Goal: Task Accomplishment & Management: Manage account settings

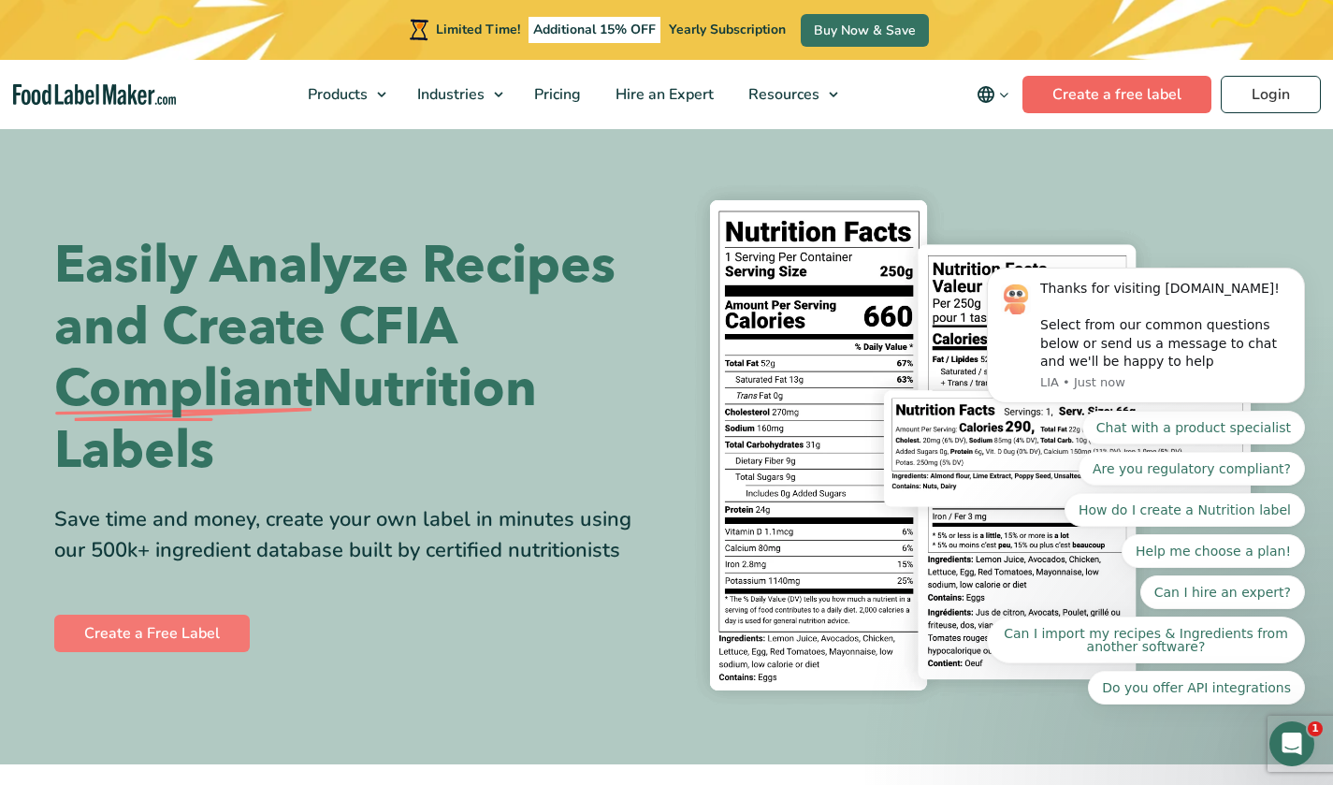
click at [1153, 96] on link "Create a free label" at bounding box center [1117, 94] width 189 height 37
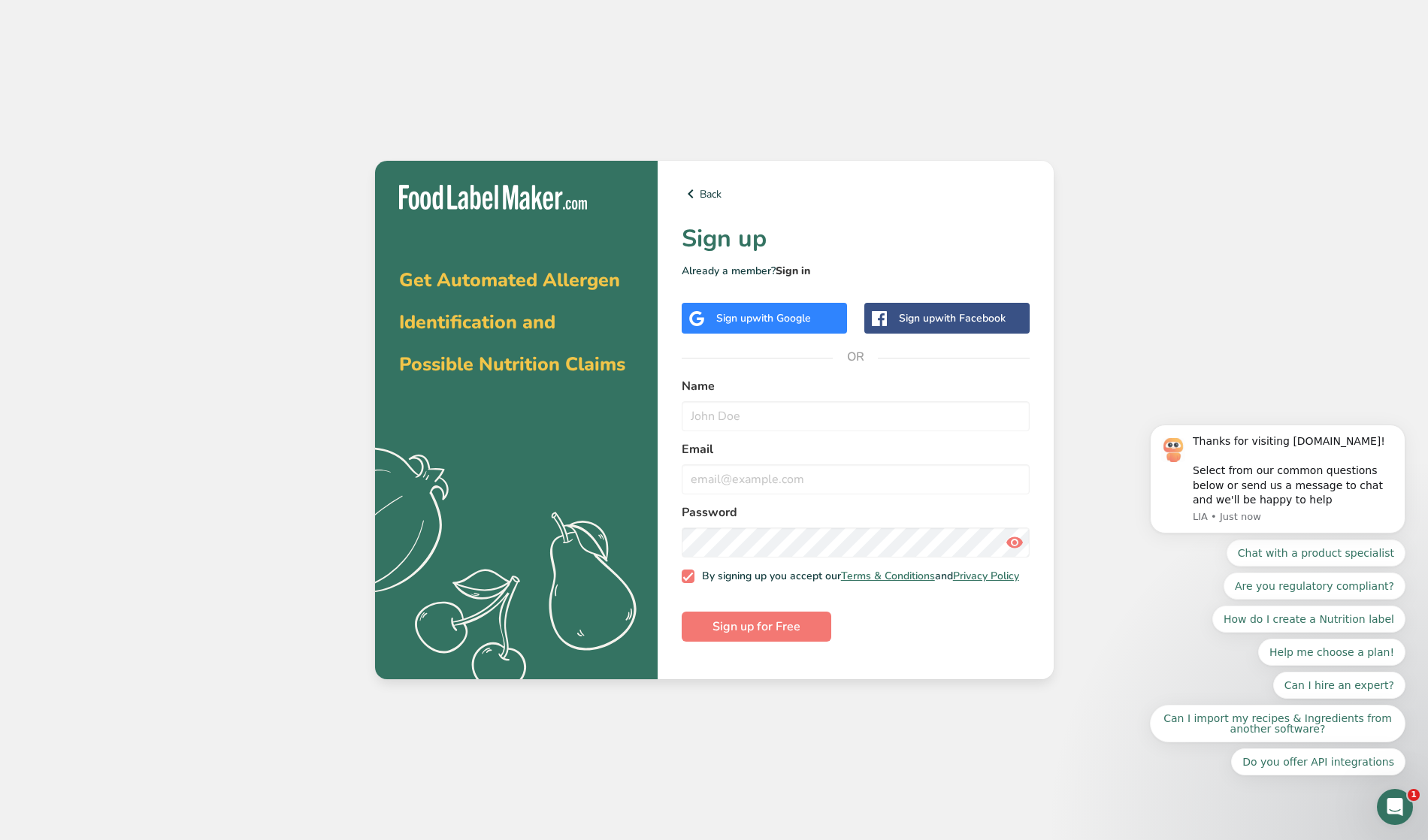
click at [791, 268] on link "Sign in" at bounding box center [793, 271] width 35 height 14
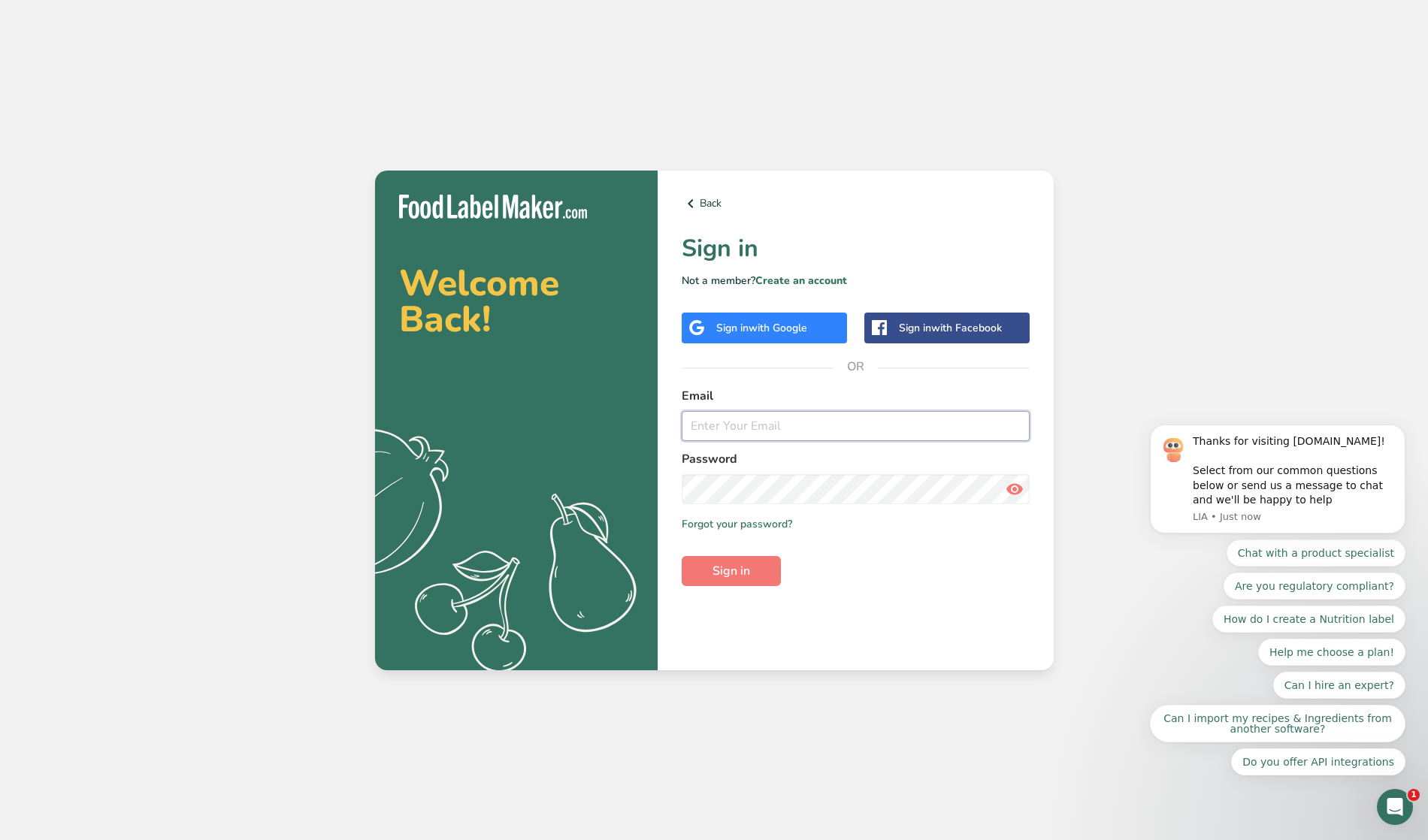
type input "montymckay1@gmail.com"
click at [731, 569] on button "Sign in" at bounding box center [732, 570] width 100 height 30
click at [728, 566] on span "Sign in" at bounding box center [731, 571] width 38 height 18
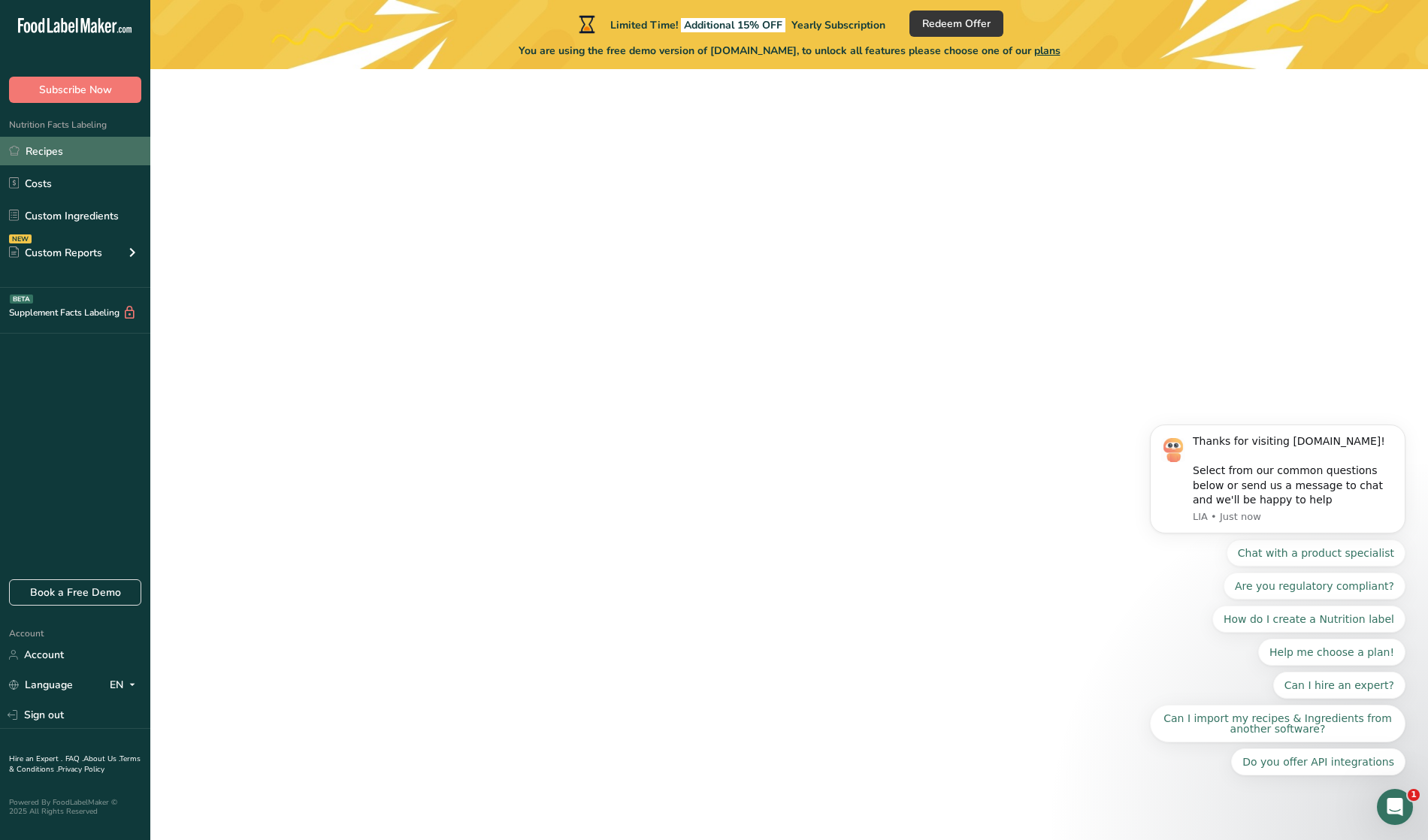
click at [52, 147] on link "Recipes" at bounding box center [75, 151] width 150 height 29
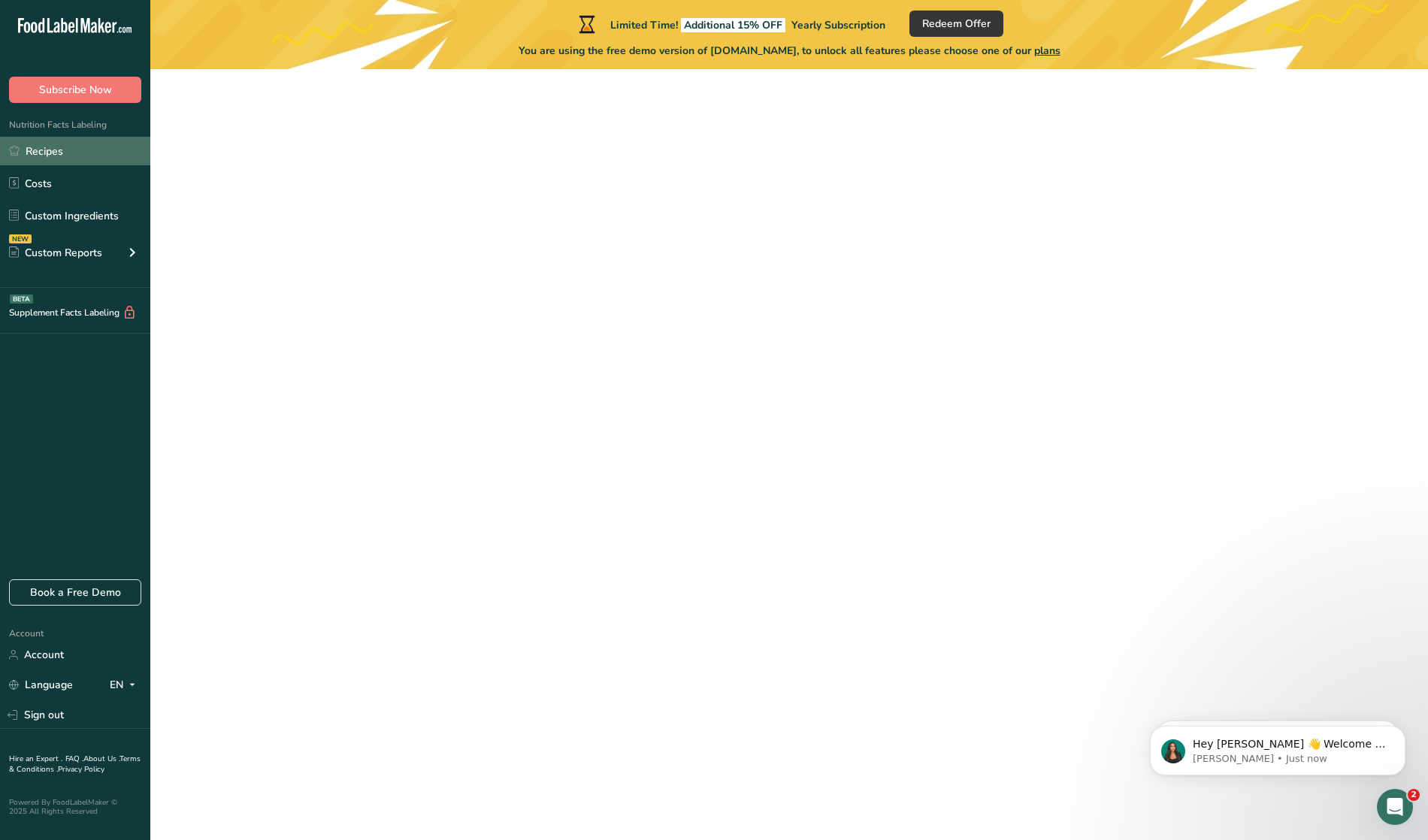
click at [52, 147] on link "Recipes" at bounding box center [75, 151] width 150 height 29
click at [62, 216] on link "Custom Ingredients" at bounding box center [75, 216] width 150 height 29
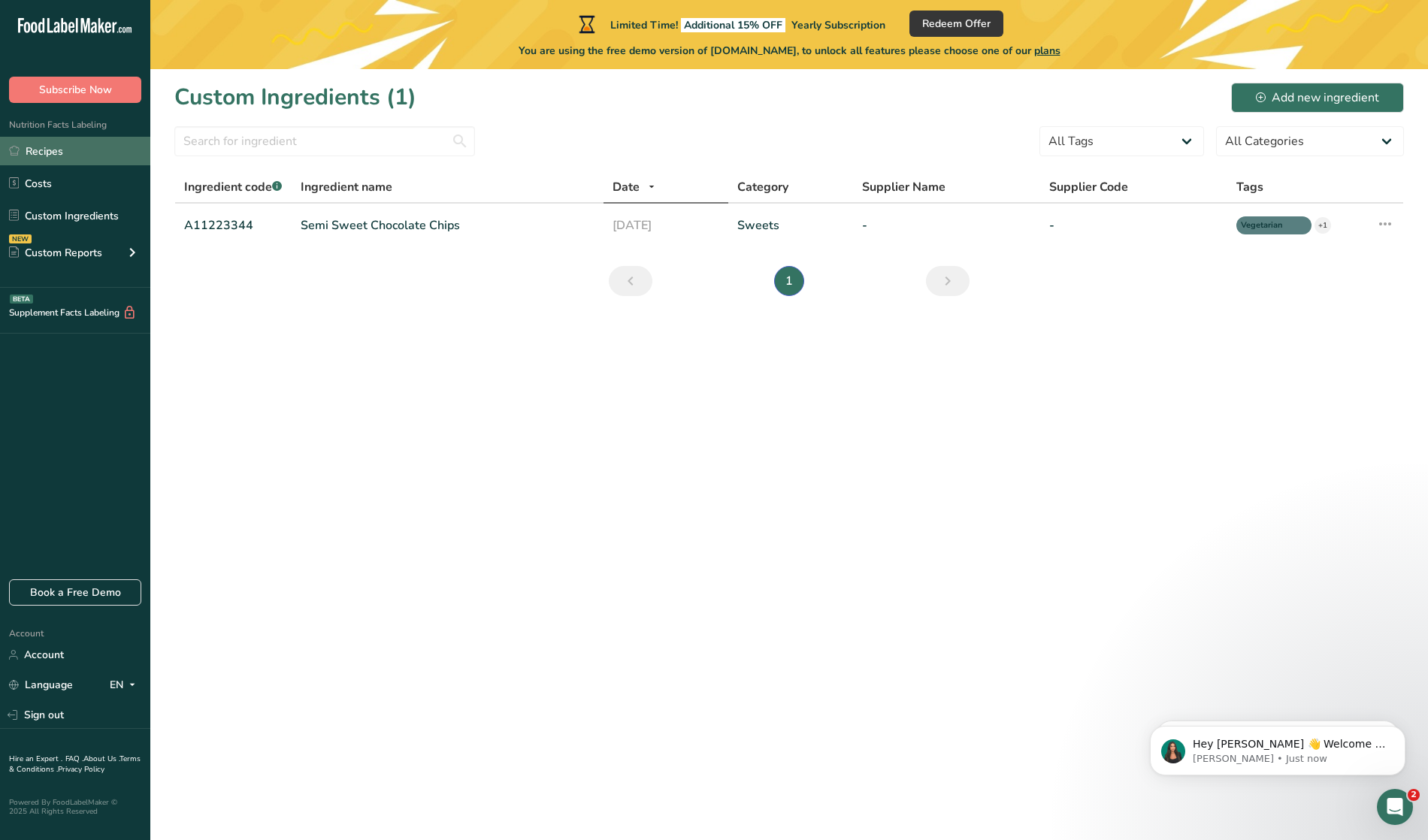
click at [37, 147] on link "Recipes" at bounding box center [75, 151] width 150 height 29
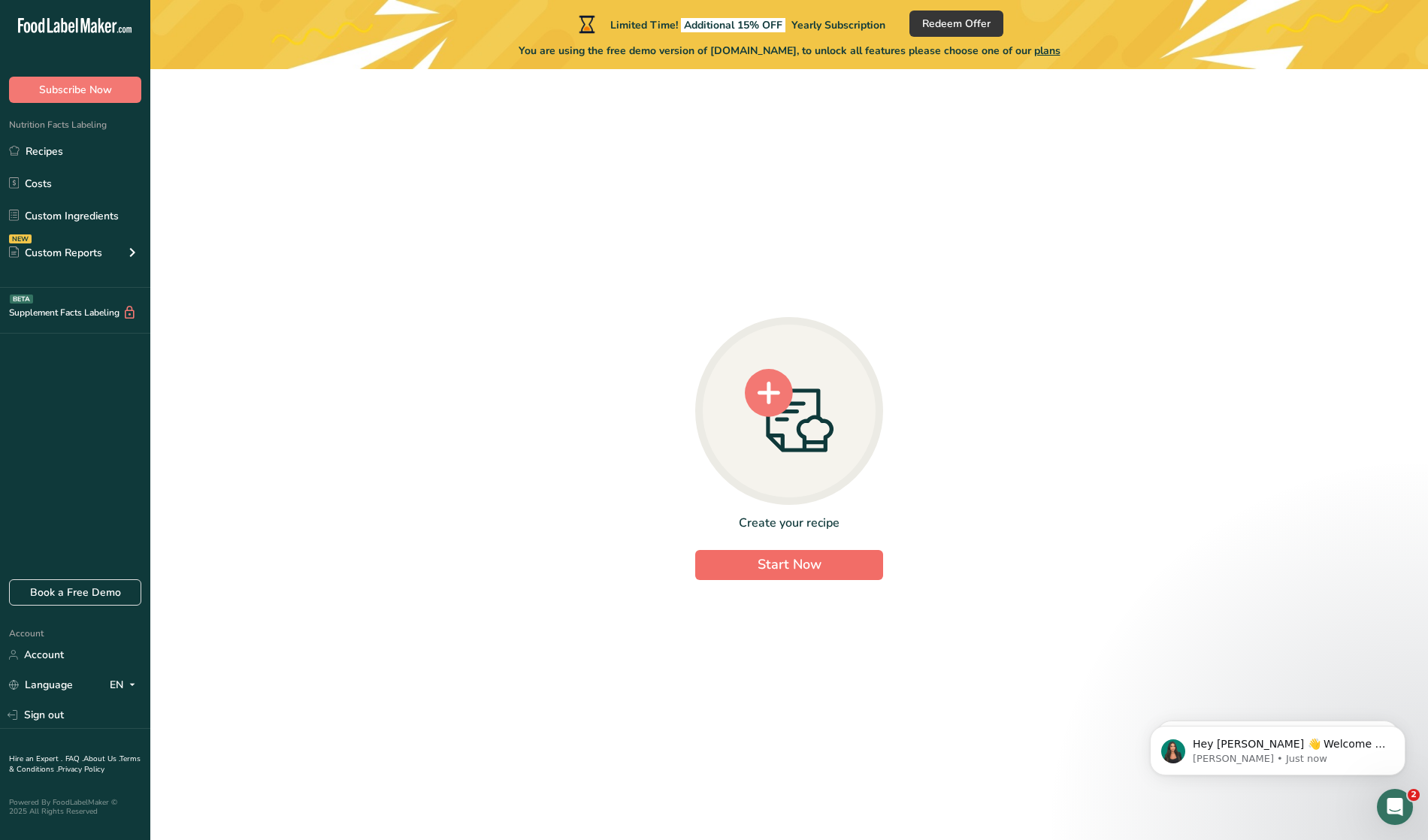
click at [791, 569] on span "Start Now" at bounding box center [789, 564] width 64 height 18
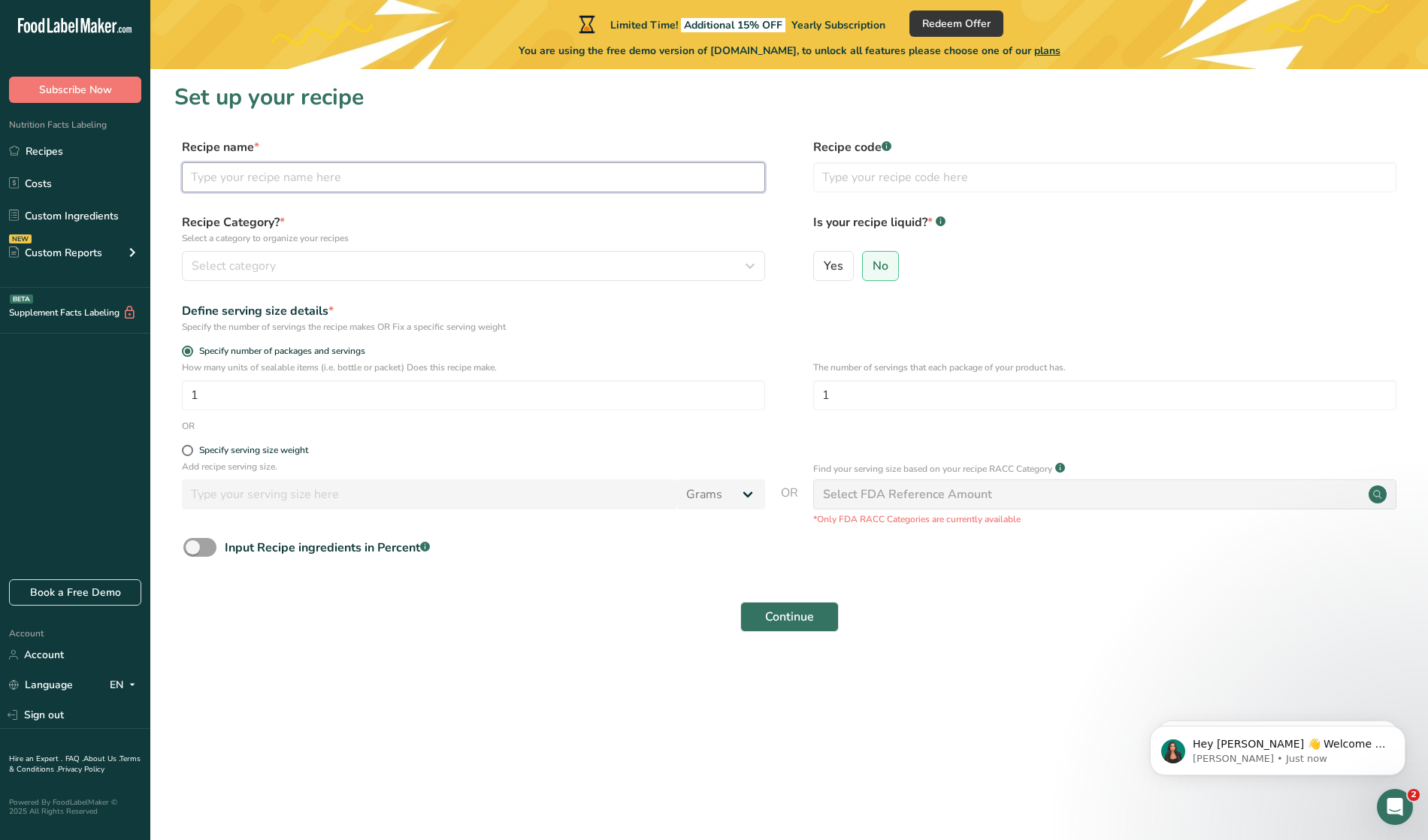
click at [343, 181] on input "text" at bounding box center [473, 177] width 583 height 30
type input "Peanut Butter Cookies"
click at [284, 264] on div "Select category" at bounding box center [469, 266] width 555 height 18
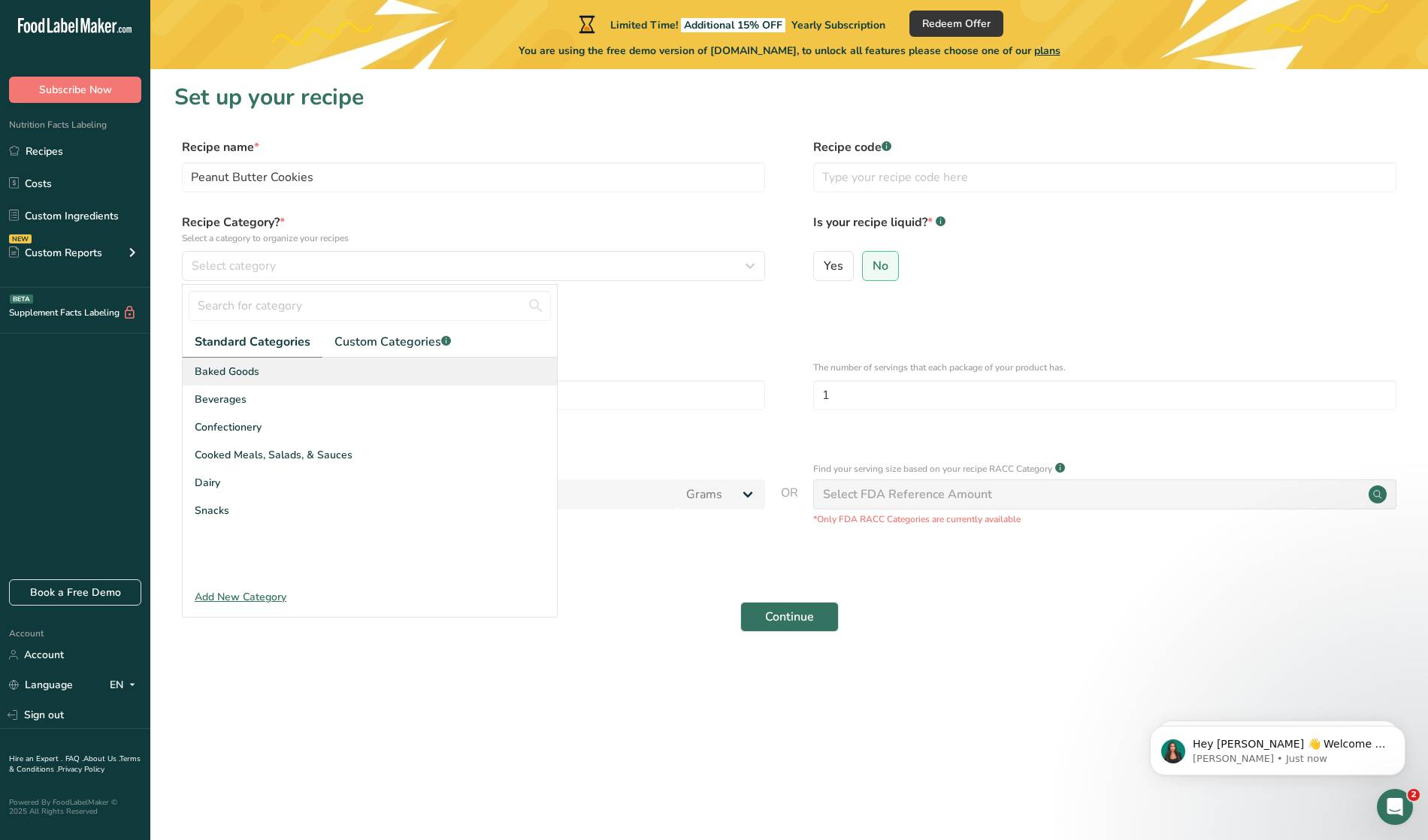
click at [244, 369] on span "Baked Goods" at bounding box center [226, 372] width 64 height 16
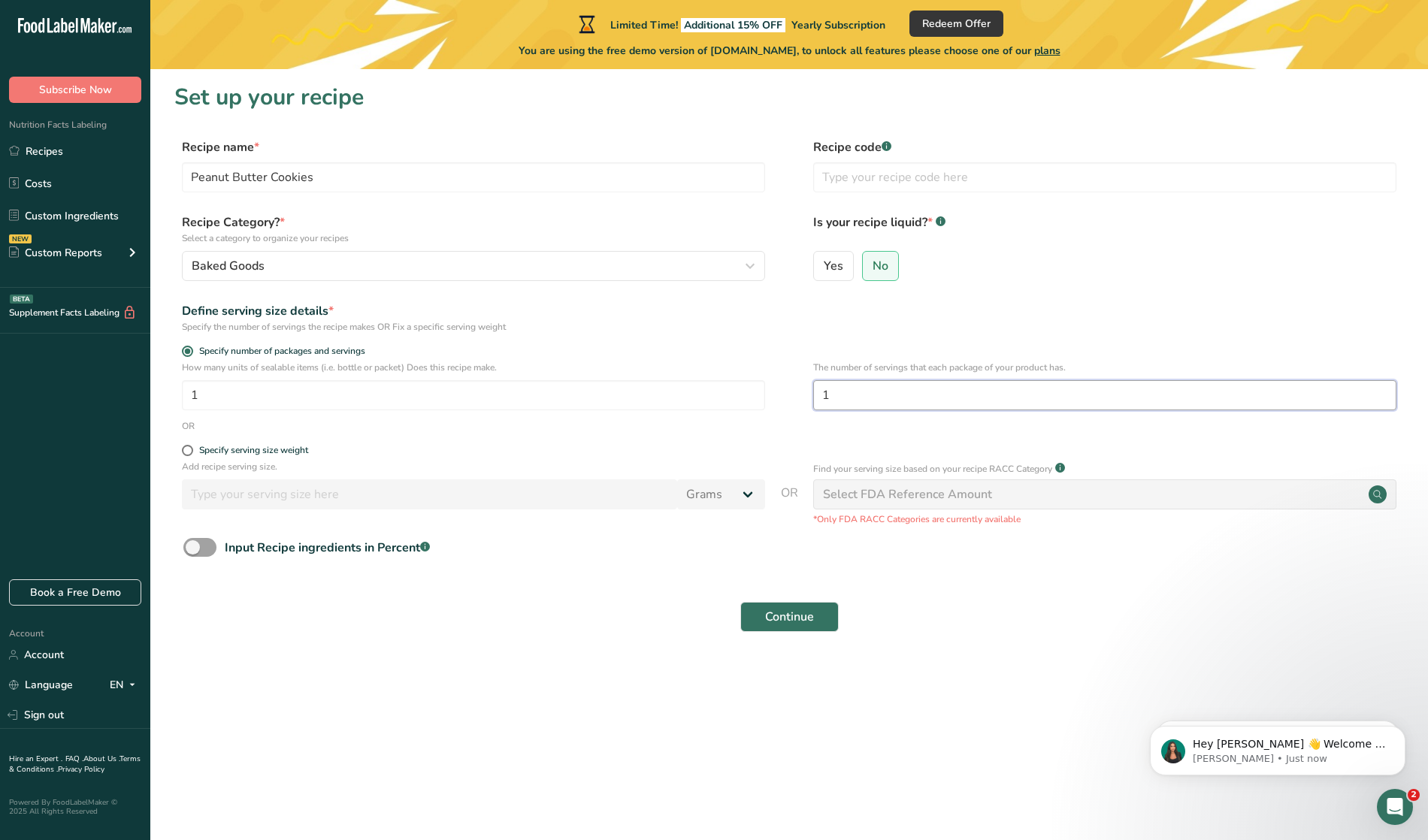
click at [875, 403] on input "1" at bounding box center [1104, 394] width 583 height 30
type input "10"
click at [373, 455] on div "Specify serving size weight" at bounding box center [473, 452] width 583 height 15
click at [190, 445] on span at bounding box center [187, 451] width 11 height 11
click at [190, 446] on input "Specify serving size weight" at bounding box center [186, 451] width 10 height 10
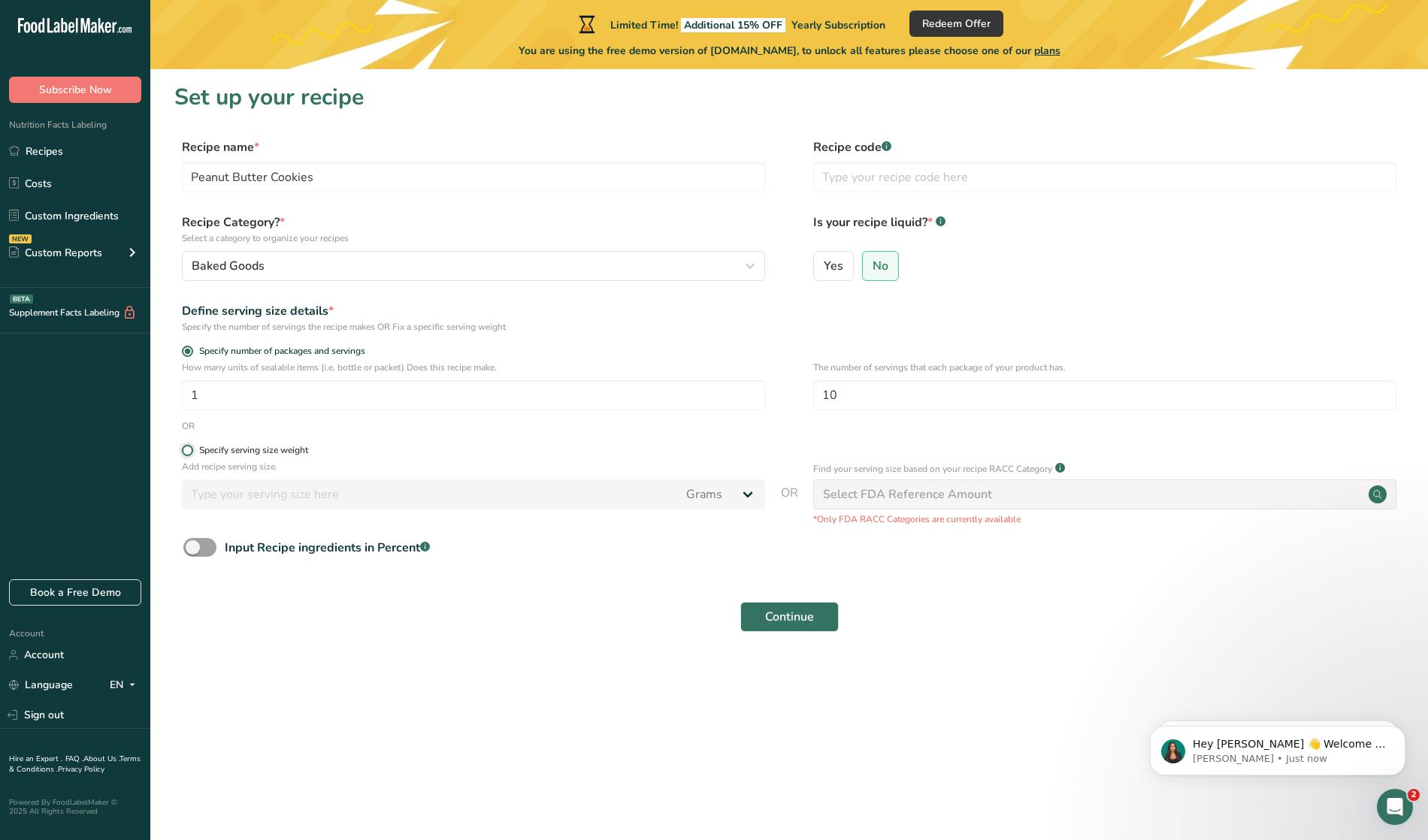
radio input "true"
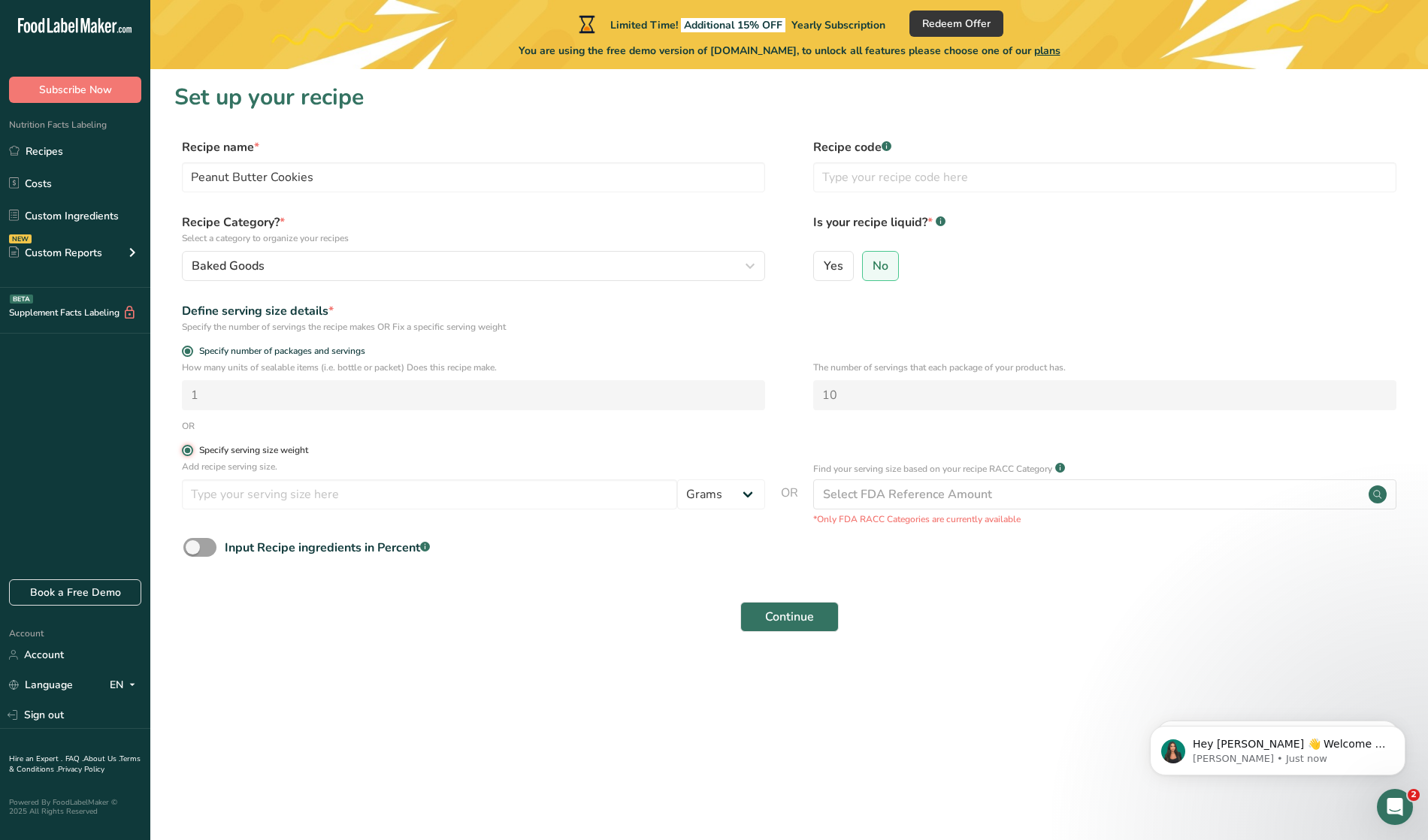
radio input "false"
click at [323, 491] on input "number" at bounding box center [429, 494] width 496 height 30
type input "100"
click at [506, 652] on section "Set up your recipe Recipe name * Peanut Butter Cookies Recipe code .a-a{fill:#3…" at bounding box center [789, 366] width 1278 height 597
click at [783, 608] on span "Continue" at bounding box center [789, 617] width 49 height 18
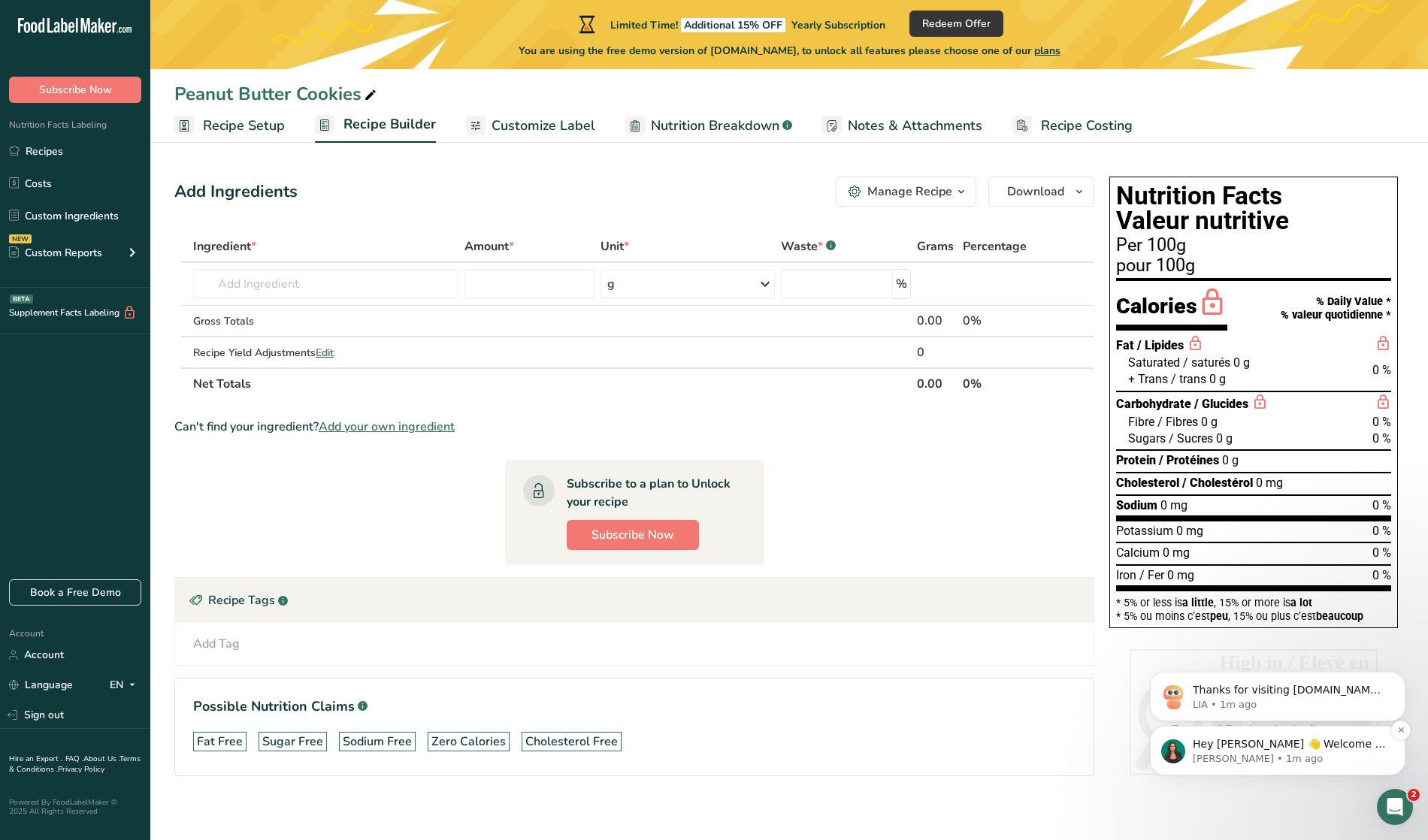
click at [1263, 765] on p "Aya • 1m ago" at bounding box center [1289, 759] width 194 height 14
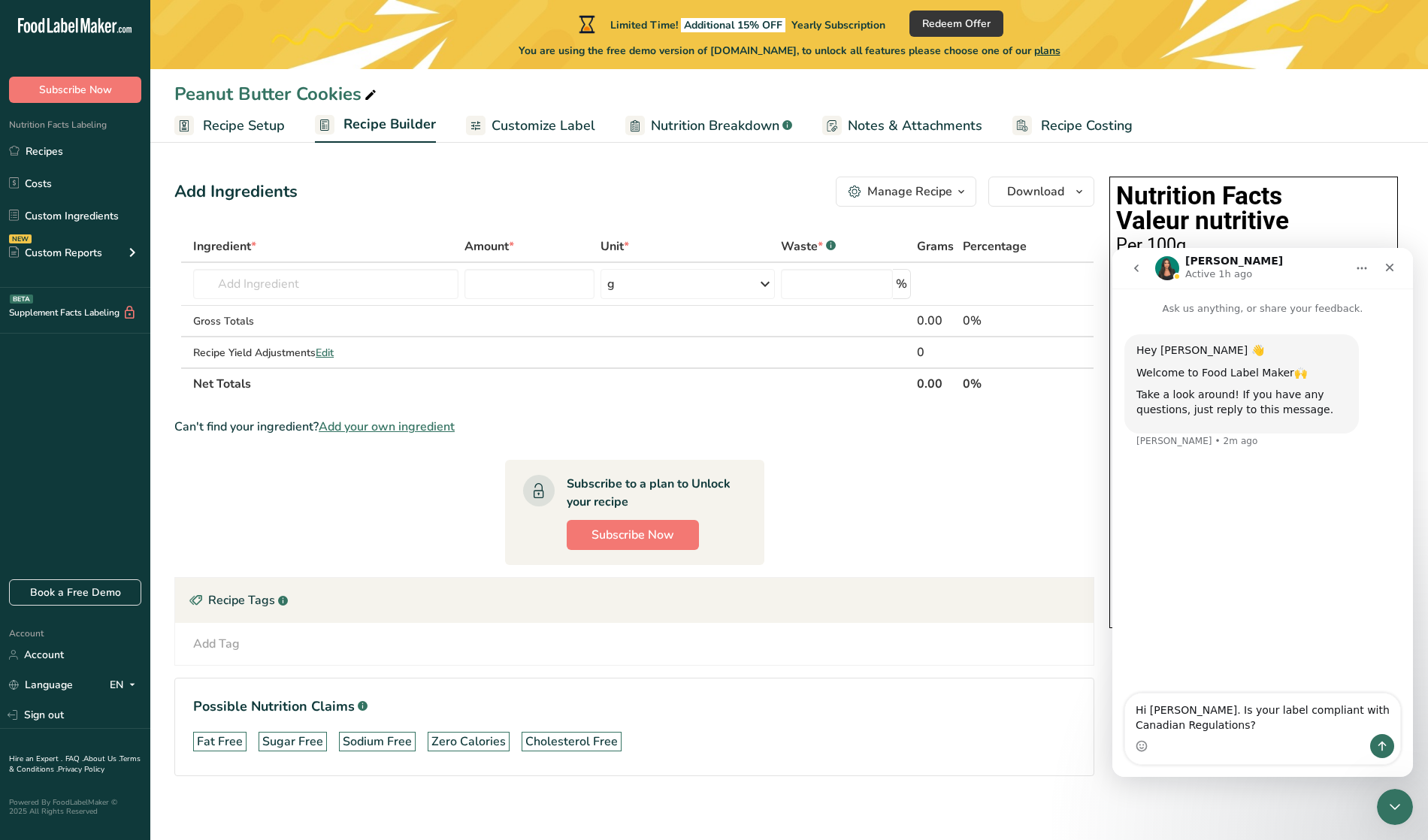
type textarea "Hi Aya. Is your label compliant with Canadian Regulations?"
click at [1381, 751] on icon "Send a message…" at bounding box center [1381, 746] width 12 height 12
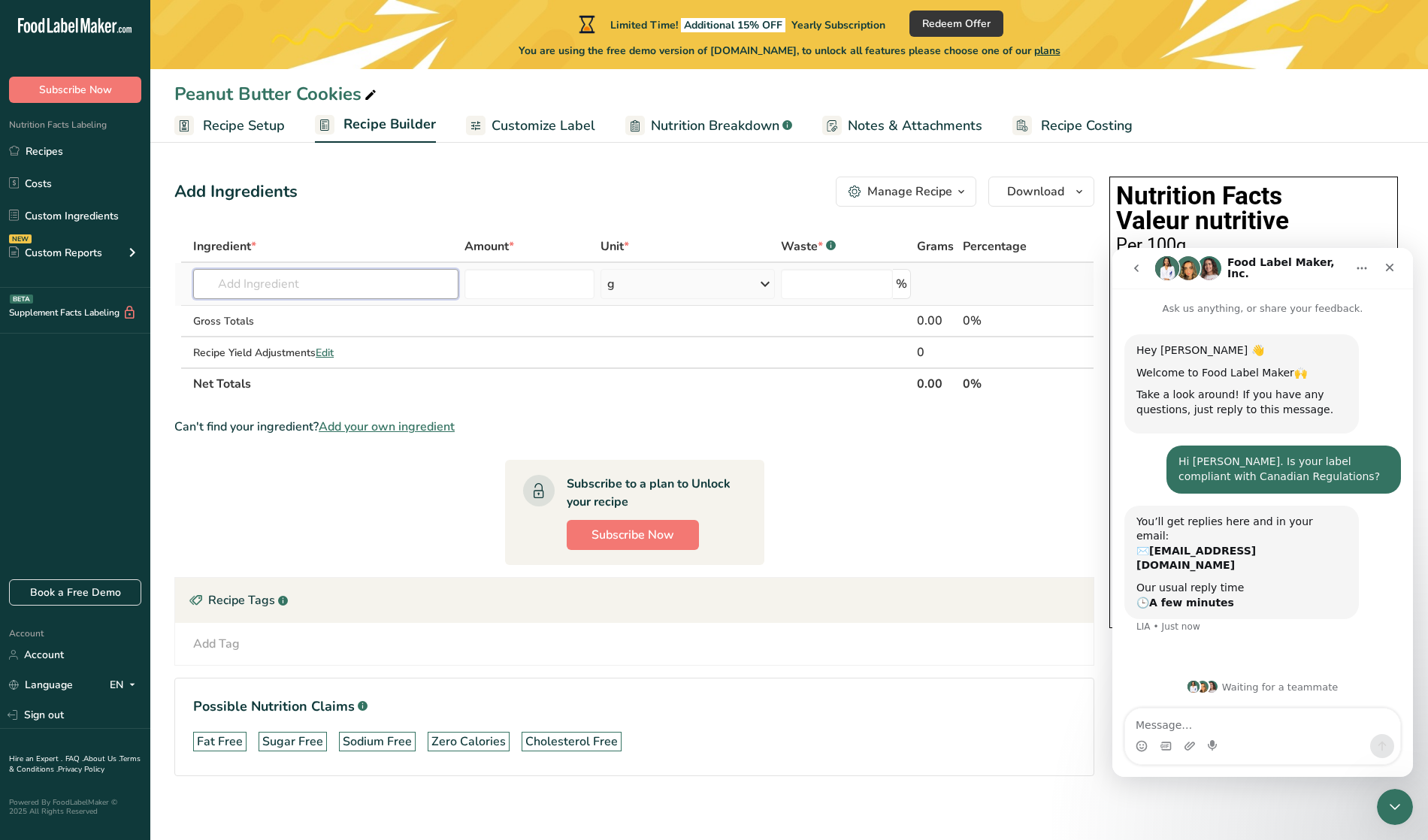
click at [392, 286] on input "text" at bounding box center [325, 283] width 265 height 30
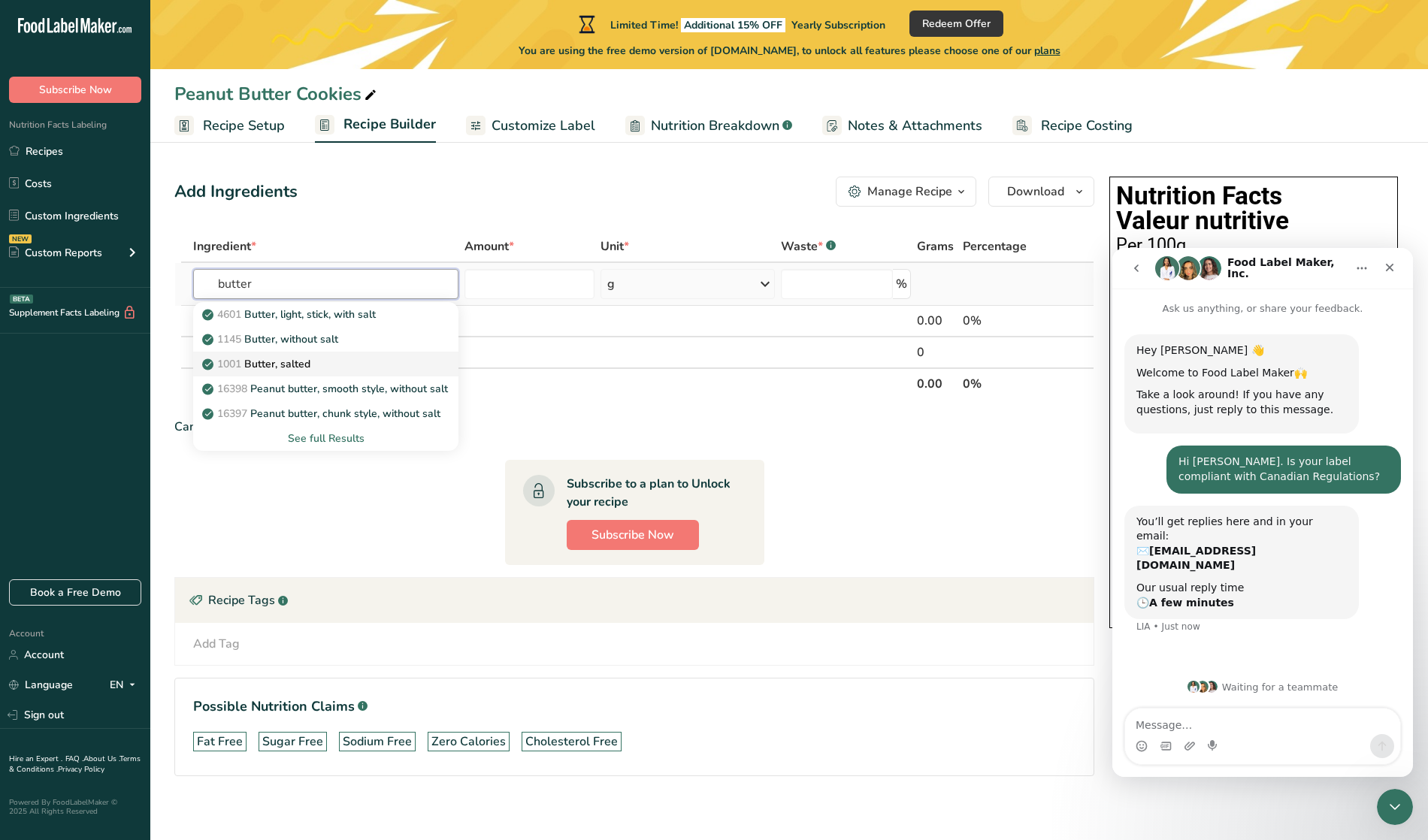
type input "butter"
click at [286, 356] on p "1001 Butter, salted" at bounding box center [257, 364] width 105 height 16
type input "Butter, salted"
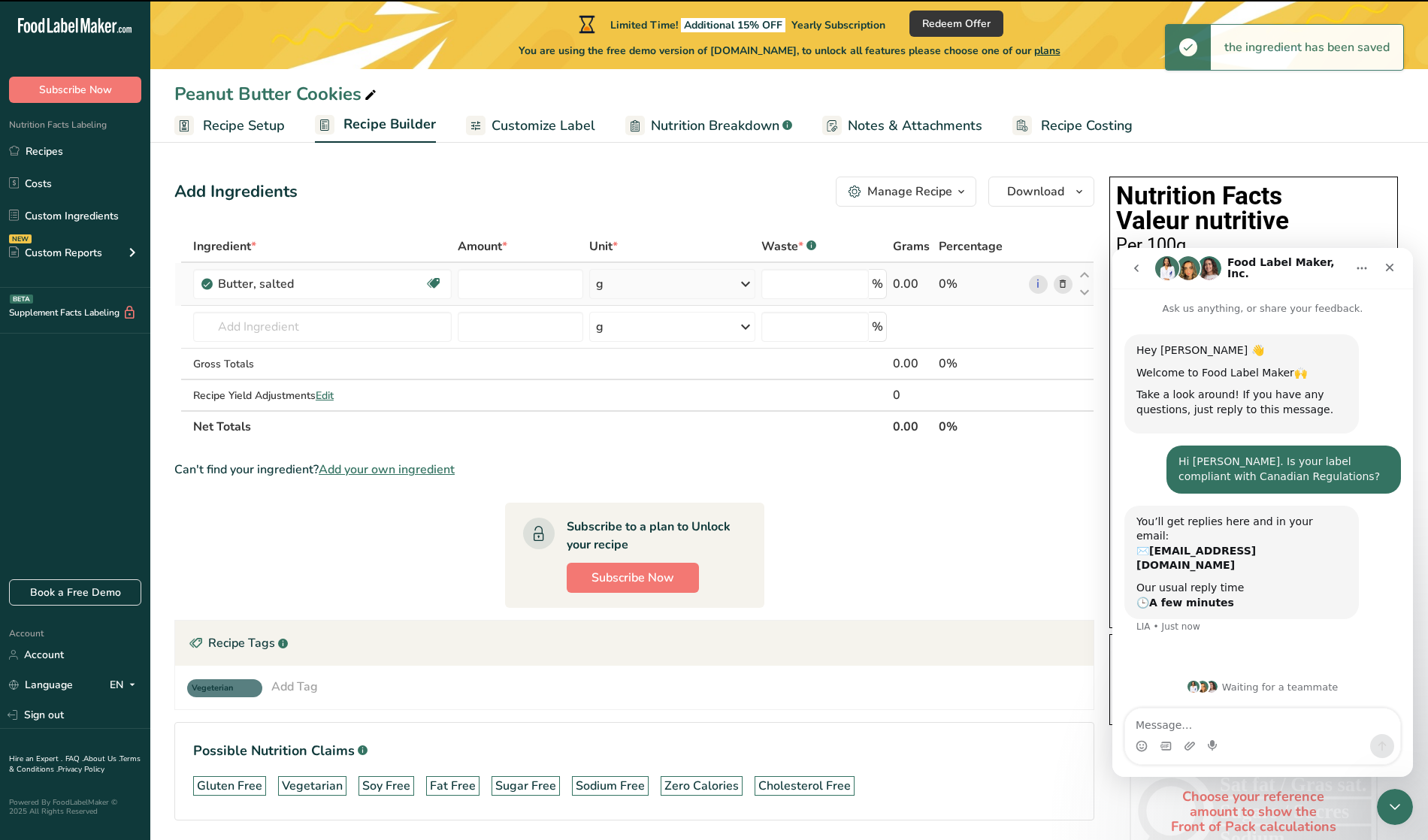
type input "0"
click at [524, 286] on input "0" at bounding box center [520, 283] width 125 height 30
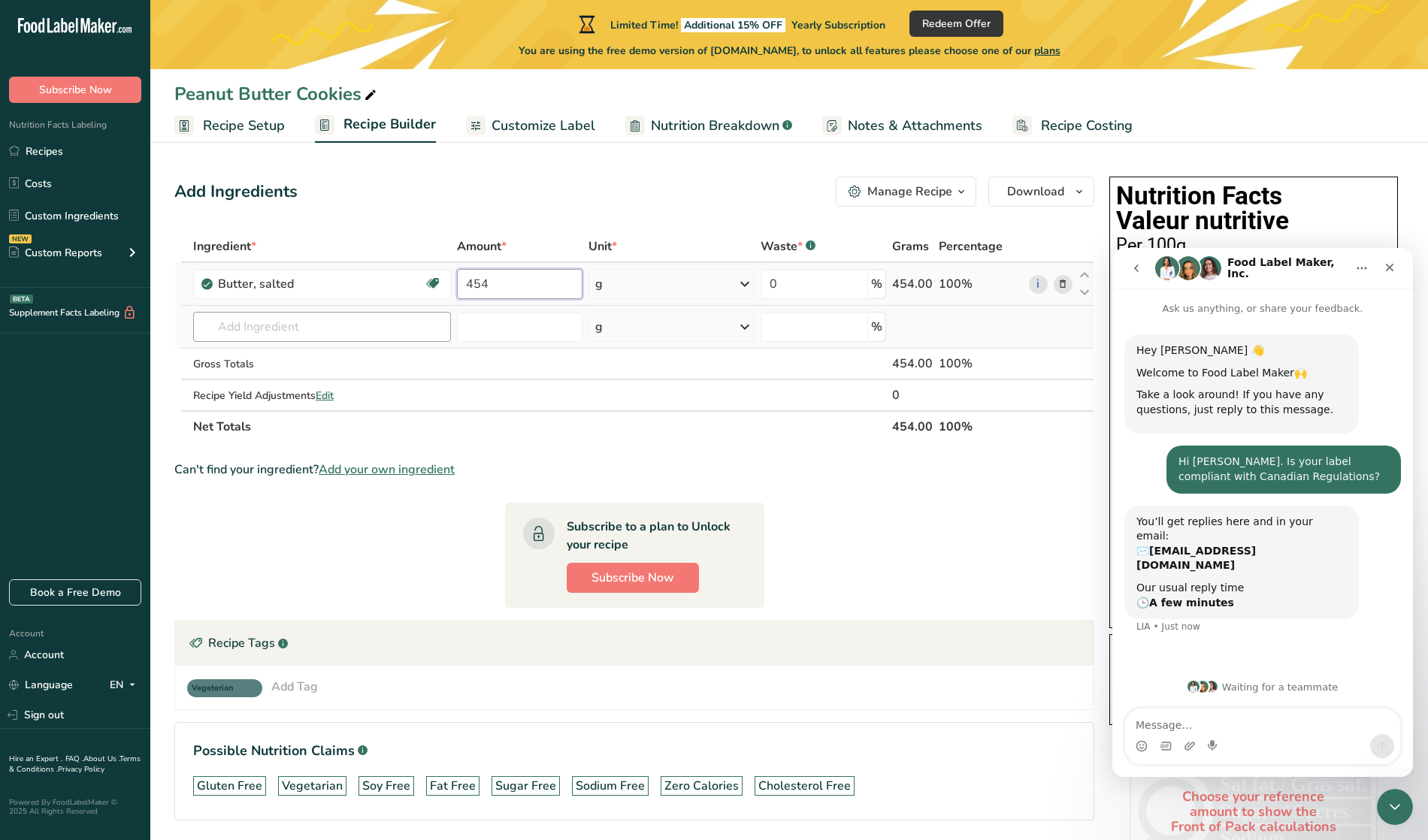
type input "454"
click at [308, 336] on div "Ingredient * Amount * Unit * Waste * .a-a{fill:#347362;}.b-a{fill:#fff;} Grams …" at bounding box center [634, 336] width 920 height 212
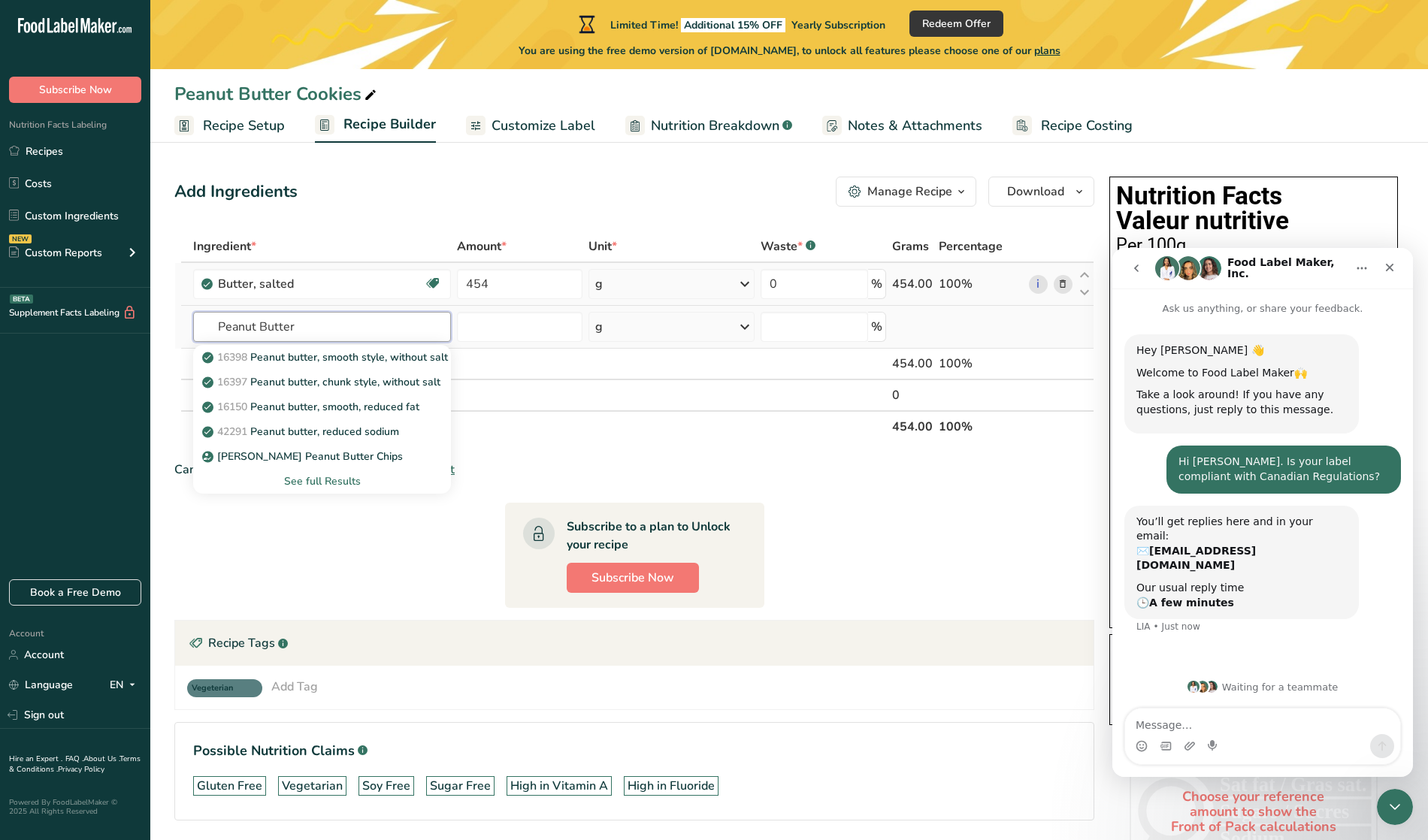
type input "Peanut Butter"
click at [310, 476] on div "See full Results" at bounding box center [322, 481] width 235 height 16
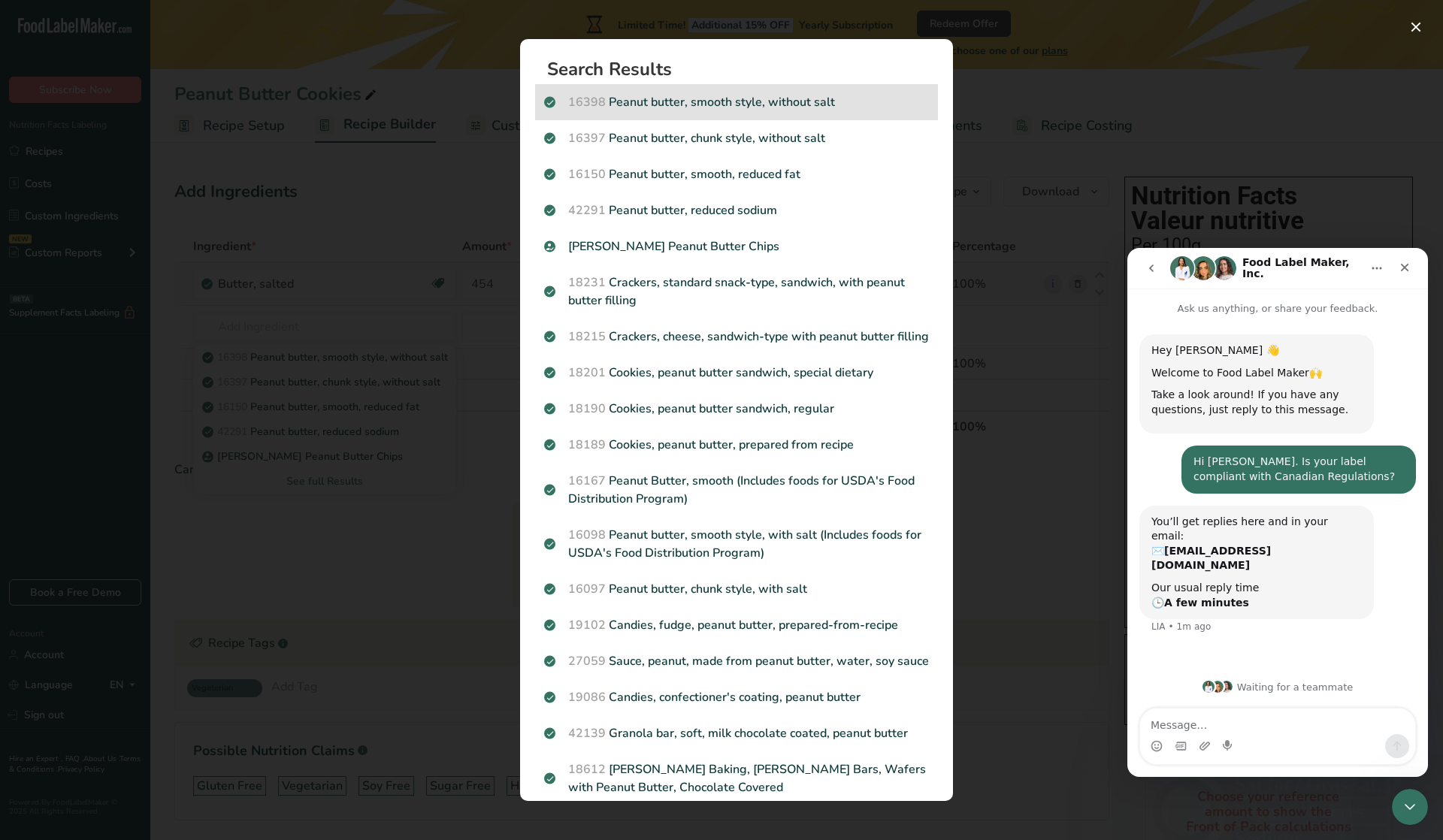
click at [695, 96] on p "16398 Peanut butter, smooth style, without salt" at bounding box center [736, 102] width 385 height 18
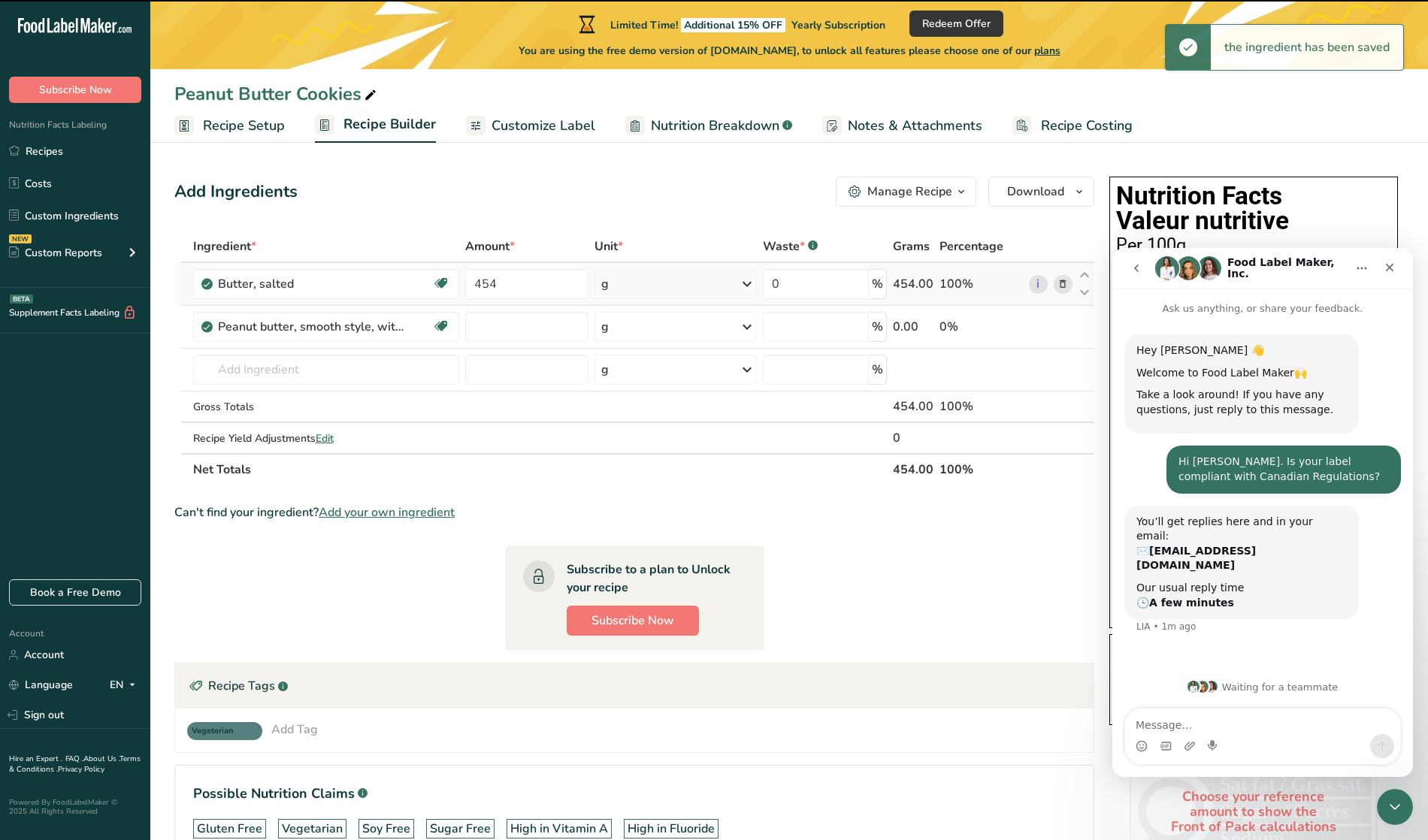
type input "0"
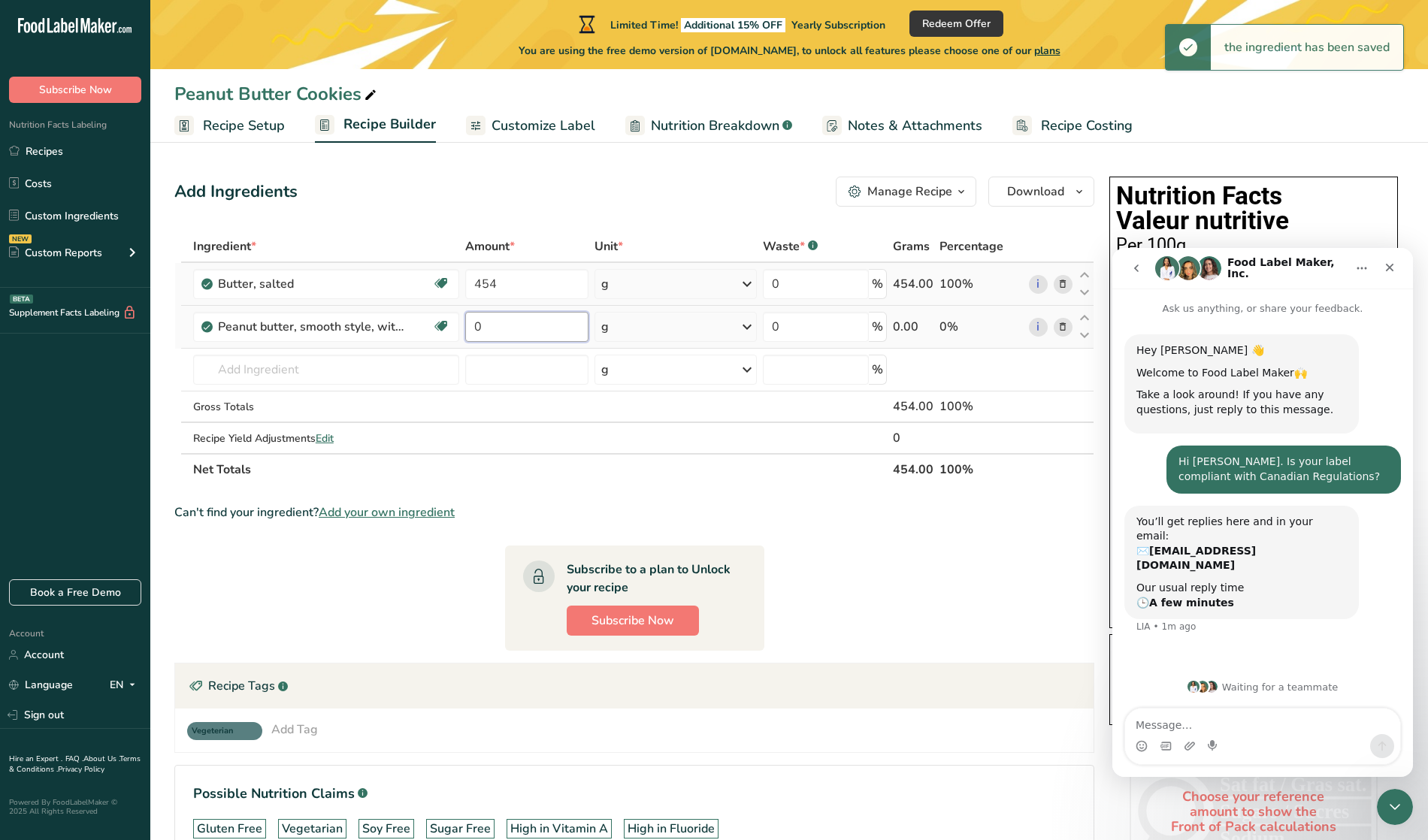
click at [495, 326] on input "0" at bounding box center [526, 326] width 123 height 30
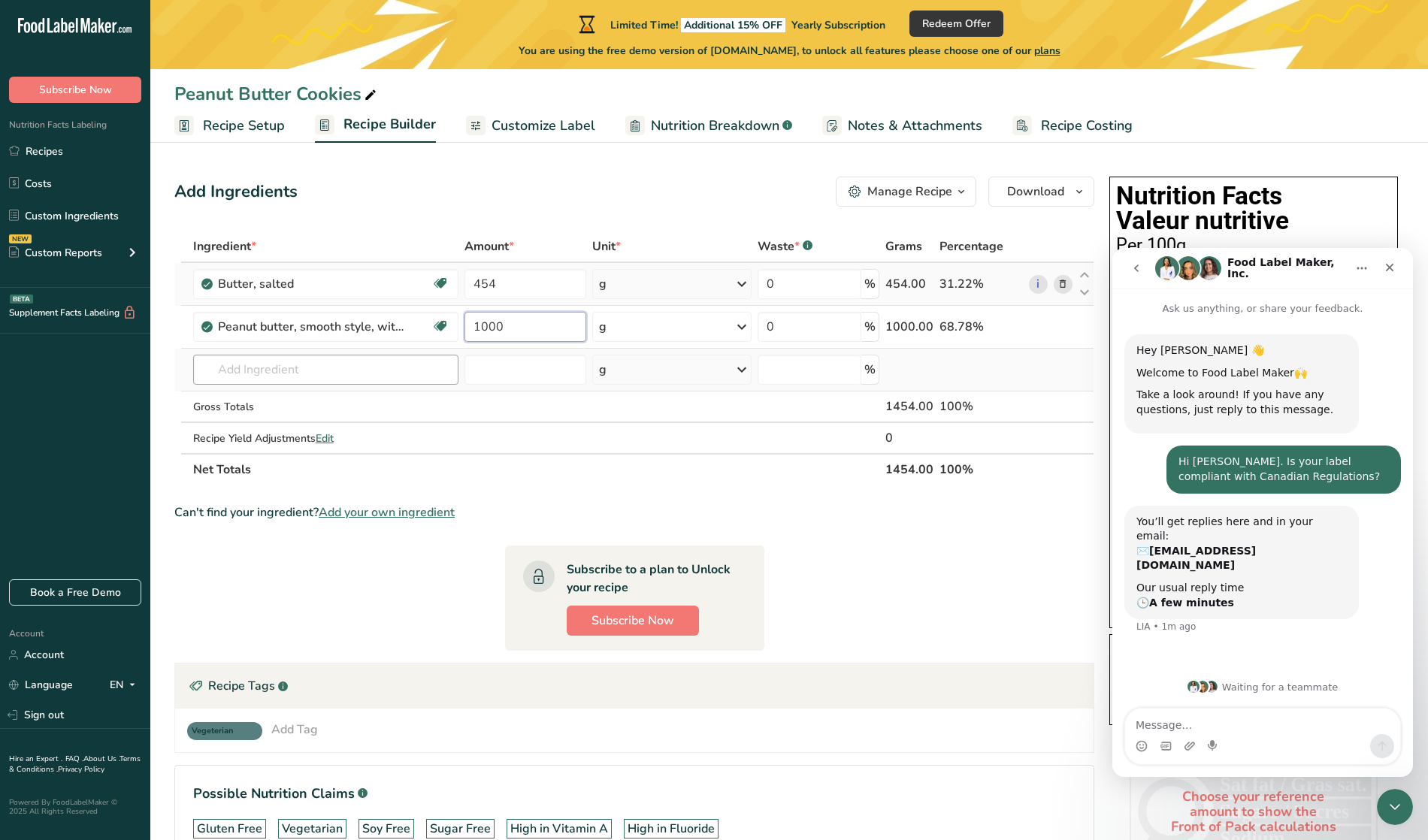
type input "1000"
click at [329, 365] on div "Ingredient * Amount * Unit * Waste * .a-a{fill:#347362;}.b-a{fill:#fff;} Grams …" at bounding box center [634, 357] width 920 height 255
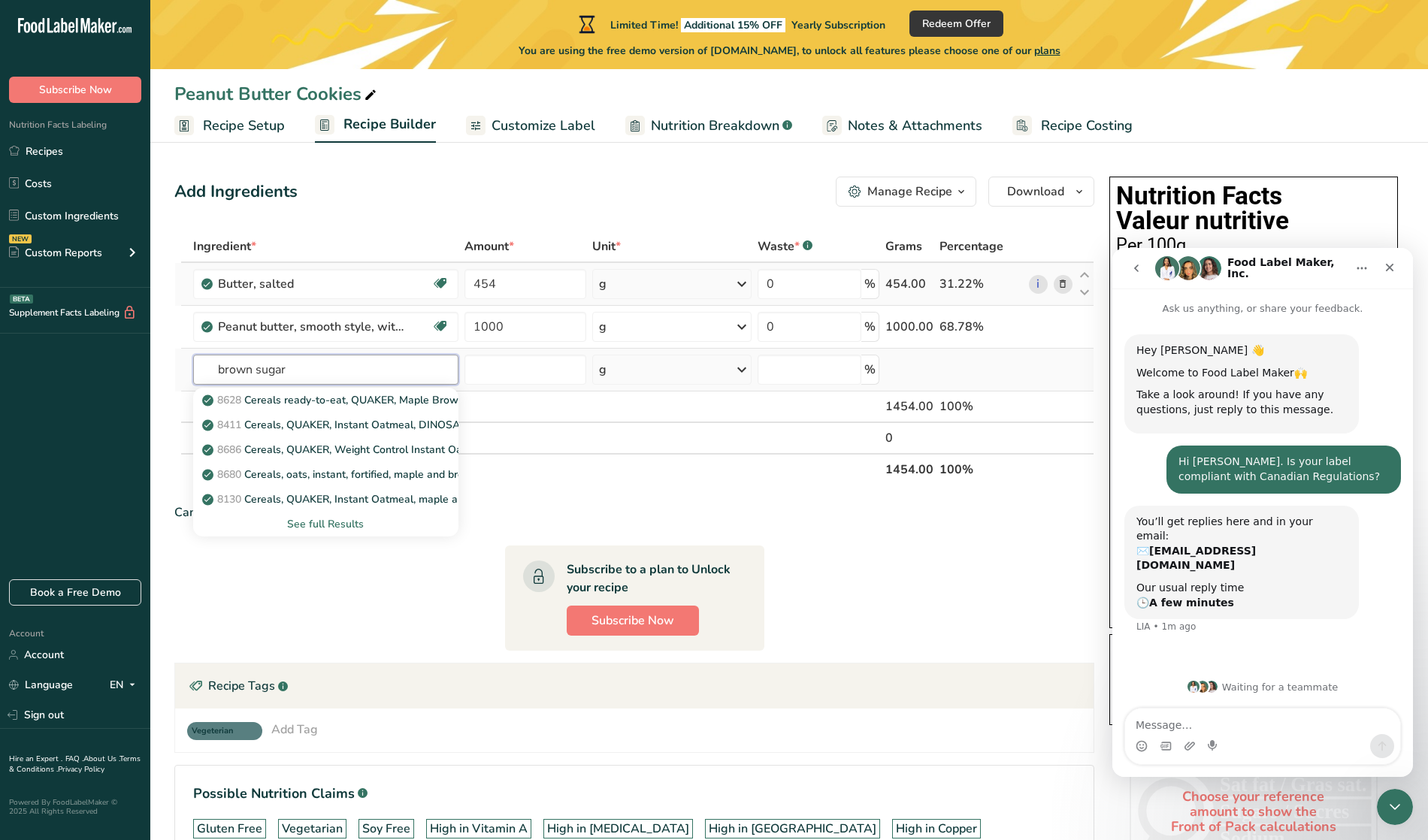
type input "brown sugar"
click at [340, 524] on div "See full Results" at bounding box center [325, 524] width 242 height 16
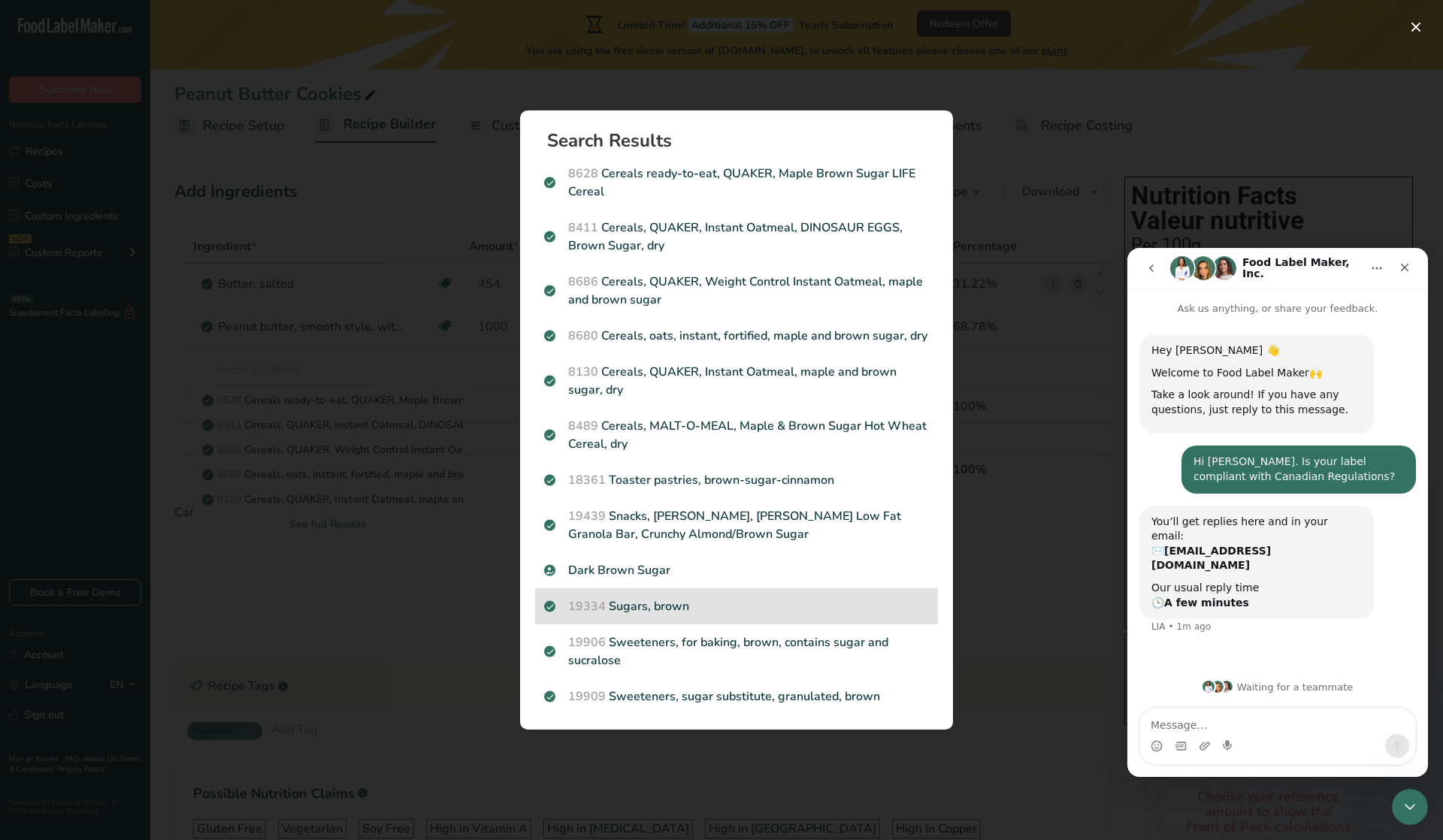
click at [653, 606] on p "19334 Sugars, brown" at bounding box center [736, 606] width 385 height 18
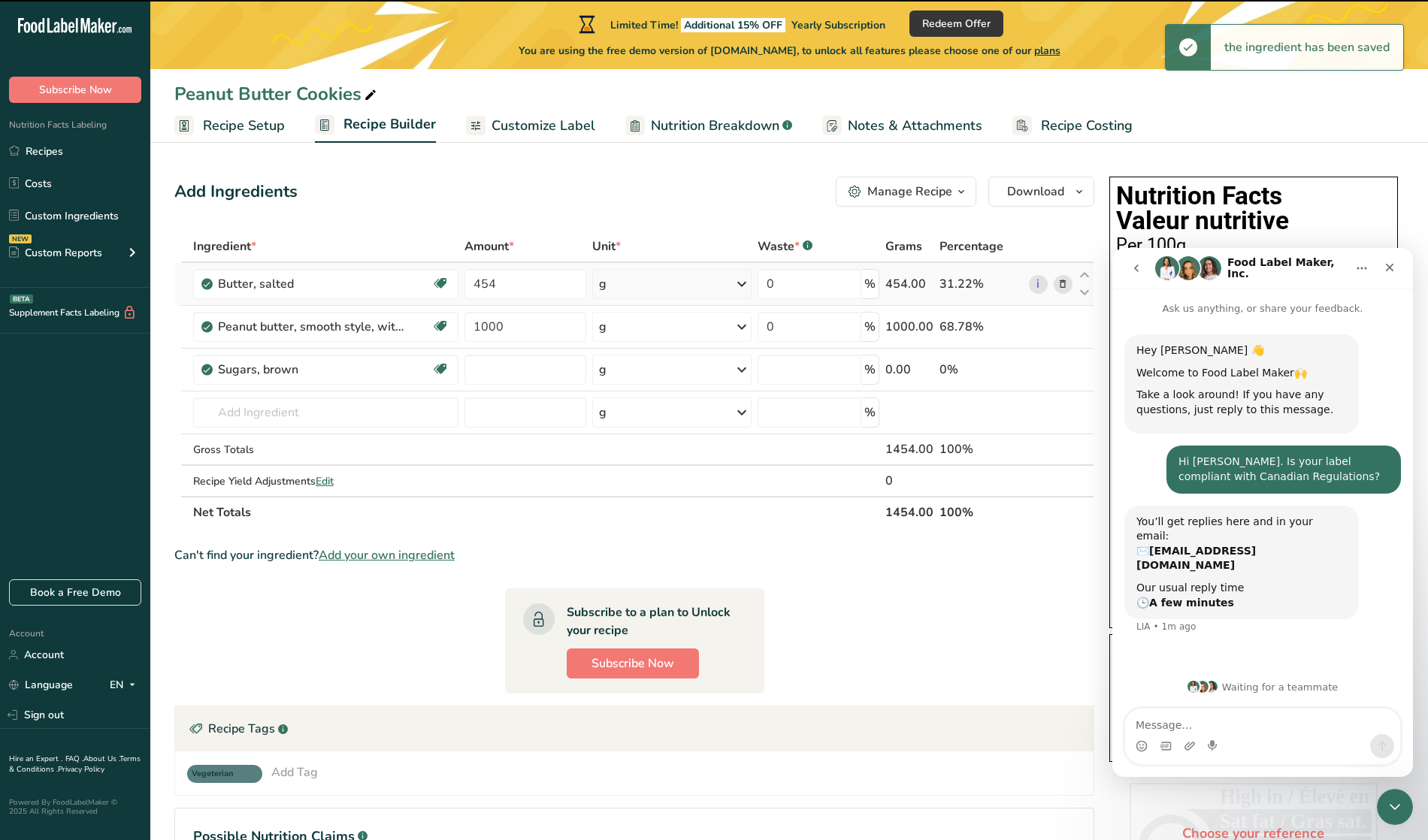
type input "0"
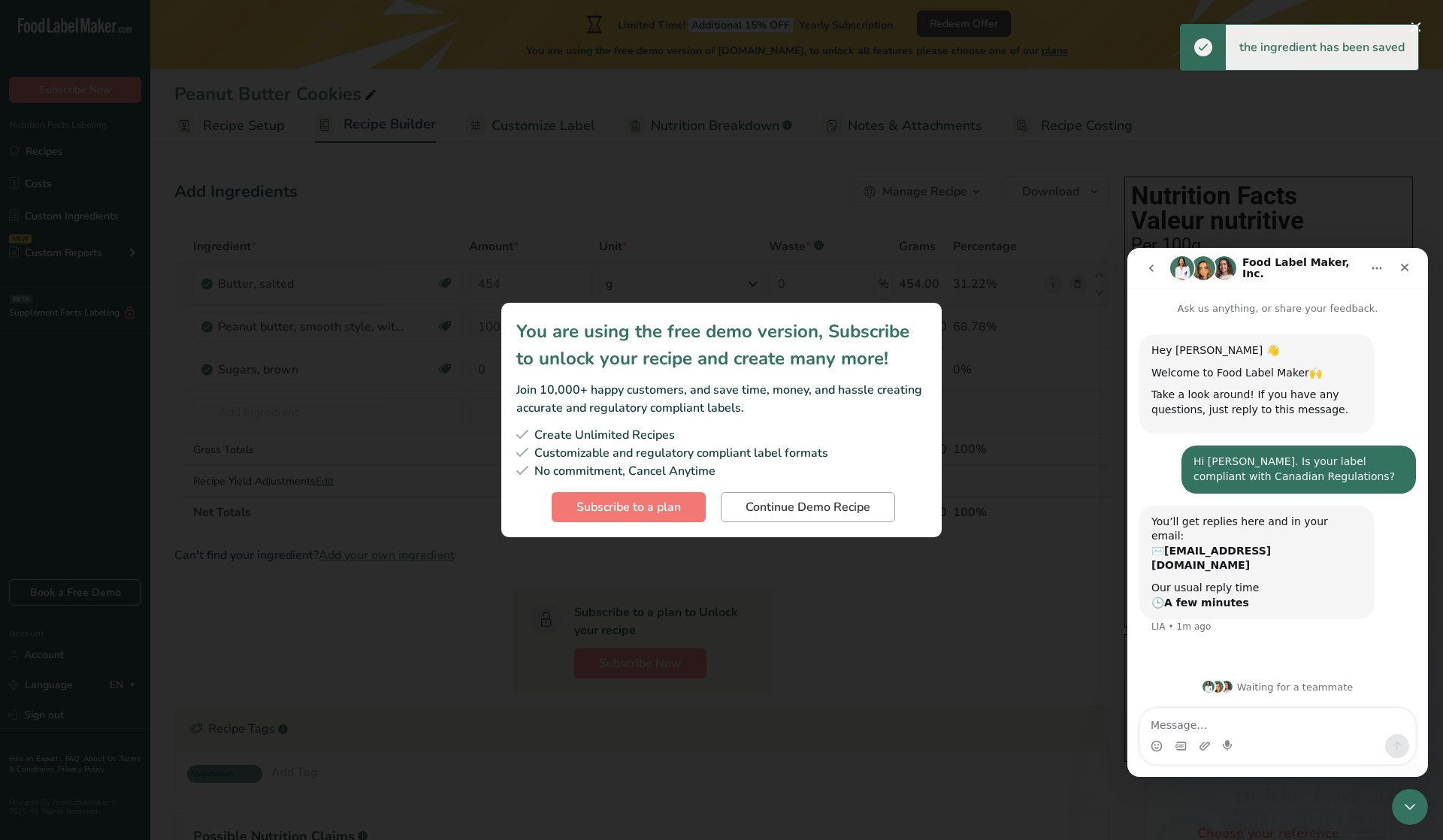
click at [765, 506] on span "Continue Demo Recipe" at bounding box center [807, 507] width 125 height 18
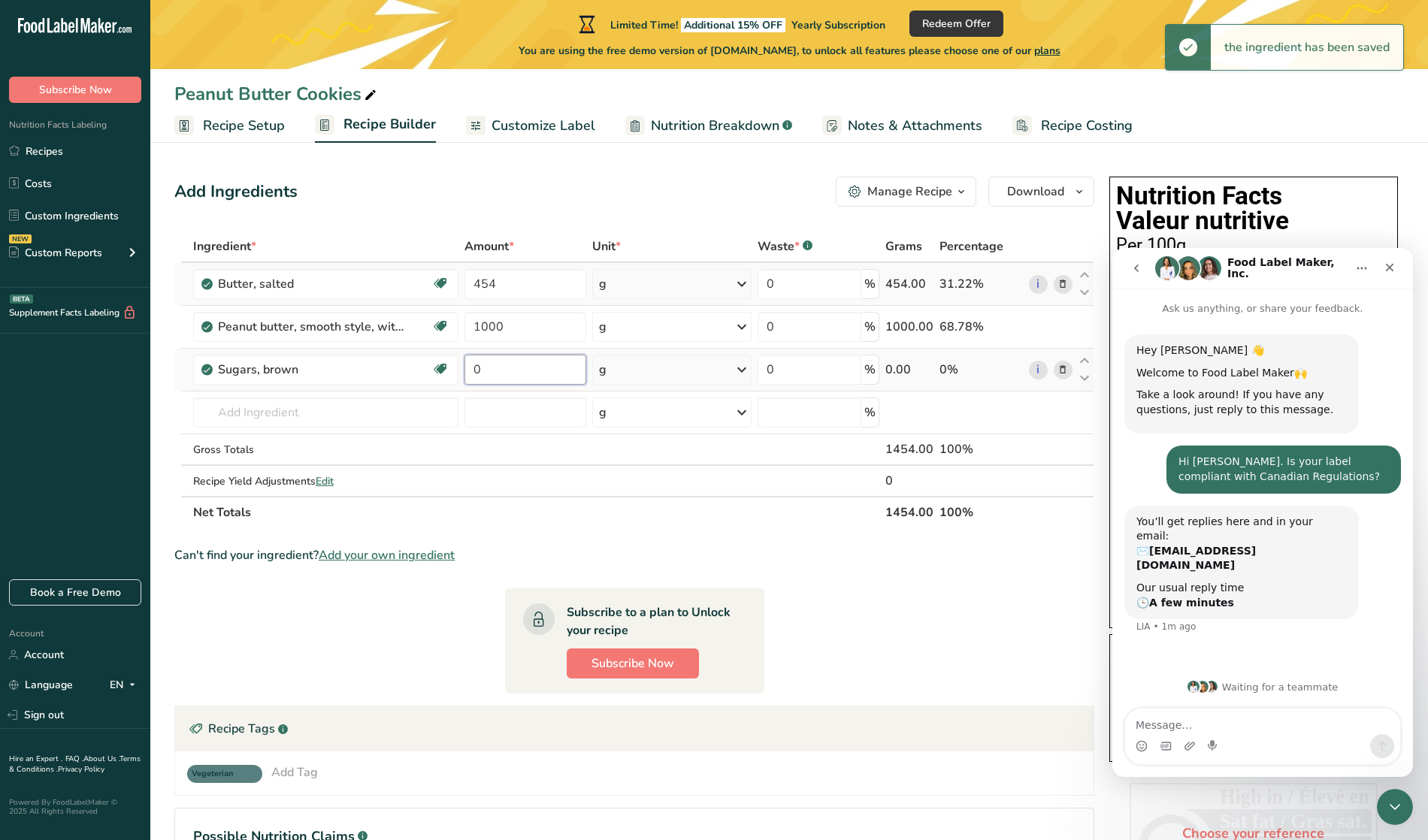
click at [506, 370] on input "0" at bounding box center [525, 369] width 122 height 30
type input "125"
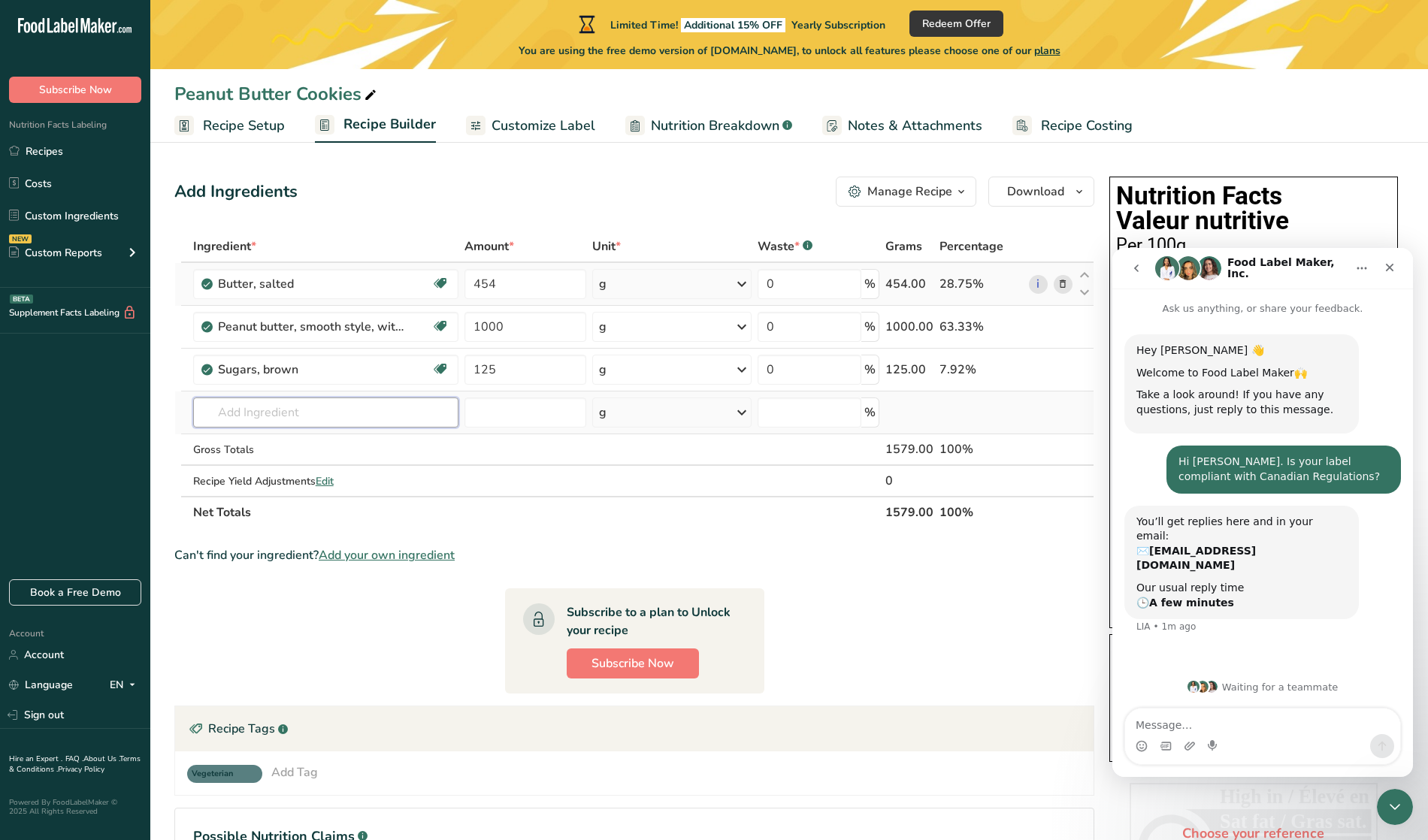
click at [265, 403] on div "Ingredient * Amount * Unit * Waste * .a-a{fill:#347362;}.b-a{fill:#fff;} Grams …" at bounding box center [634, 379] width 920 height 298
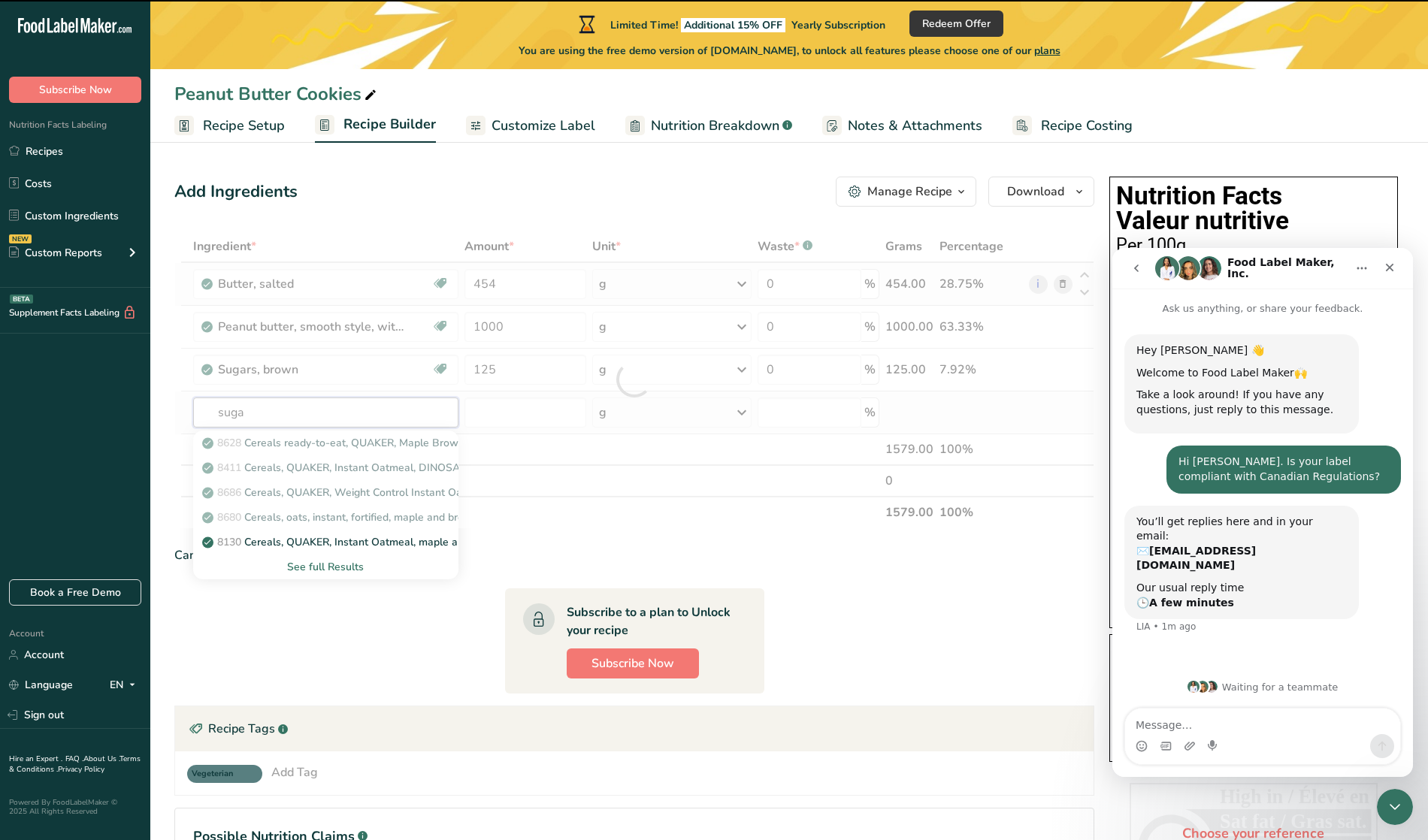
type input "sugar"
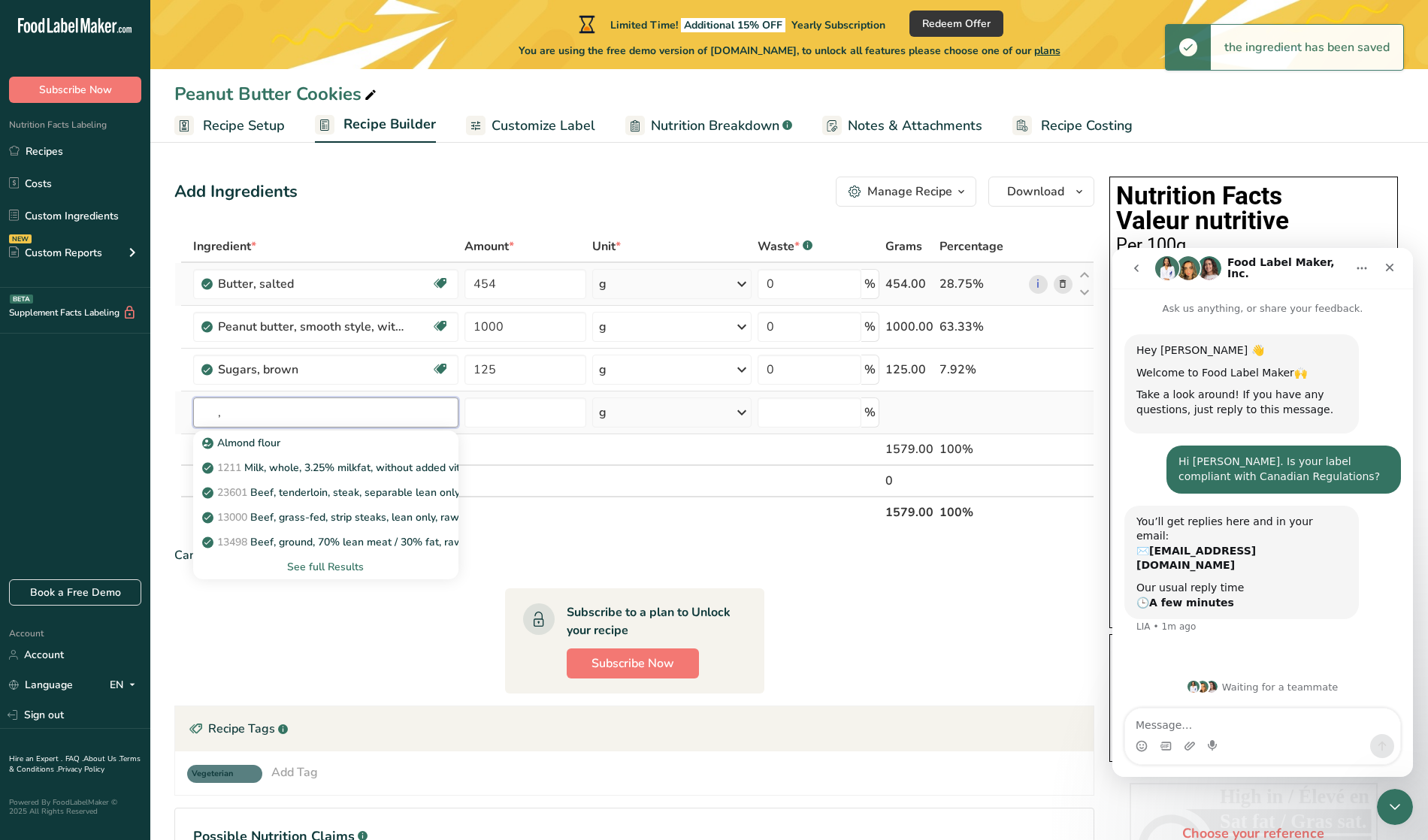
type input ","
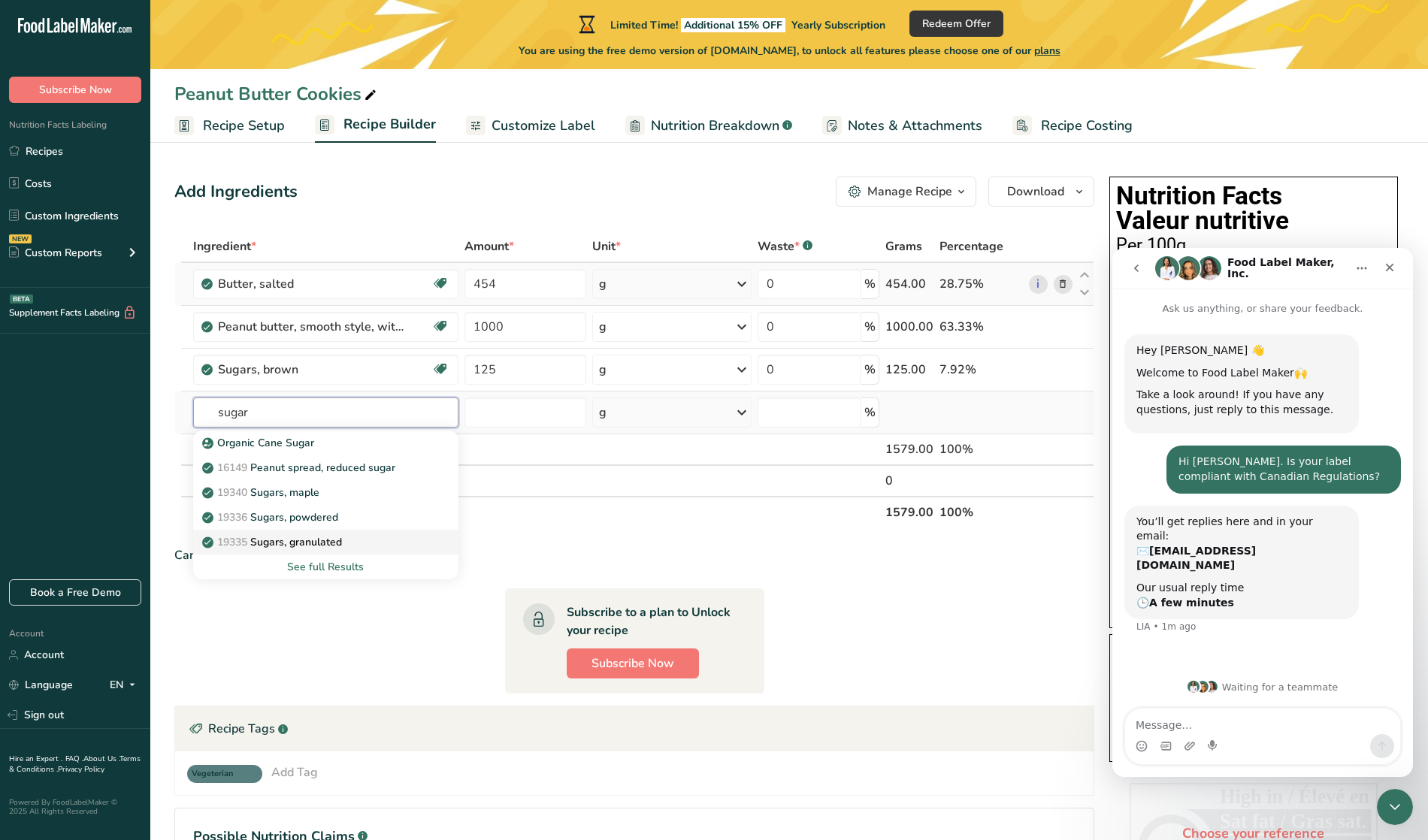
type input "sugar"
click at [267, 534] on p "19335 Sugars, granulated" at bounding box center [273, 542] width 137 height 16
type input "Sugars, granulated"
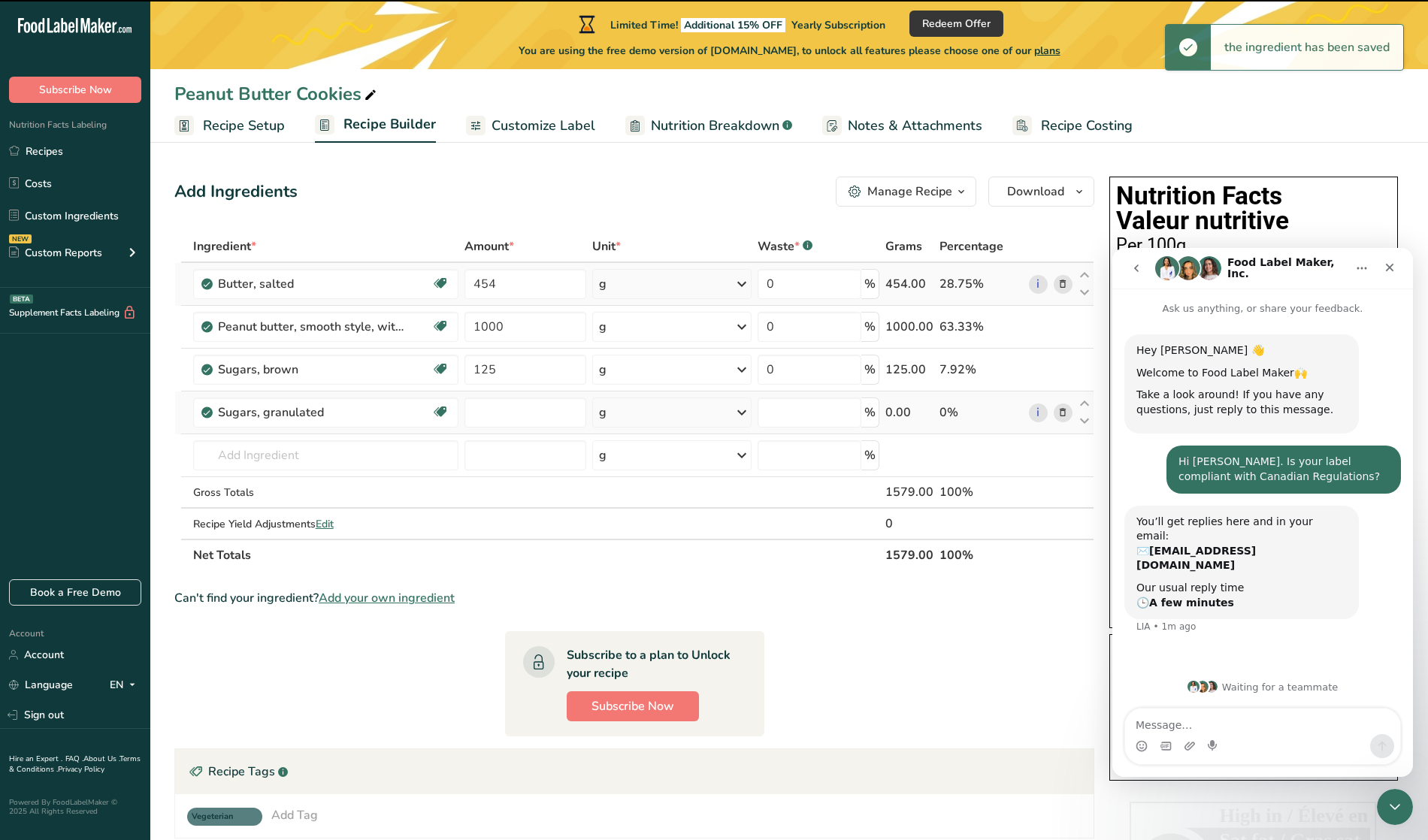
type input "0"
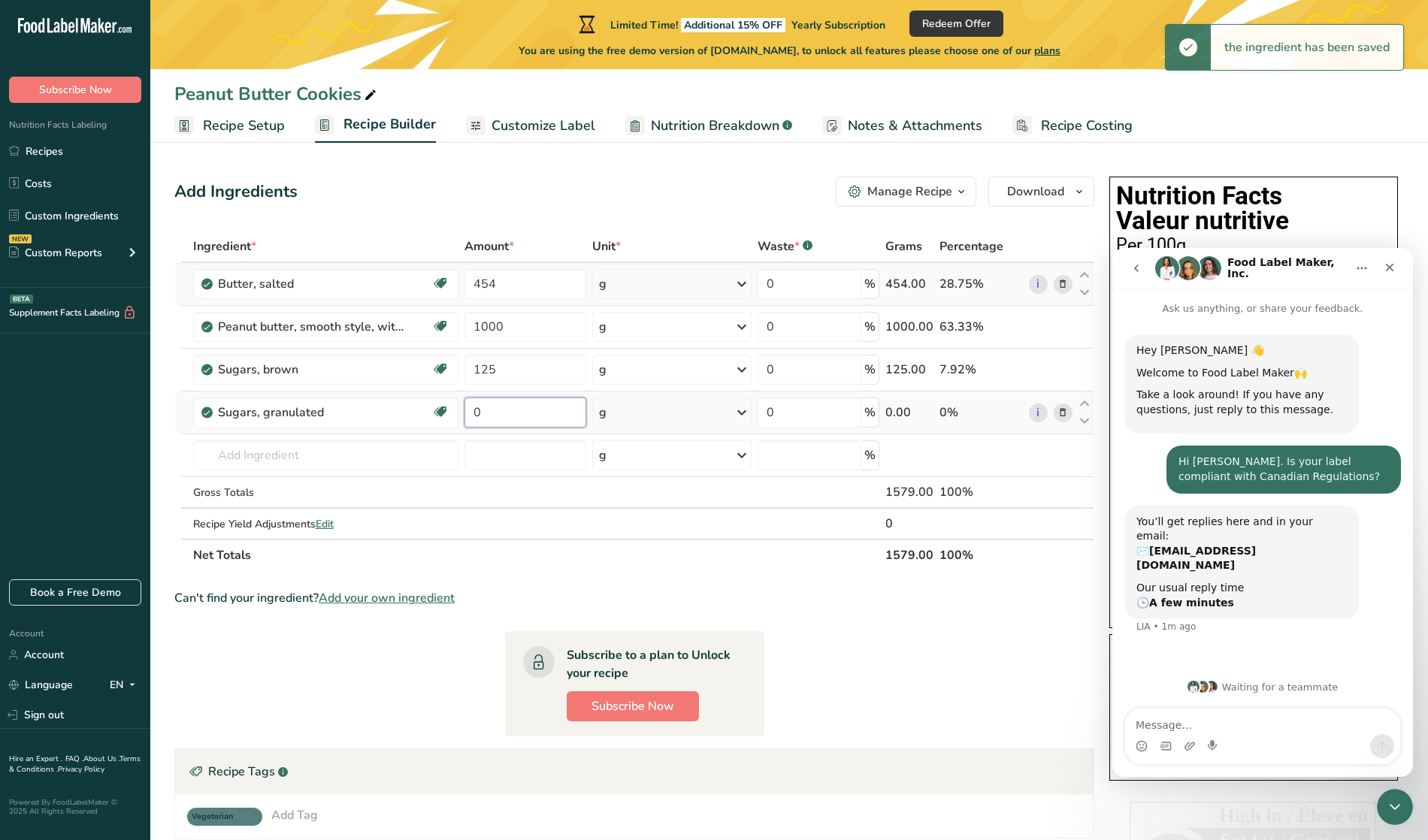
click at [496, 407] on input "0" at bounding box center [525, 412] width 122 height 30
type input "157"
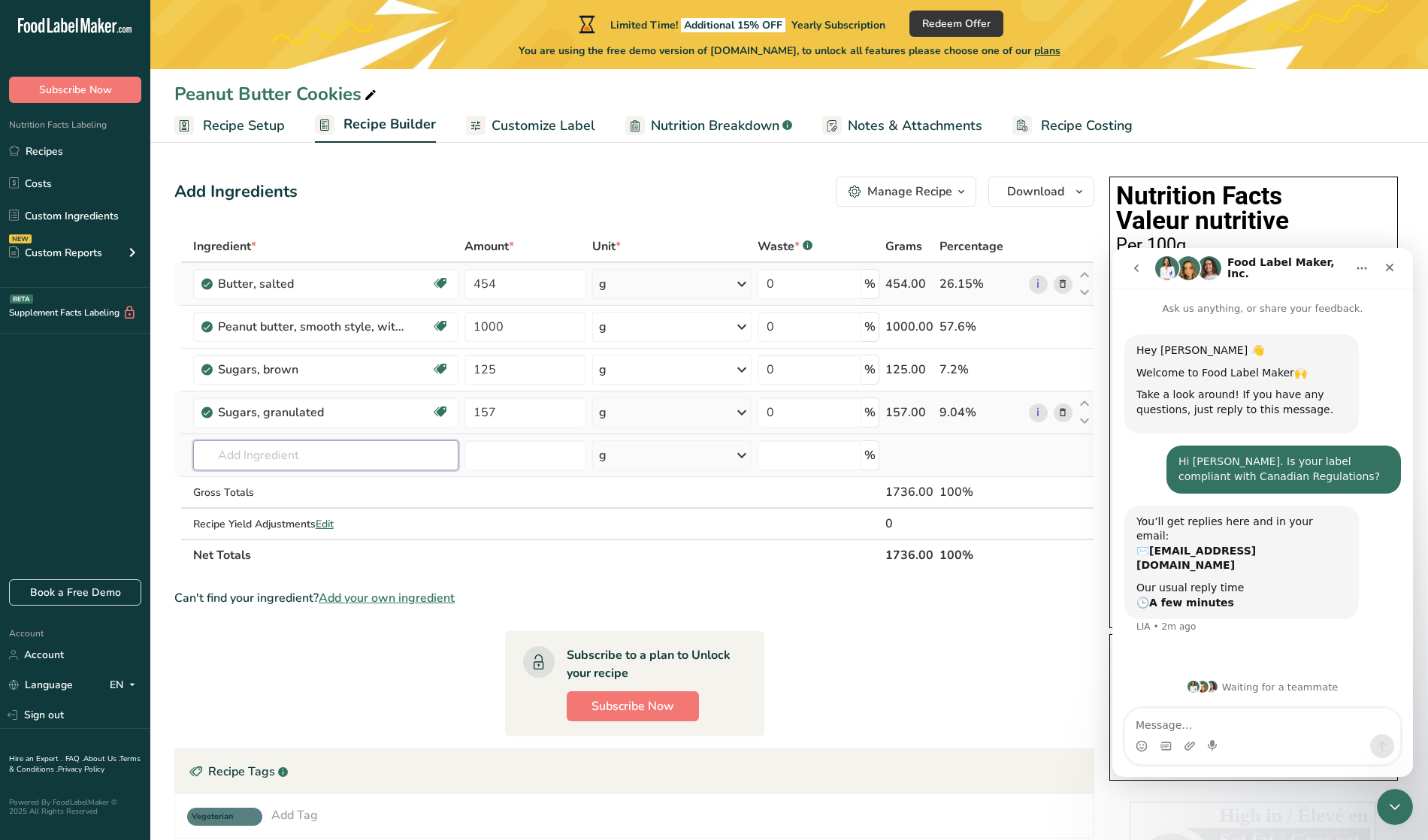
click at [333, 458] on div "Ingredient * Amount * Unit * Waste * .a-a{fill:#347362;}.b-a{fill:#fff;} Grams …" at bounding box center [634, 401] width 920 height 340
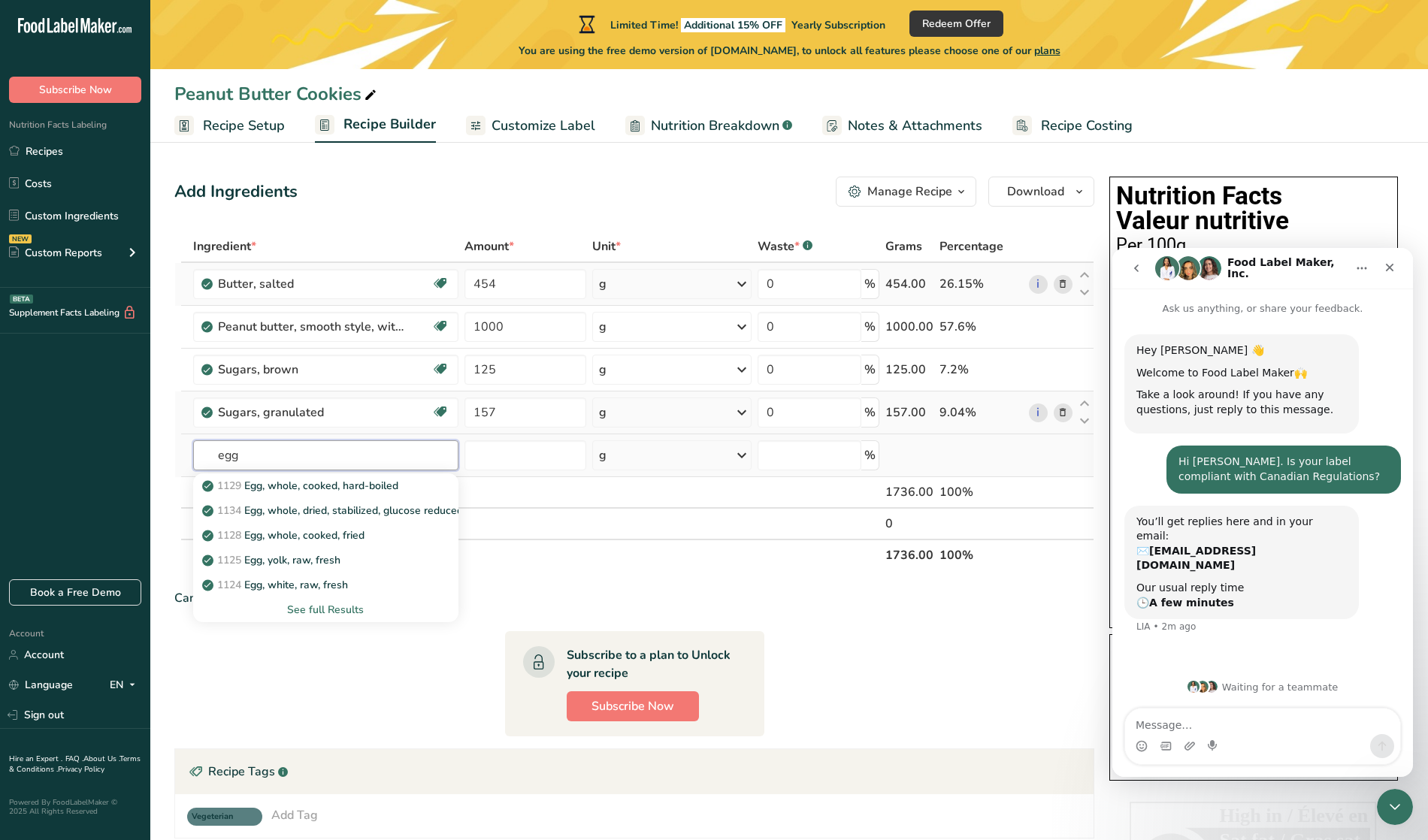
type input "egg"
click at [340, 611] on div "See full Results" at bounding box center [325, 610] width 242 height 16
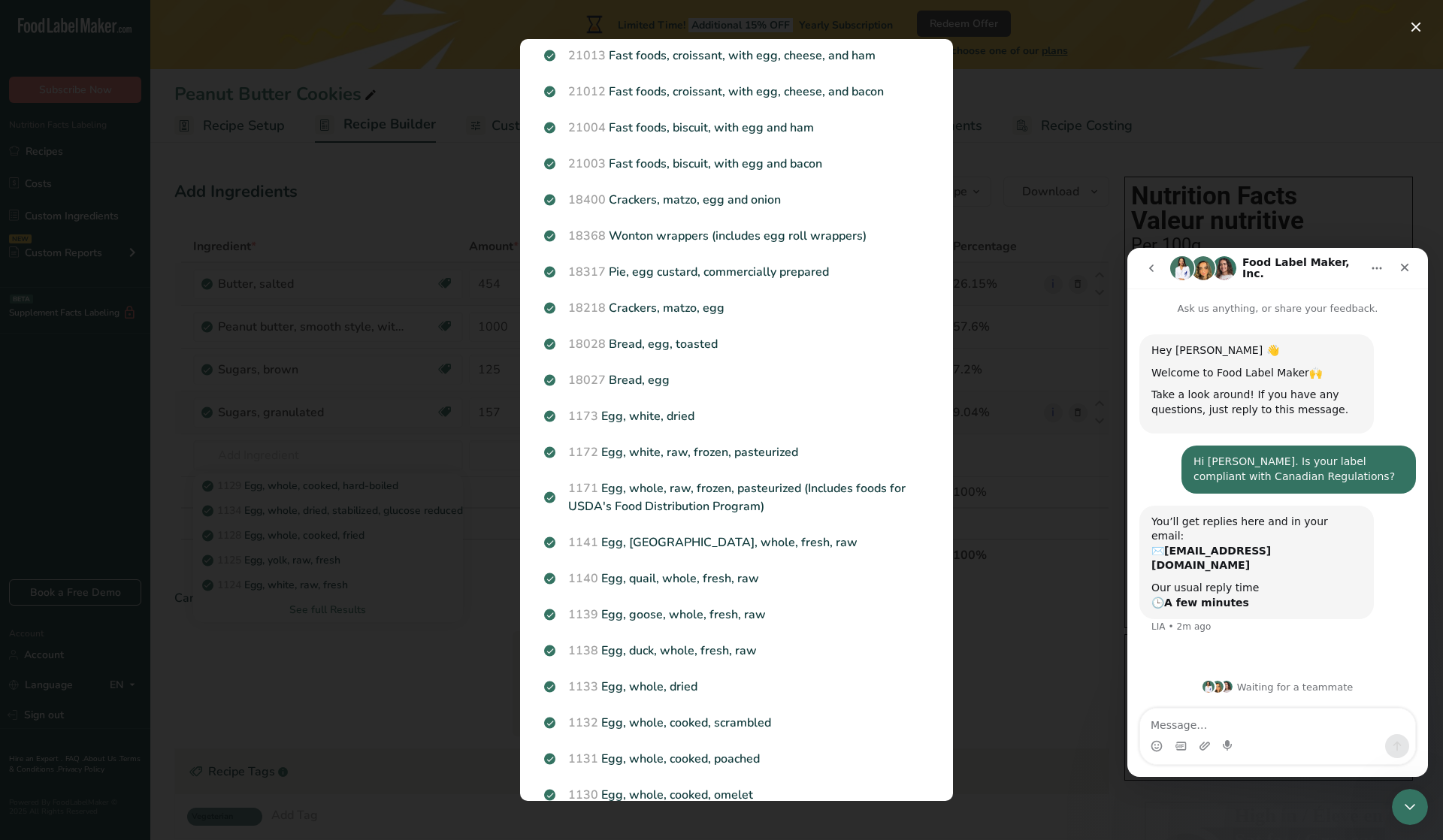
scroll to position [1209, 0]
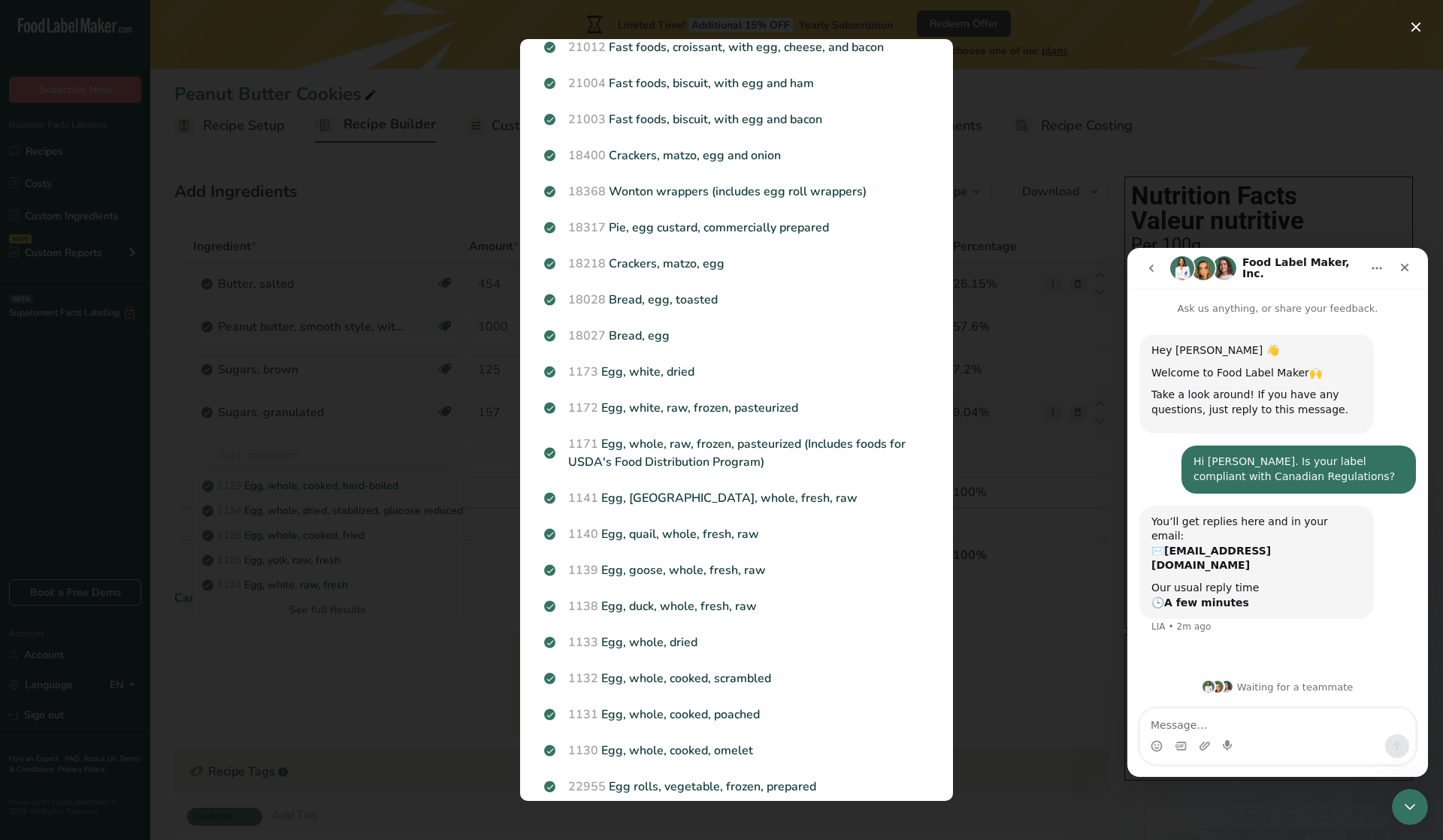
click at [1032, 267] on div "Search results modal" at bounding box center [722, 420] width 1443 height 840
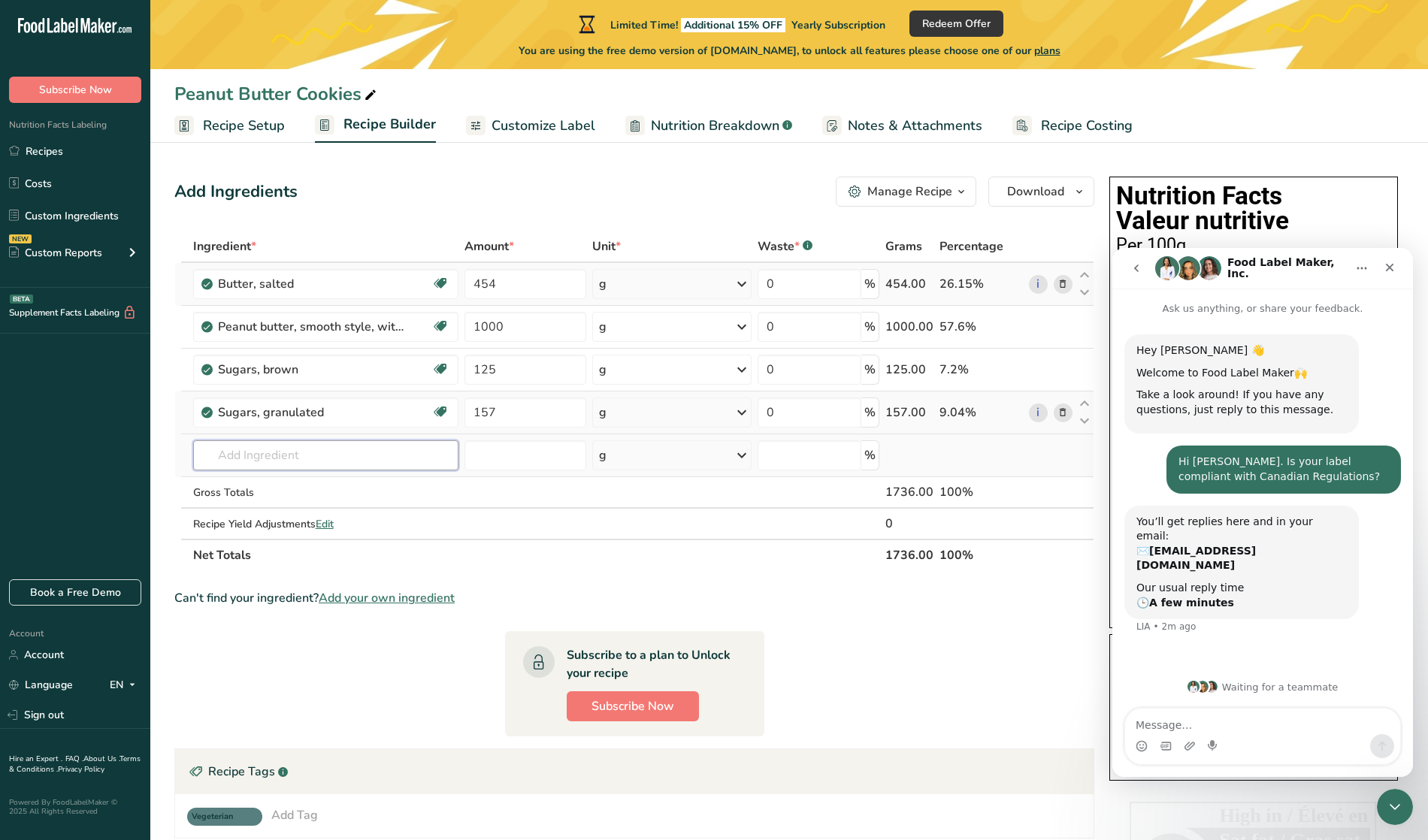
click at [276, 455] on input "text" at bounding box center [325, 455] width 266 height 30
type input "e"
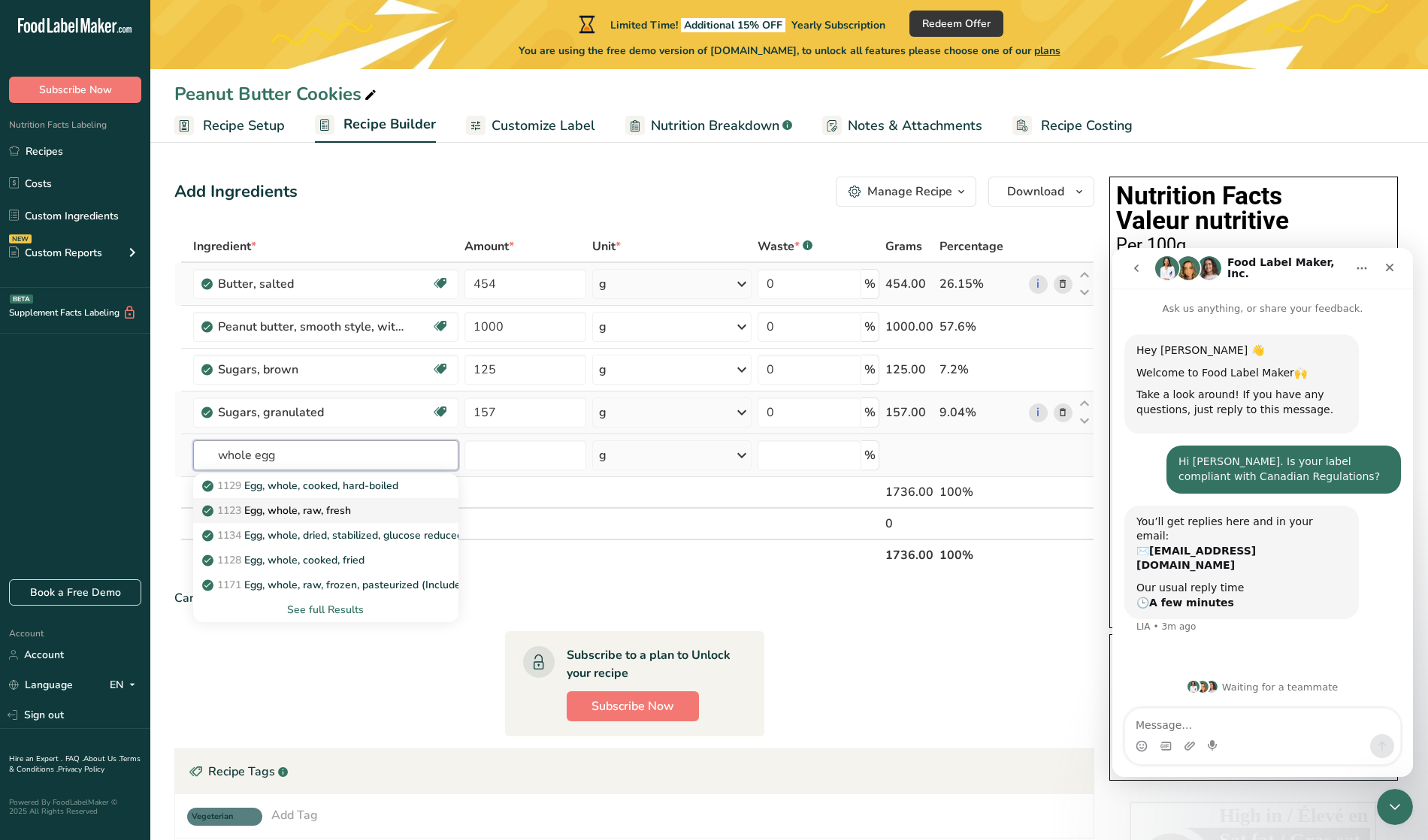
type input "whole egg"
click at [265, 506] on p "1123 Egg, whole, raw, fresh" at bounding box center [278, 511] width 146 height 16
type input "Egg, whole, raw, fresh"
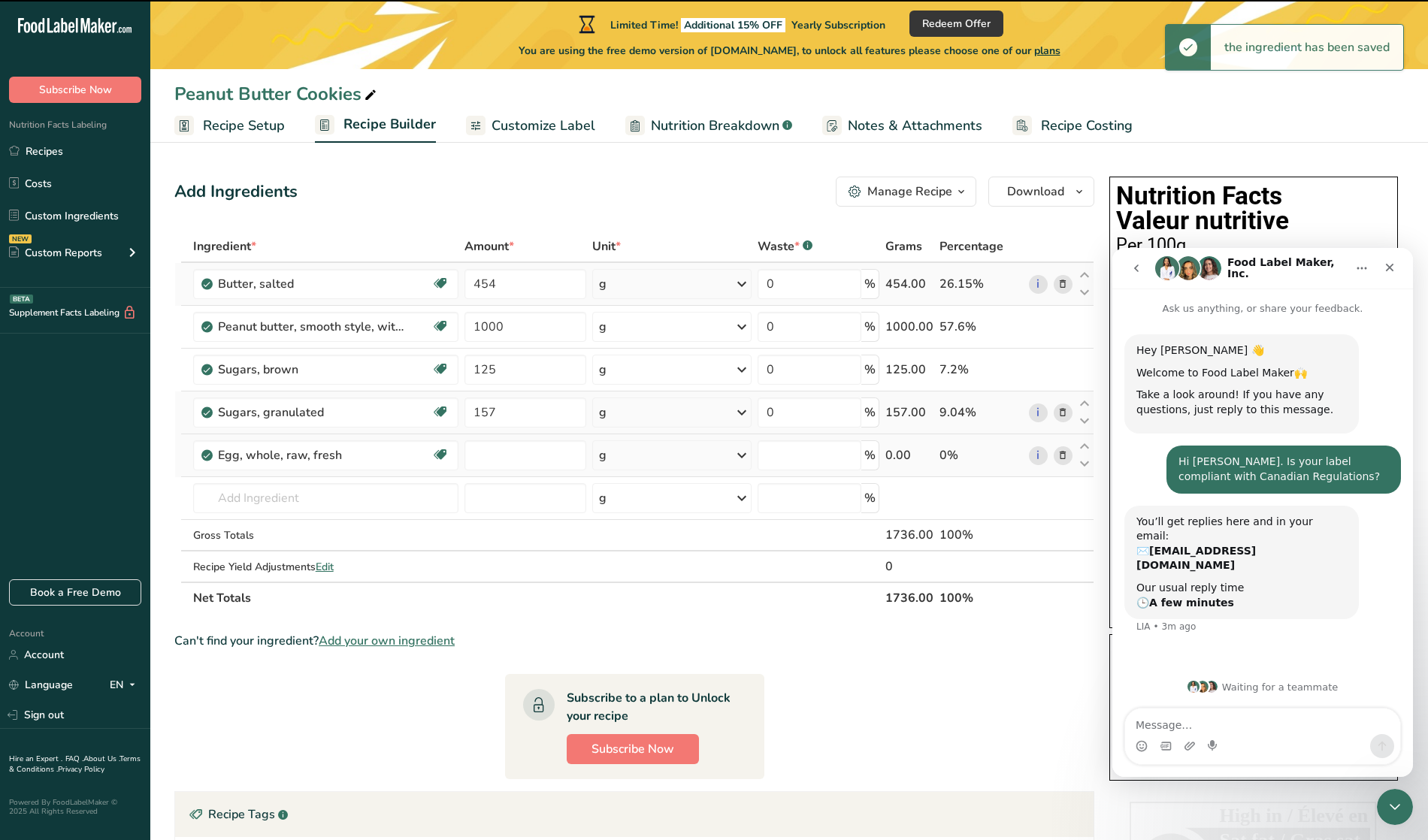
type input "0"
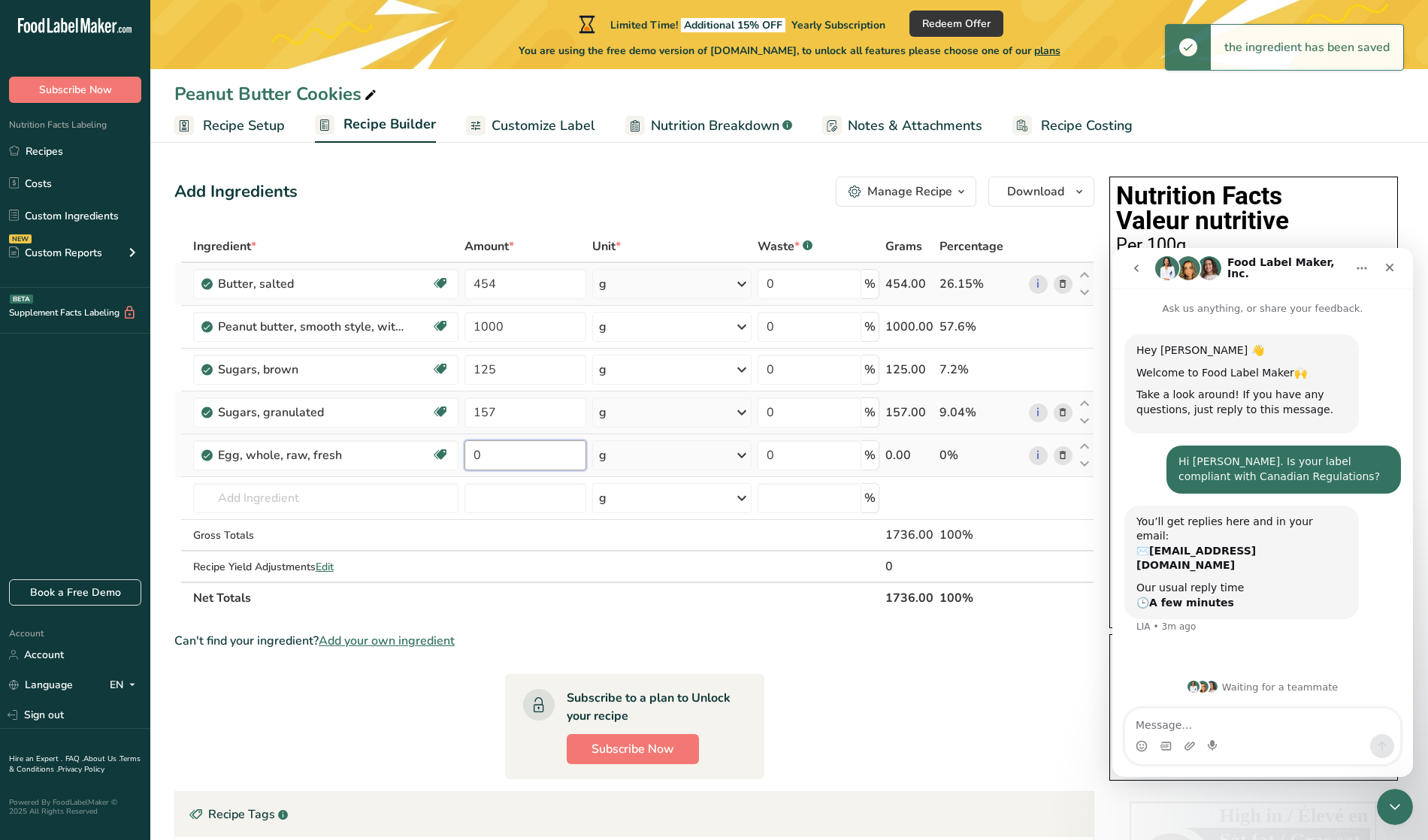
click at [523, 455] on input "0" at bounding box center [525, 455] width 122 height 30
type input "240"
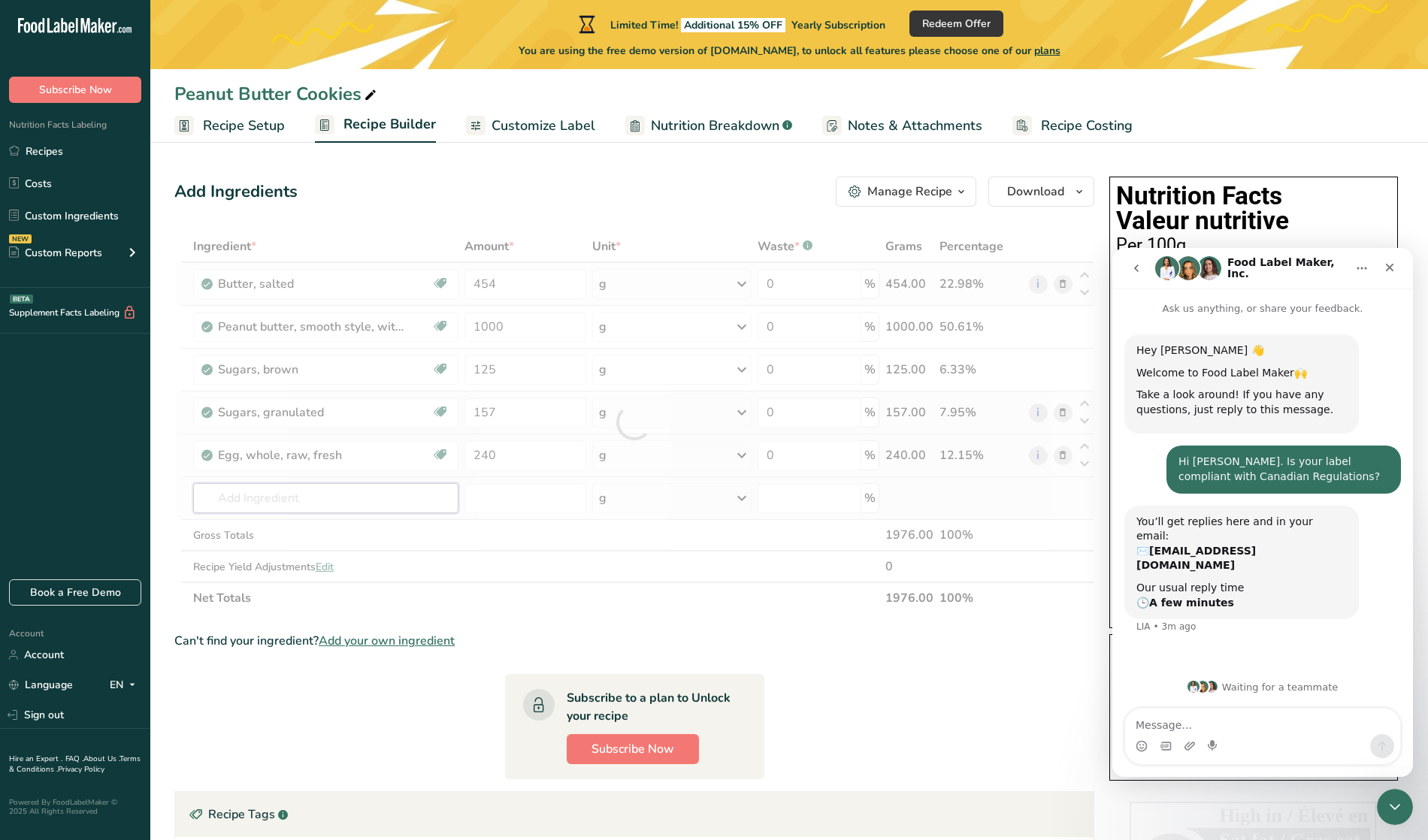
click at [349, 491] on div "Ingredient * Amount * Unit * Waste * .a-a{fill:#347362;}.b-a{fill:#fff;} Grams …" at bounding box center [634, 422] width 920 height 383
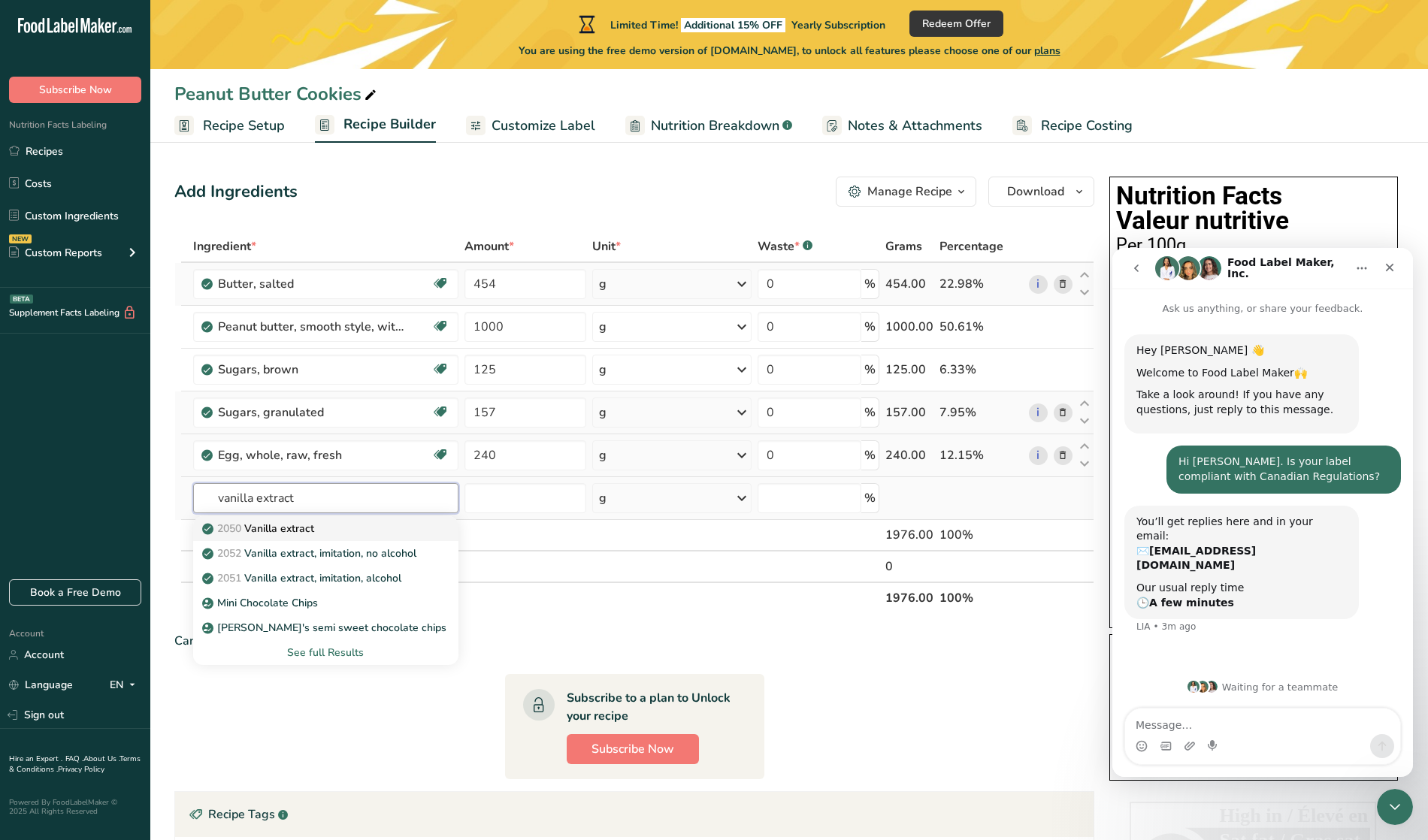
type input "vanilla extract"
click at [295, 532] on p "2050 Vanilla extract" at bounding box center [259, 528] width 109 height 16
type input "Vanilla extract"
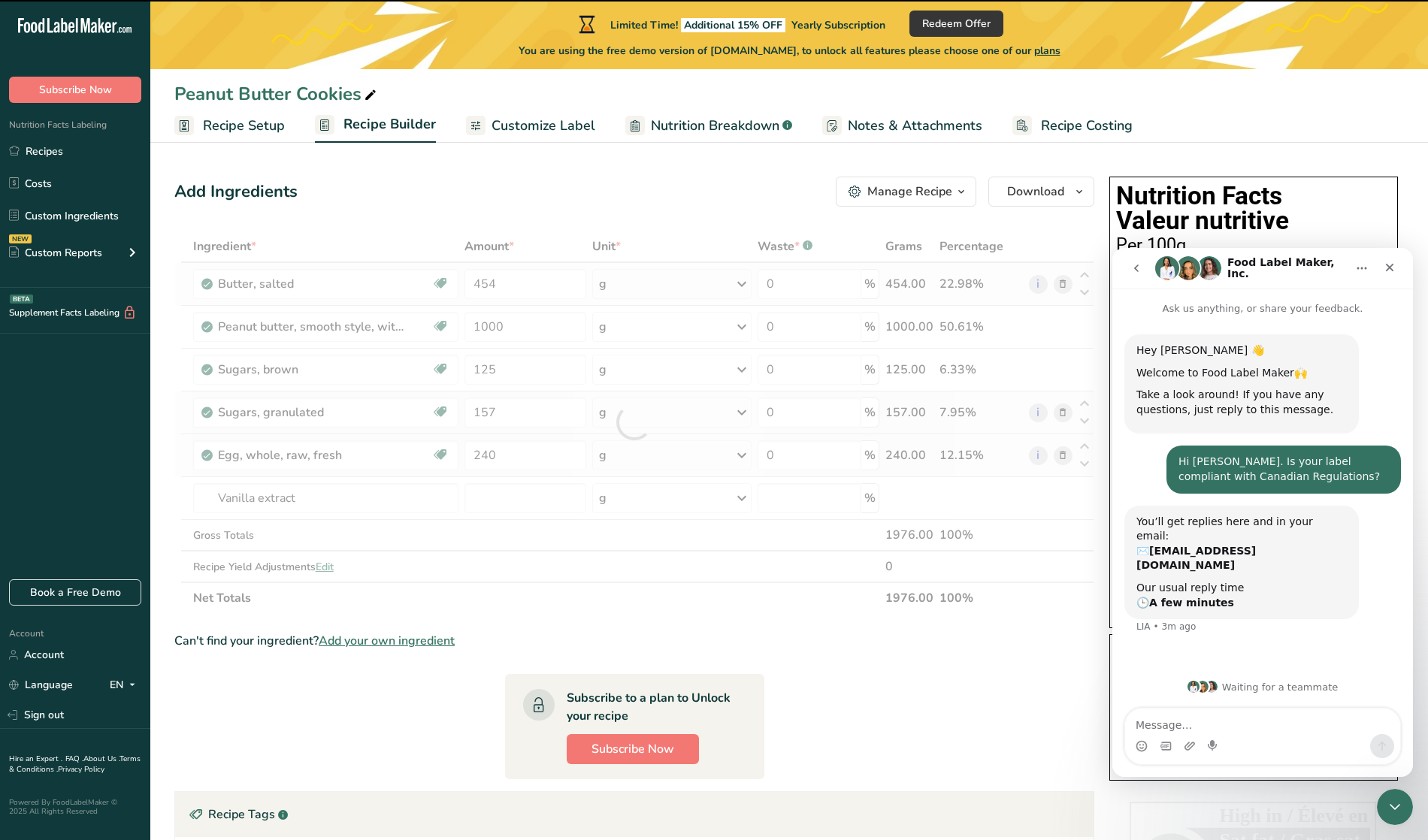
click at [541, 505] on div at bounding box center [634, 422] width 920 height 383
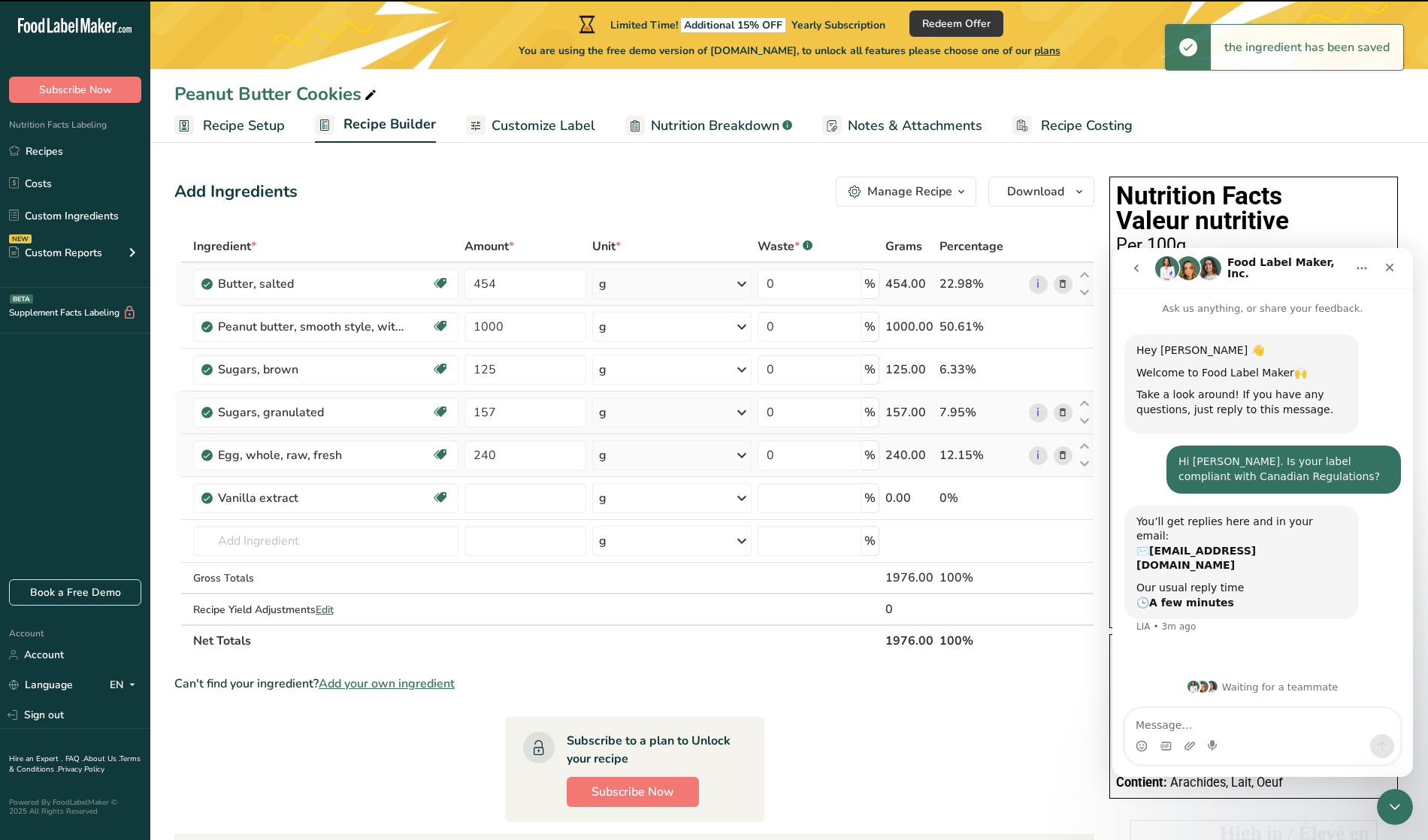
type input "0"
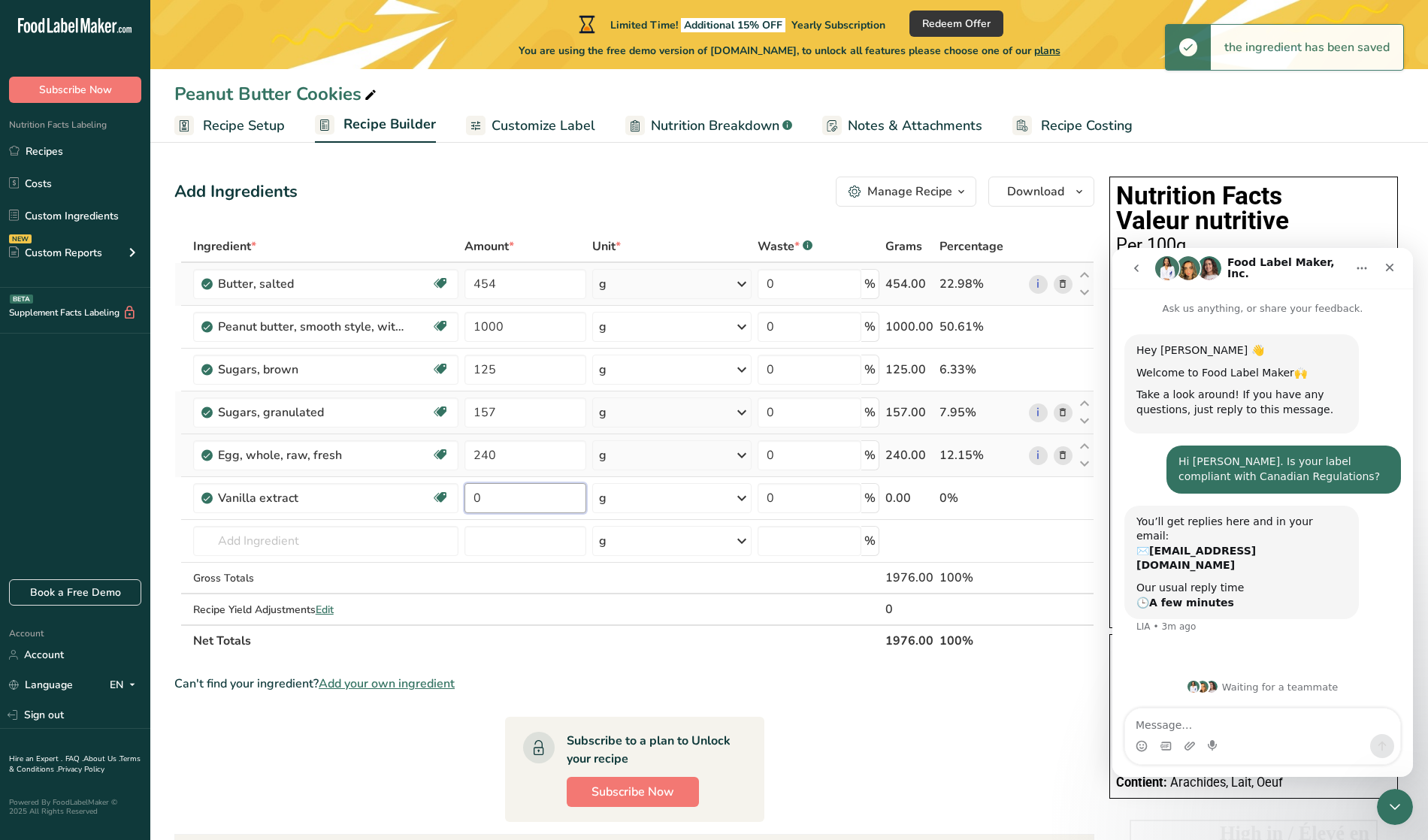
click at [541, 505] on input "0" at bounding box center [525, 498] width 122 height 30
type input "17"
click at [389, 541] on div "Ingredient * Amount * Unit * Waste * .a-a{fill:#347362;}.b-a{fill:#fff;} Grams …" at bounding box center [634, 443] width 920 height 426
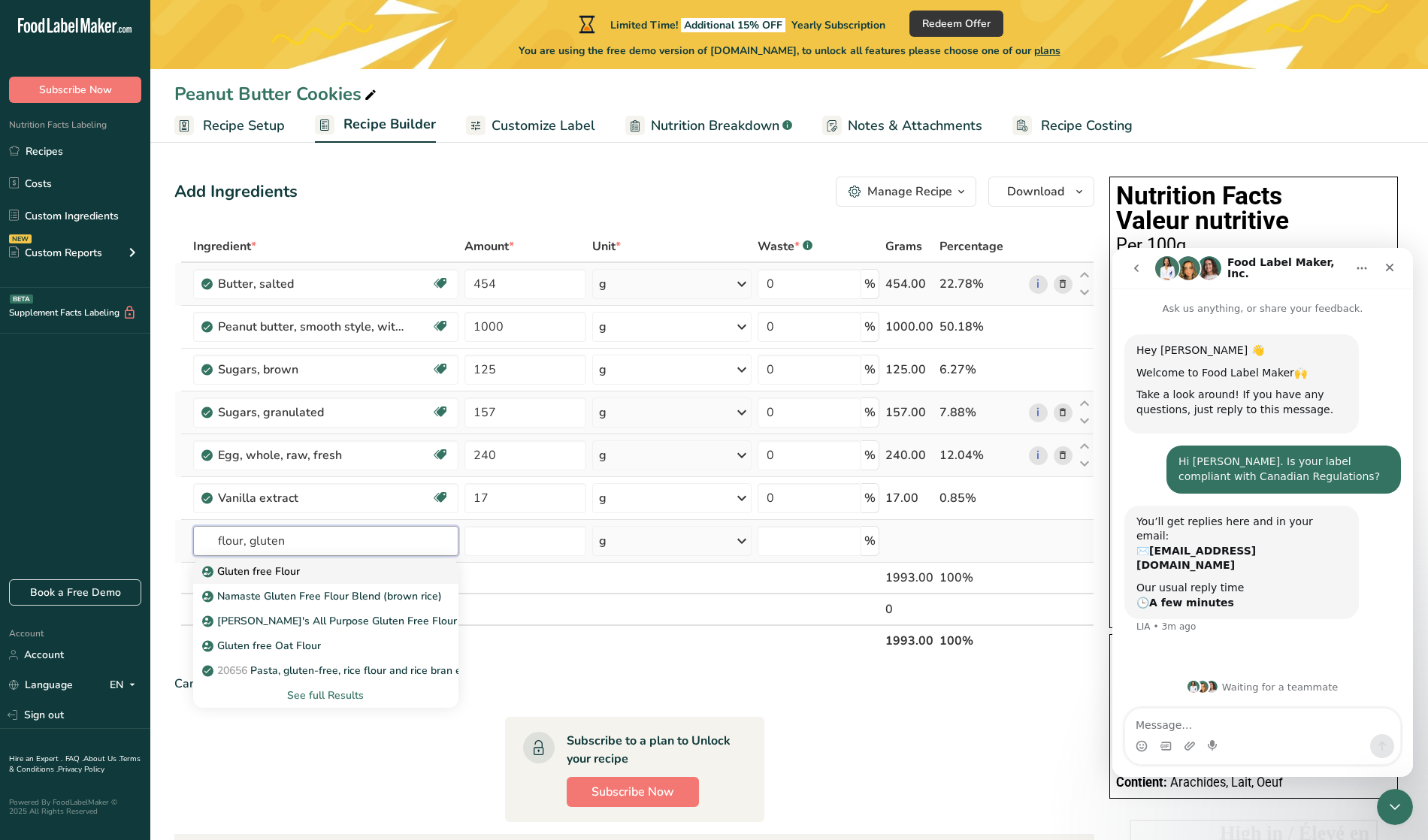
type input "flour, gluten"
click at [340, 572] on div "Gluten free Flour" at bounding box center [313, 572] width 218 height 16
type input "Gluten free Flour"
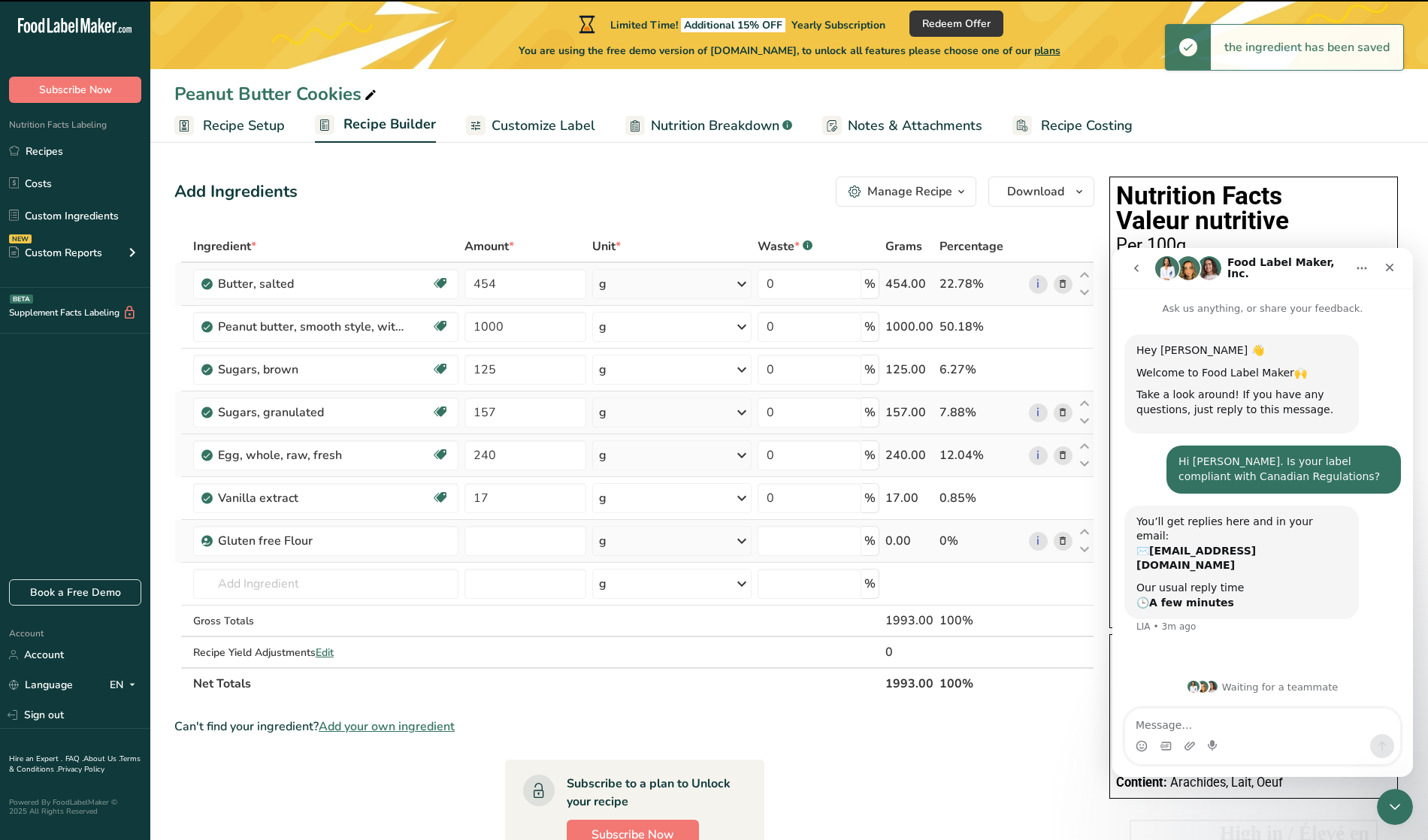
type input "0"
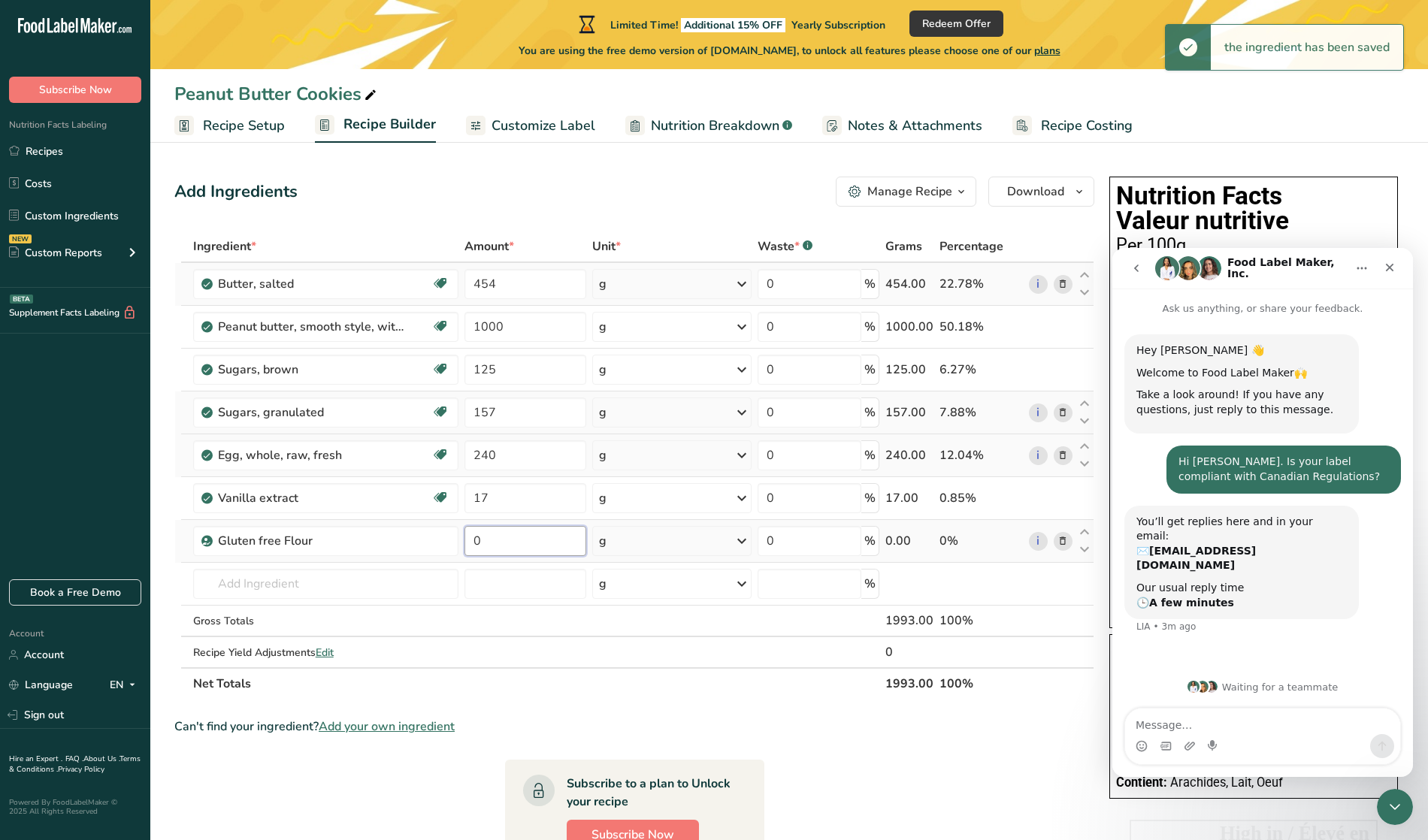
click at [541, 539] on input "0" at bounding box center [525, 540] width 122 height 30
type input "176"
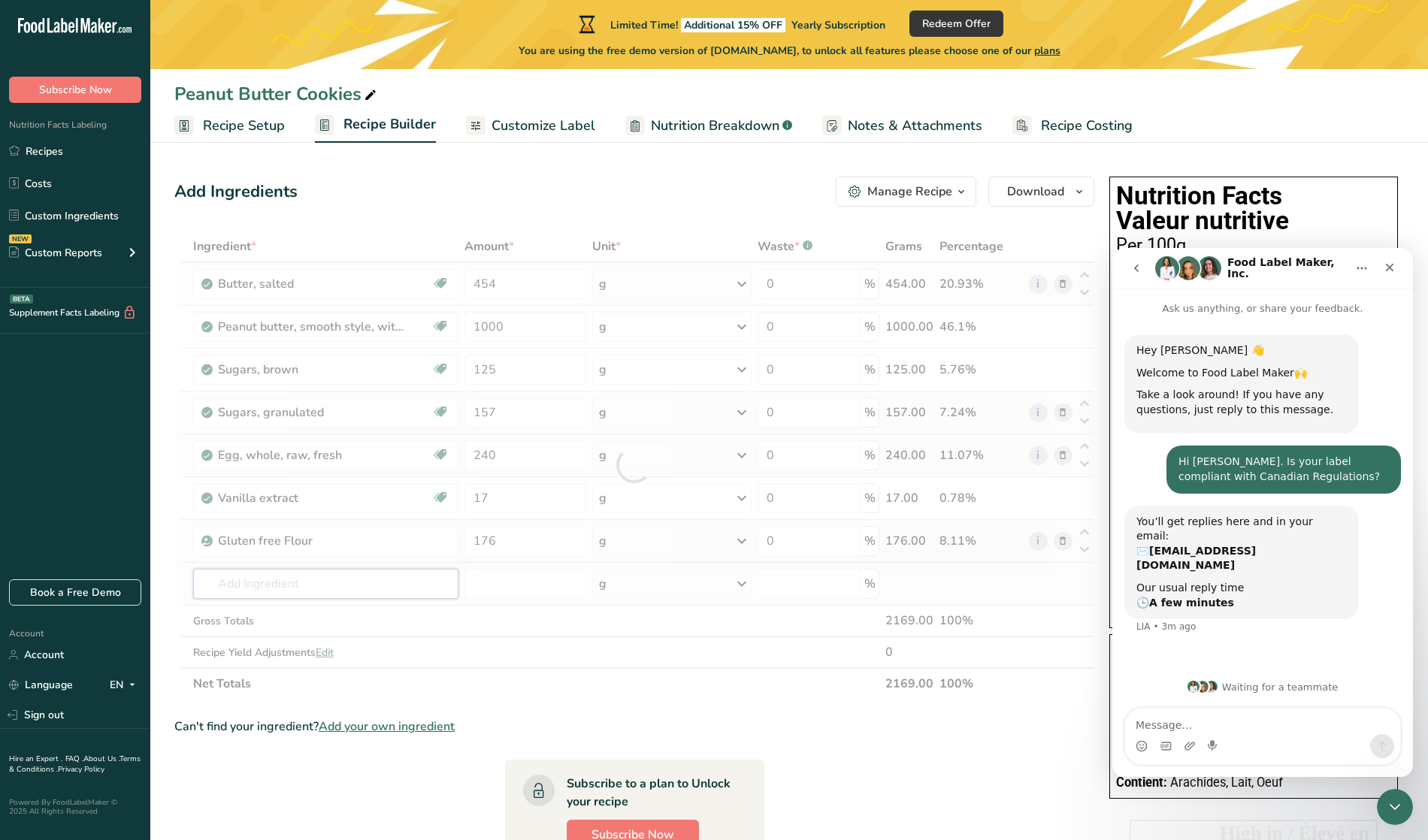
click at [343, 581] on div "Ingredient * Amount * Unit * Waste * .a-a{fill:#347362;}.b-a{fill:#fff;} Grams …" at bounding box center [634, 465] width 920 height 469
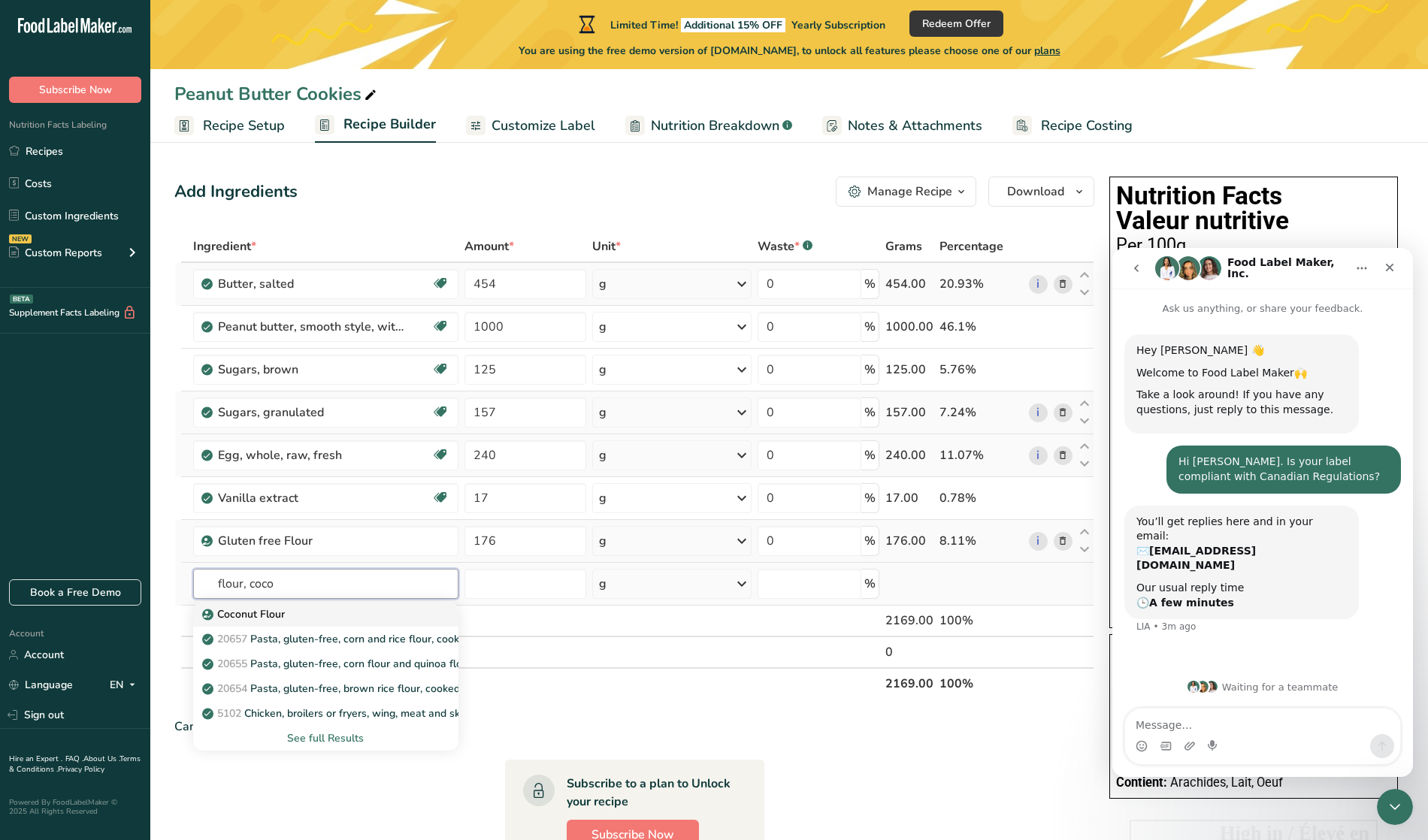
type input "flour, coco"
click at [312, 614] on div "Coconut Flour" at bounding box center [313, 614] width 218 height 16
type input "Coconut Flour"
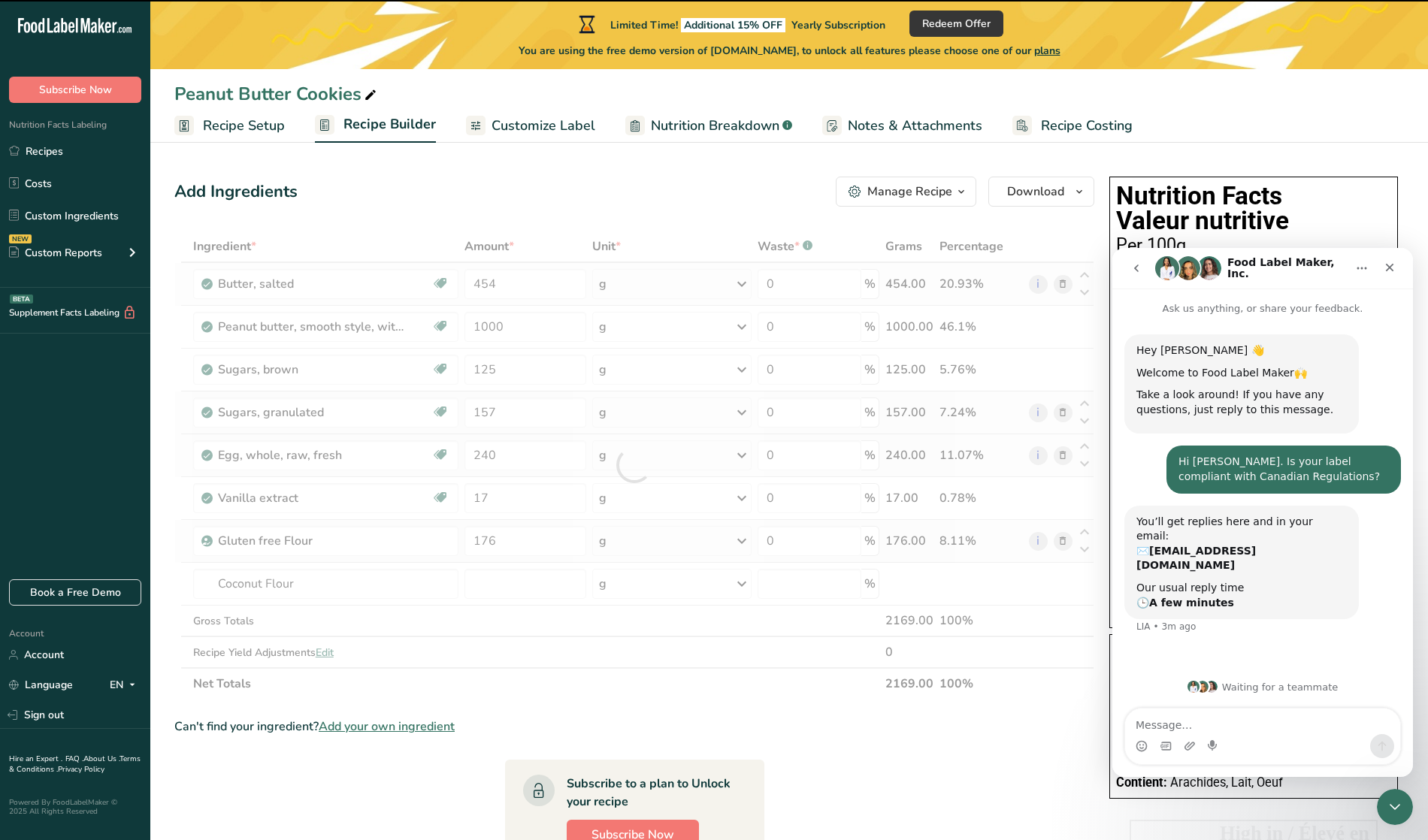
type input "0"
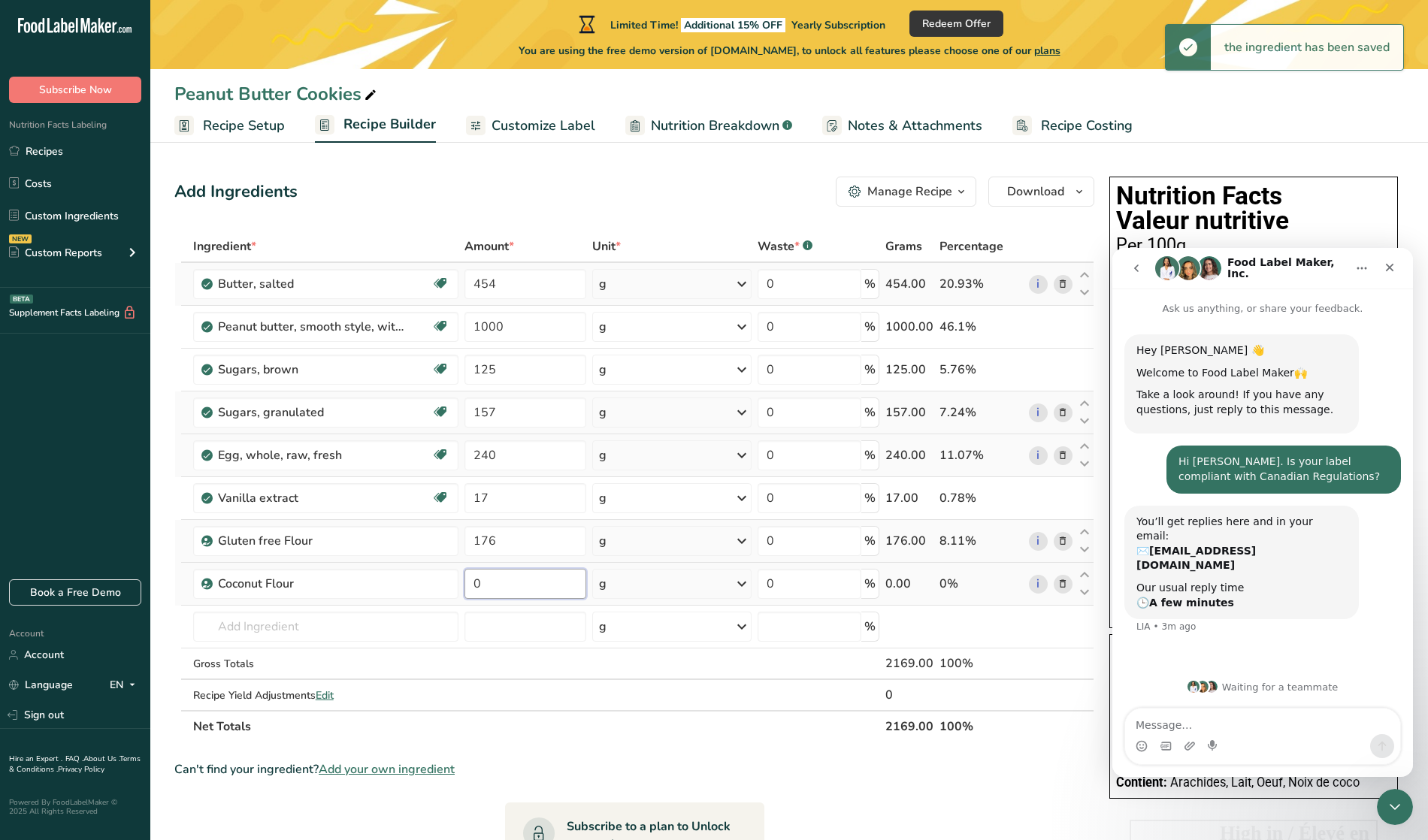
click at [509, 589] on input "0" at bounding box center [525, 583] width 122 height 30
type input "70"
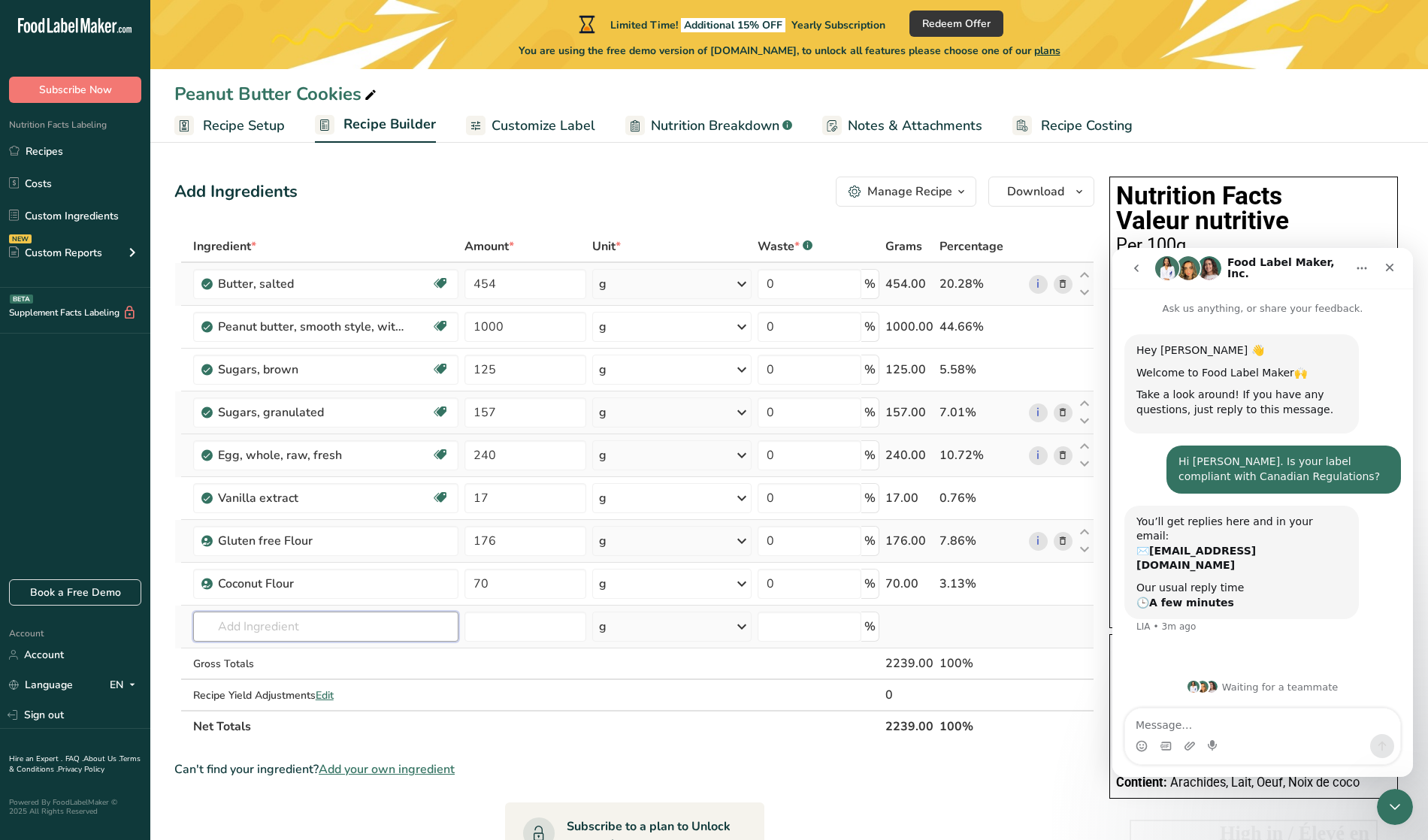
click at [346, 626] on div "Ingredient * Amount * Unit * Waste * .a-a{fill:#347362;}.b-a{fill:#fff;} Grams …" at bounding box center [634, 486] width 920 height 512
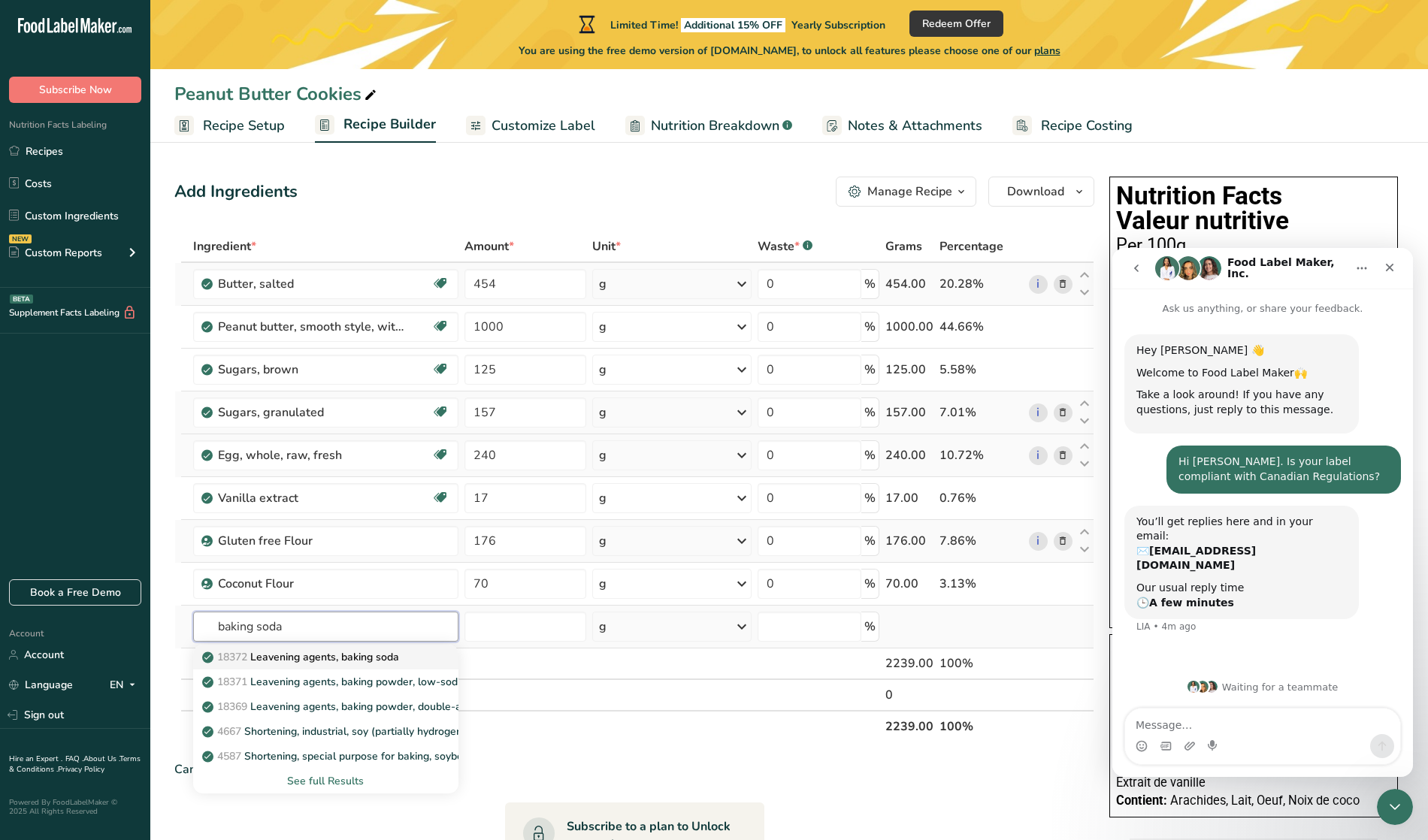
type input "baking soda"
click at [320, 657] on p "18372 Leavening agents, baking soda" at bounding box center [301, 657] width 194 height 16
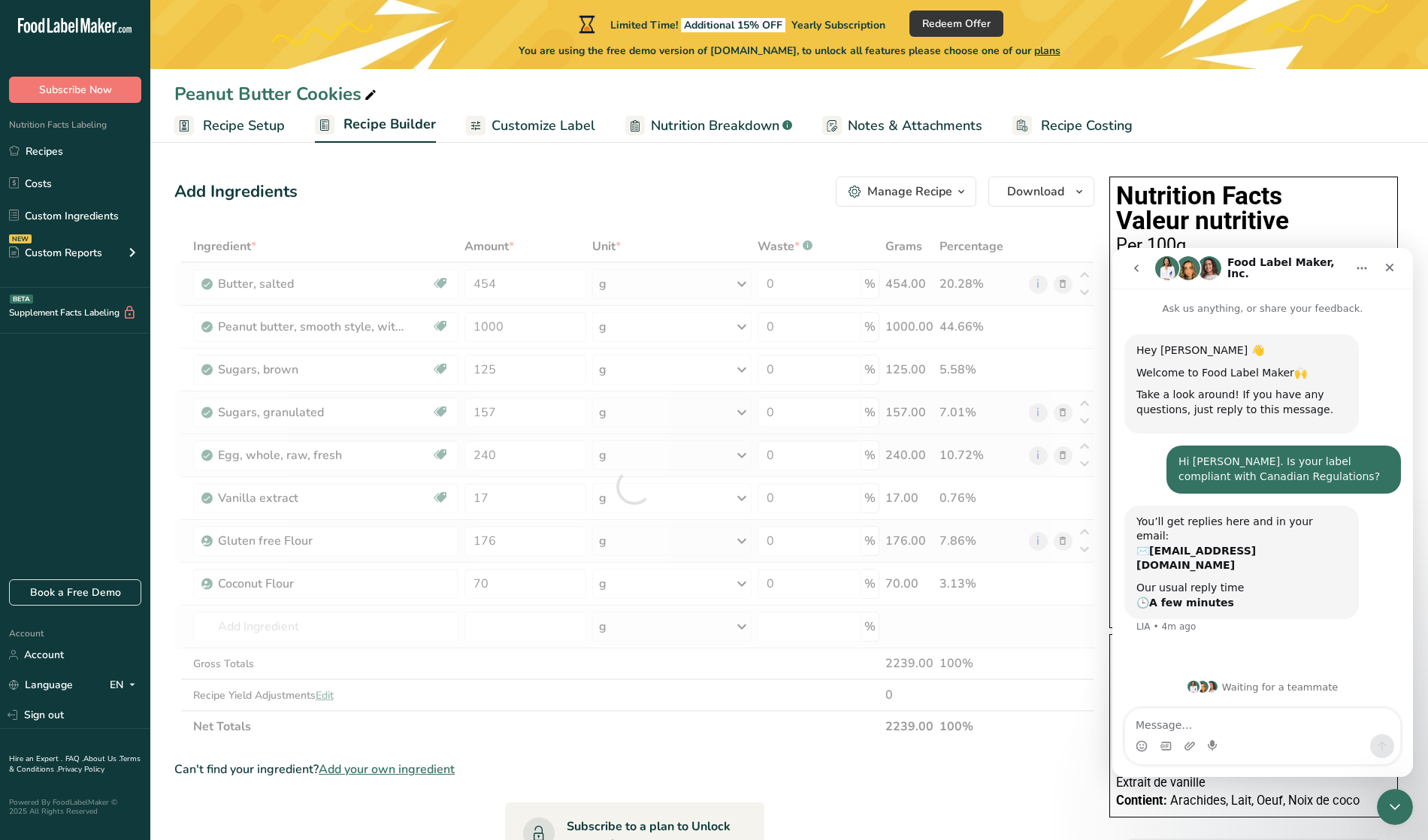
type input "Leavening agents, baking soda"
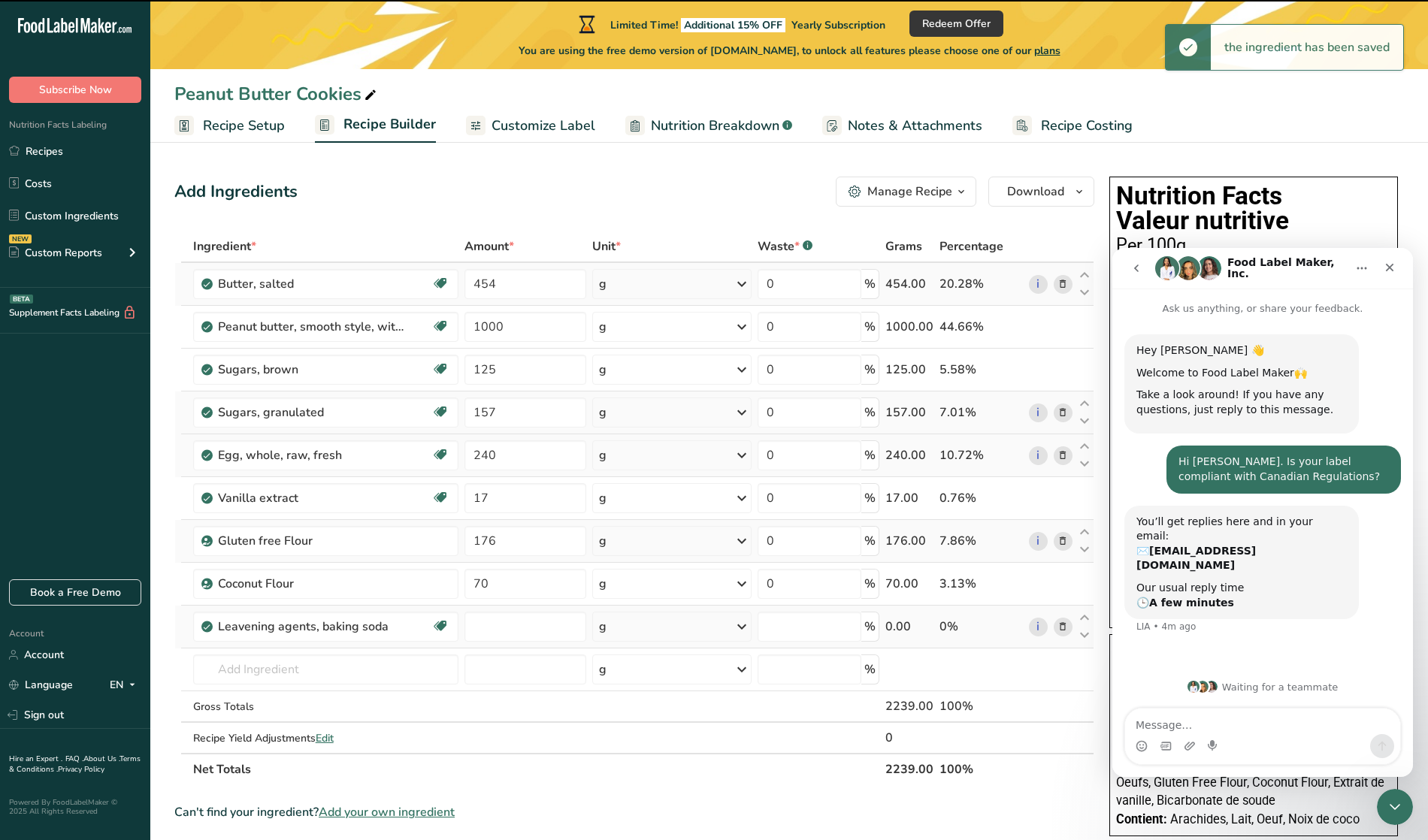
type input "0"
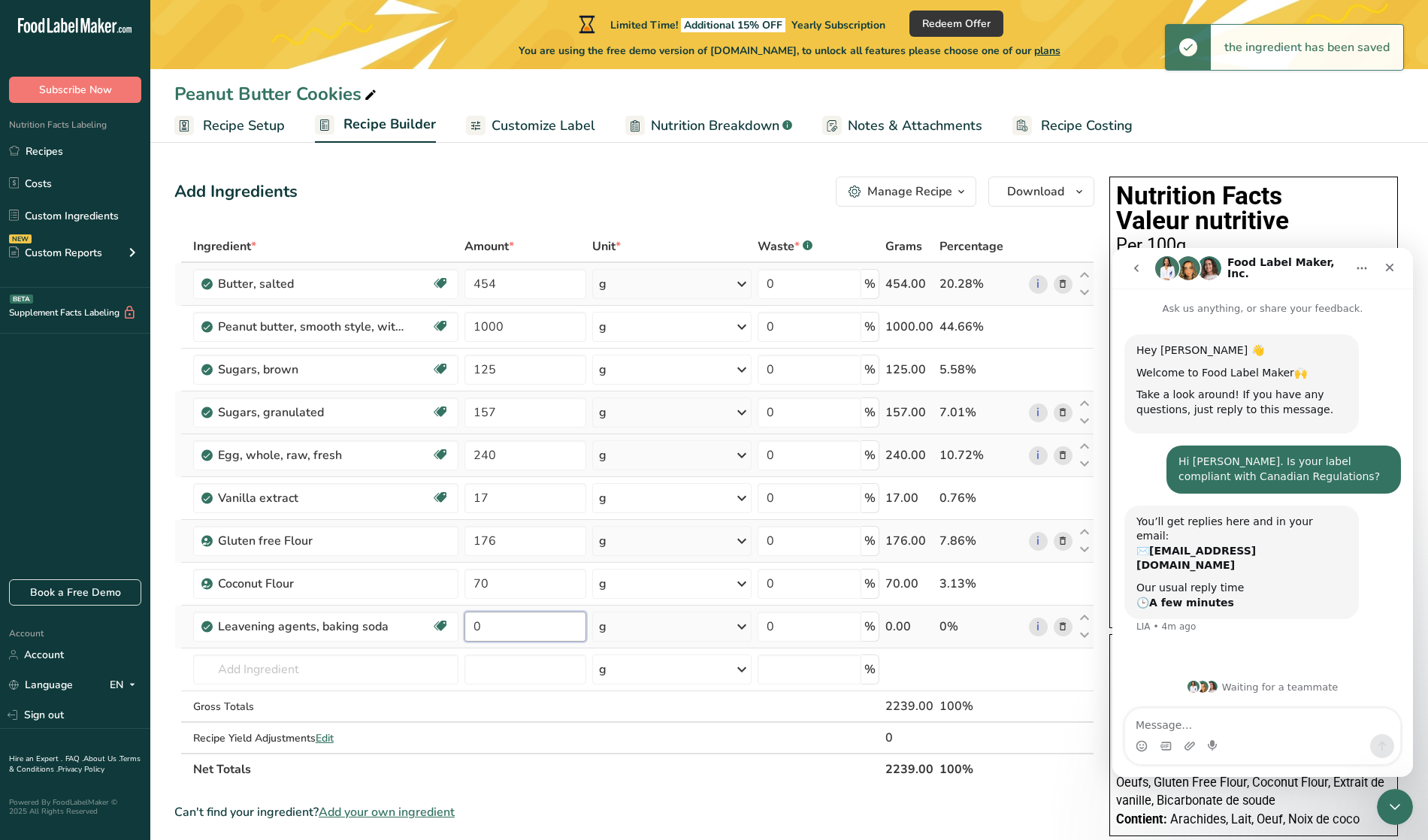
click at [515, 628] on input "0" at bounding box center [525, 626] width 122 height 30
type input "2"
click at [358, 680] on div "Ingredient * Amount * Unit * Waste * .a-a{fill:#347362;}.b-a{fill:#fff;} Grams …" at bounding box center [634, 508] width 920 height 555
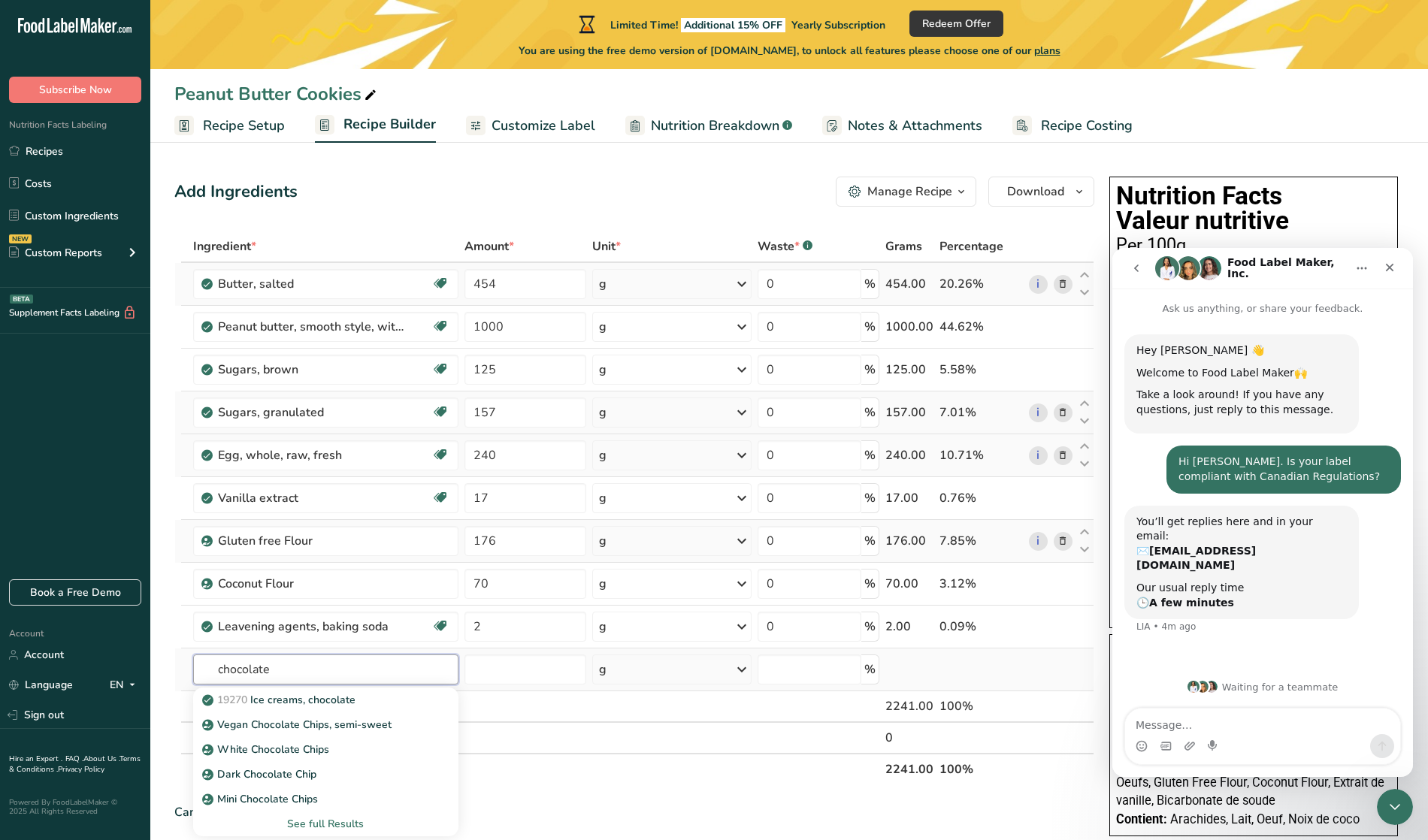
type input "chocolate"
click at [328, 818] on div "See full Results" at bounding box center [325, 824] width 242 height 16
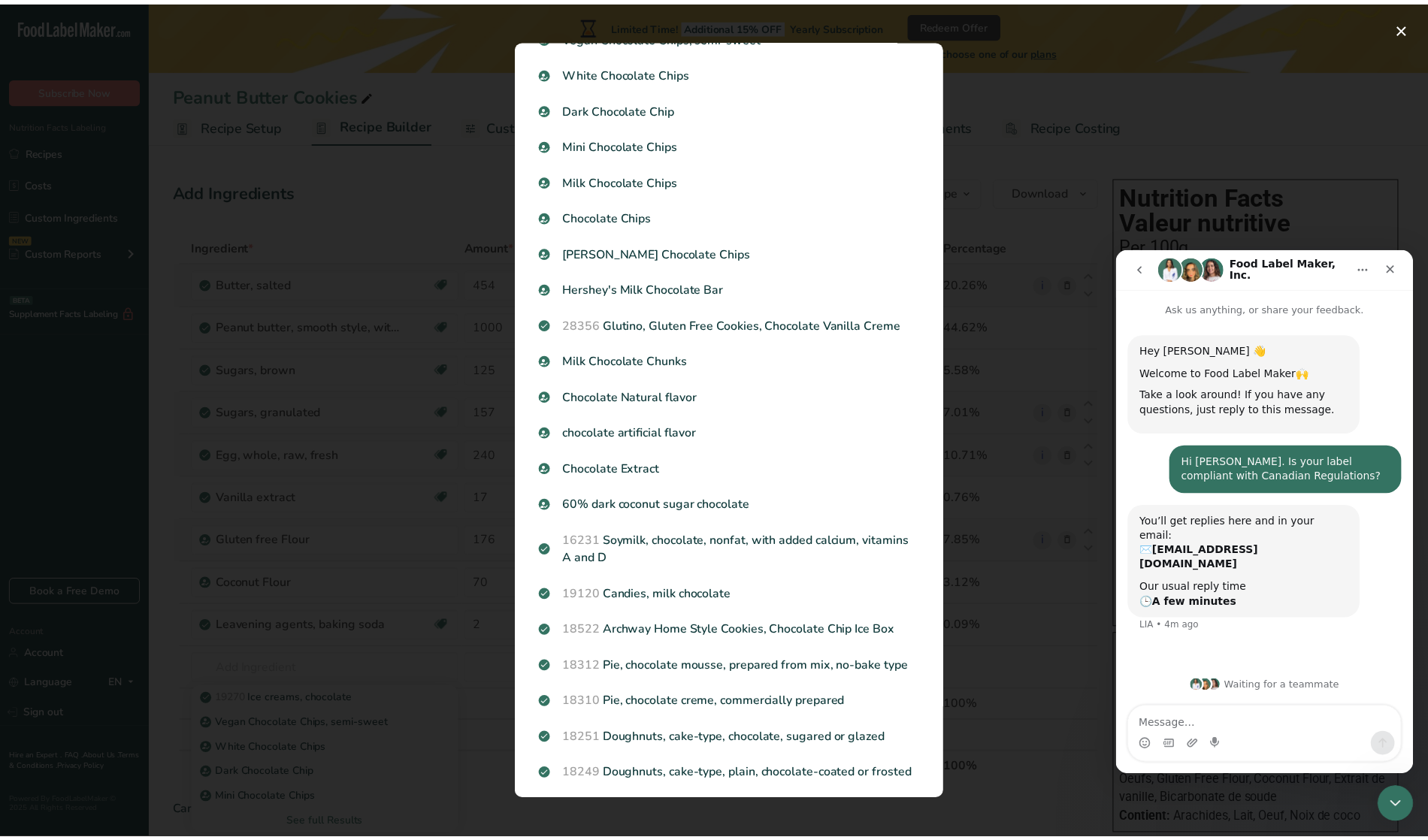
scroll to position [79, 0]
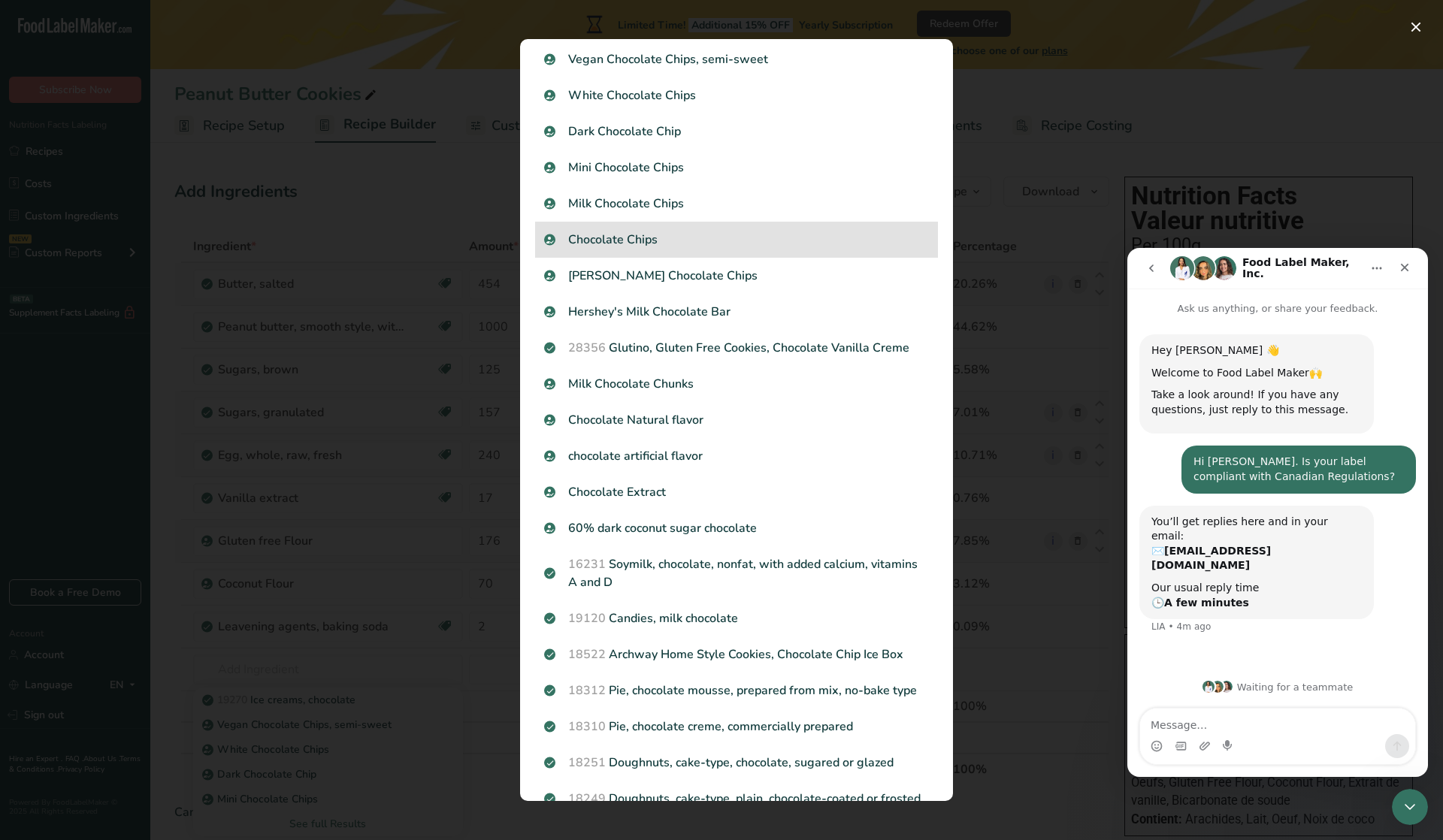
click at [620, 231] on p "Chocolate Chips" at bounding box center [736, 239] width 385 height 18
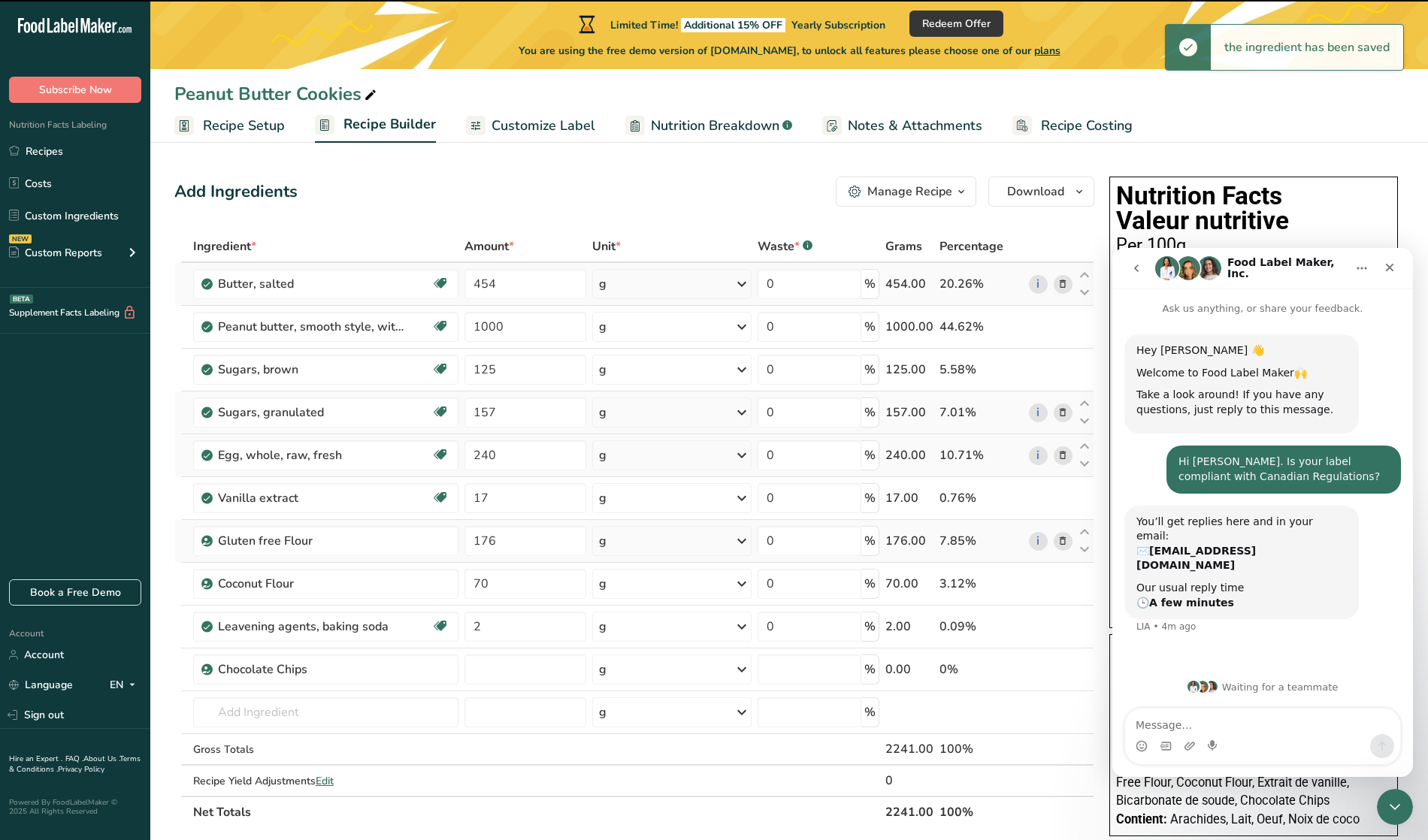
type input "0"
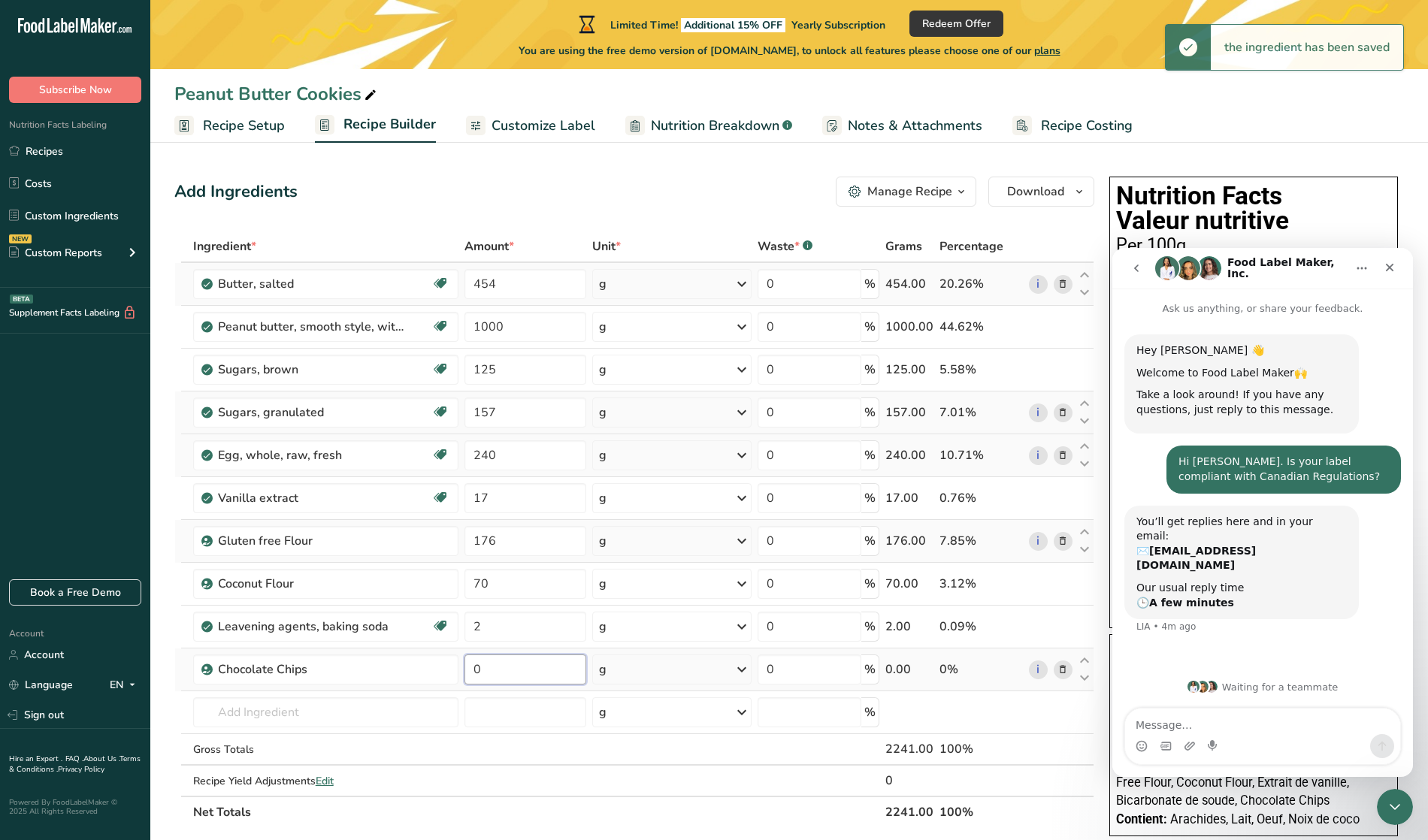
click at [516, 674] on input "0" at bounding box center [525, 669] width 122 height 30
type input "5"
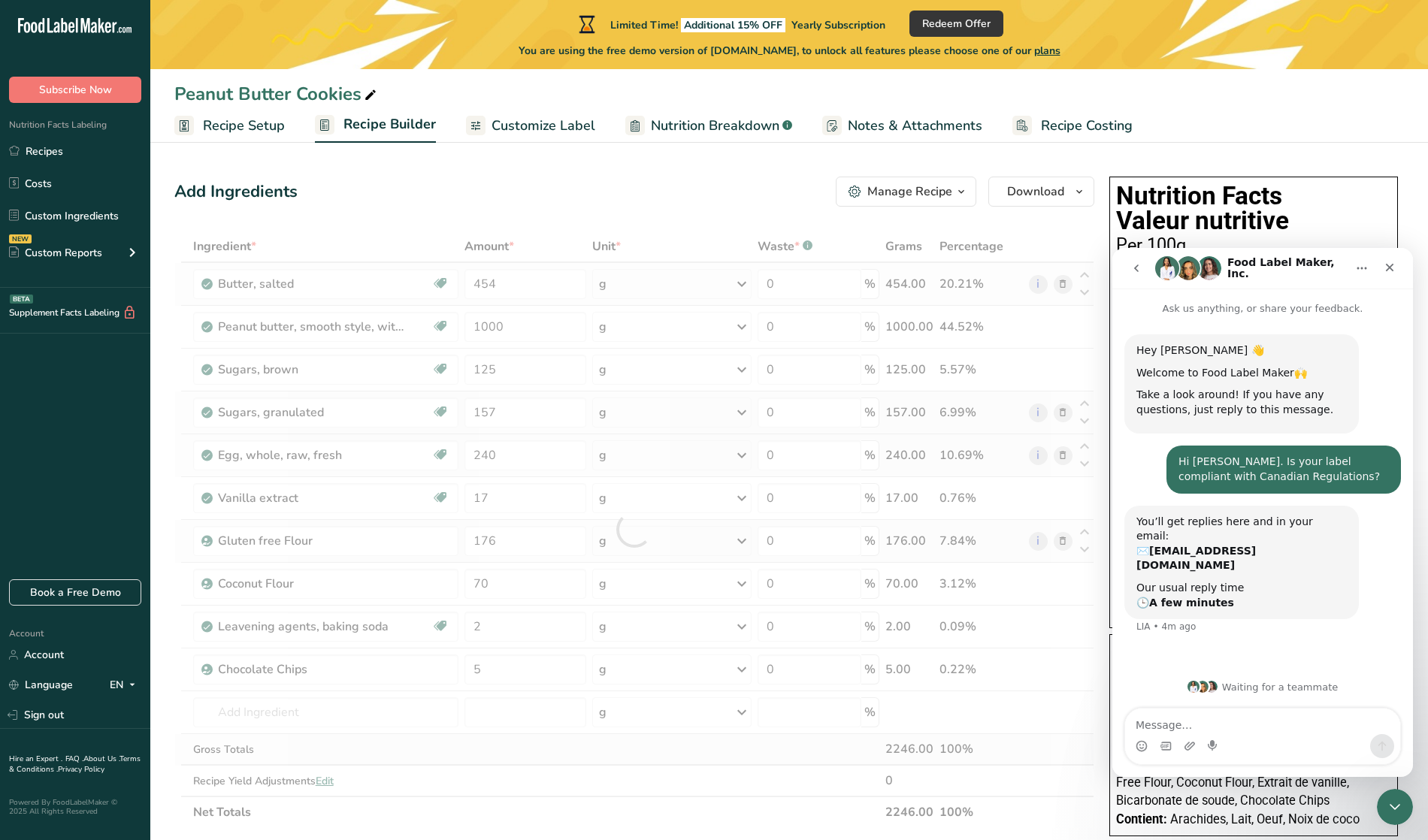
click at [568, 750] on div "Ingredient * Amount * Unit * Waste * .a-a{fill:#347362;}.b-a{fill:#fff;} Grams …" at bounding box center [634, 529] width 920 height 597
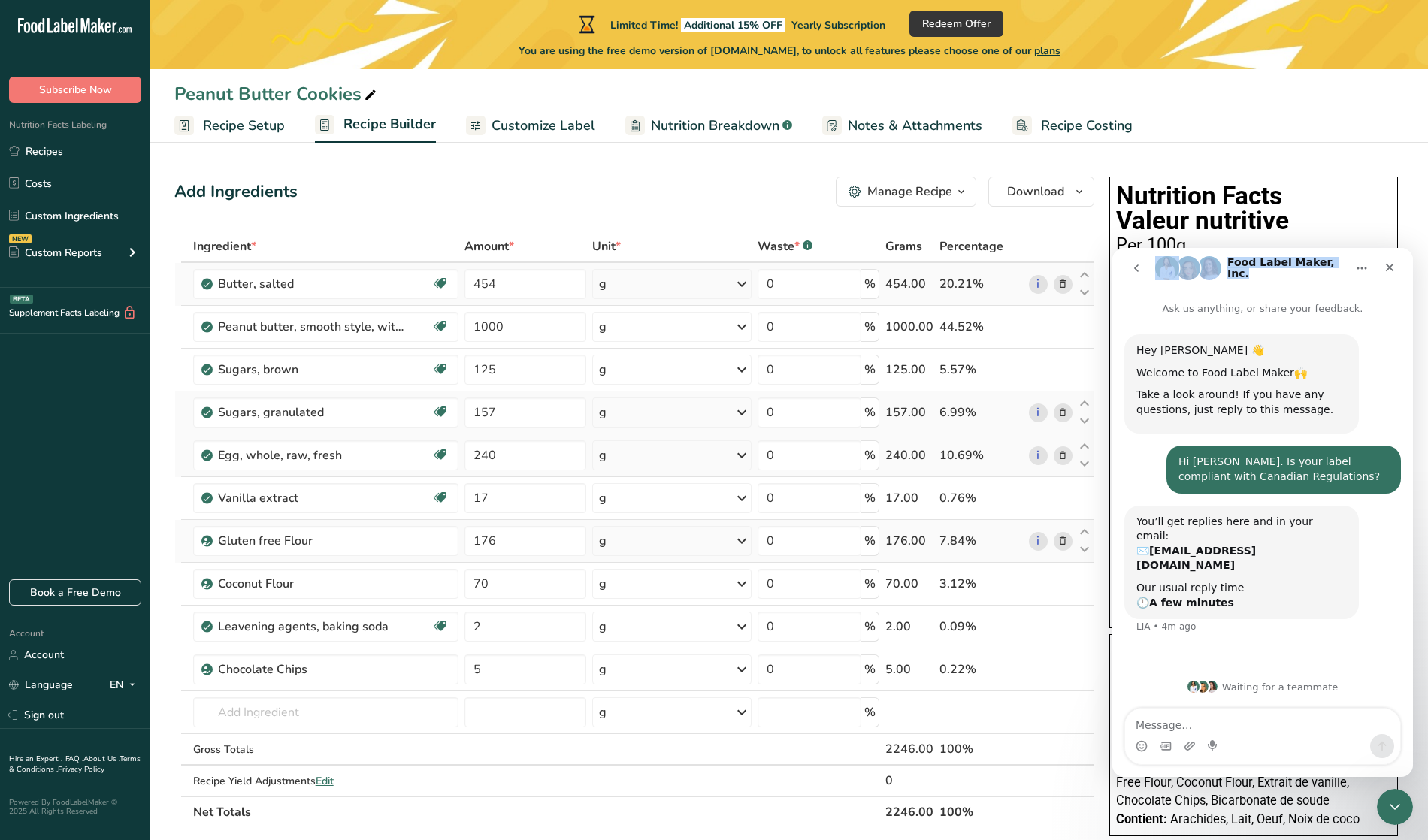
drag, startPoint x: 1344, startPoint y: 252, endPoint x: 2264, endPoint y: 414, distance: 934.2
click html "Food Label Maker, Inc. Ask us anything, or share your feedback. Hey Monty 👋 Wel…"
drag, startPoint x: 1121, startPoint y: 300, endPoint x: 1061, endPoint y: 224, distance: 96.8
click html "Food Label Maker, Inc. Ask us anything, or share your feedback. Hey Monty 👋 Wel…"
drag, startPoint x: 1122, startPoint y: 261, endPoint x: 1003, endPoint y: 228, distance: 123.5
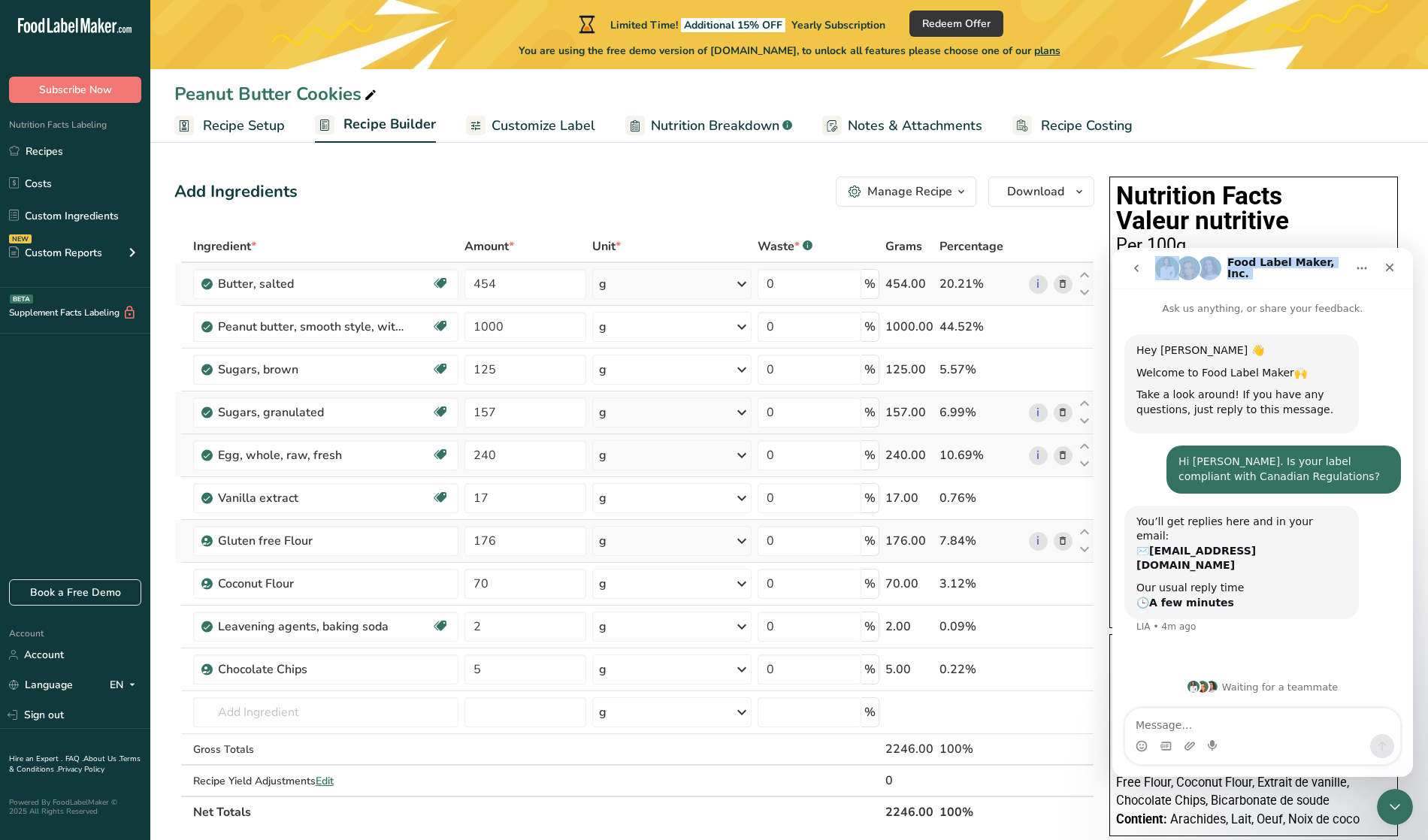
click html "Food Label Maker, Inc. Ask us anything, or share your feedback. Hey Monty 👋 Wel…"
click at [1392, 267] on icon "Close" at bounding box center [1389, 267] width 12 height 12
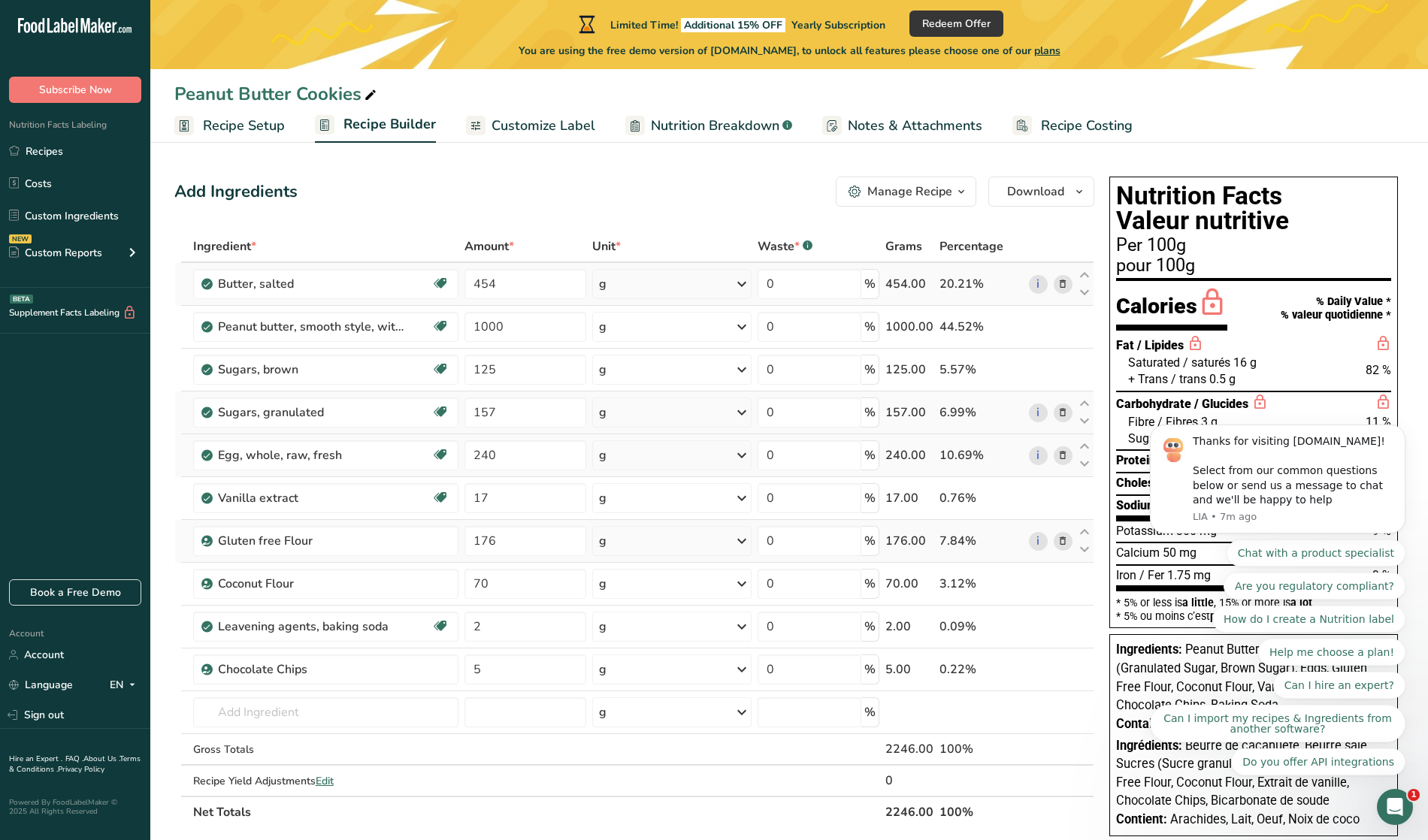
scroll to position [0, 0]
click at [1293, 114] on ul "Recipe Setup Recipe Builder Customize Label Nutrition Breakdown .a-a{fill:#3473…" at bounding box center [789, 125] width 1278 height 35
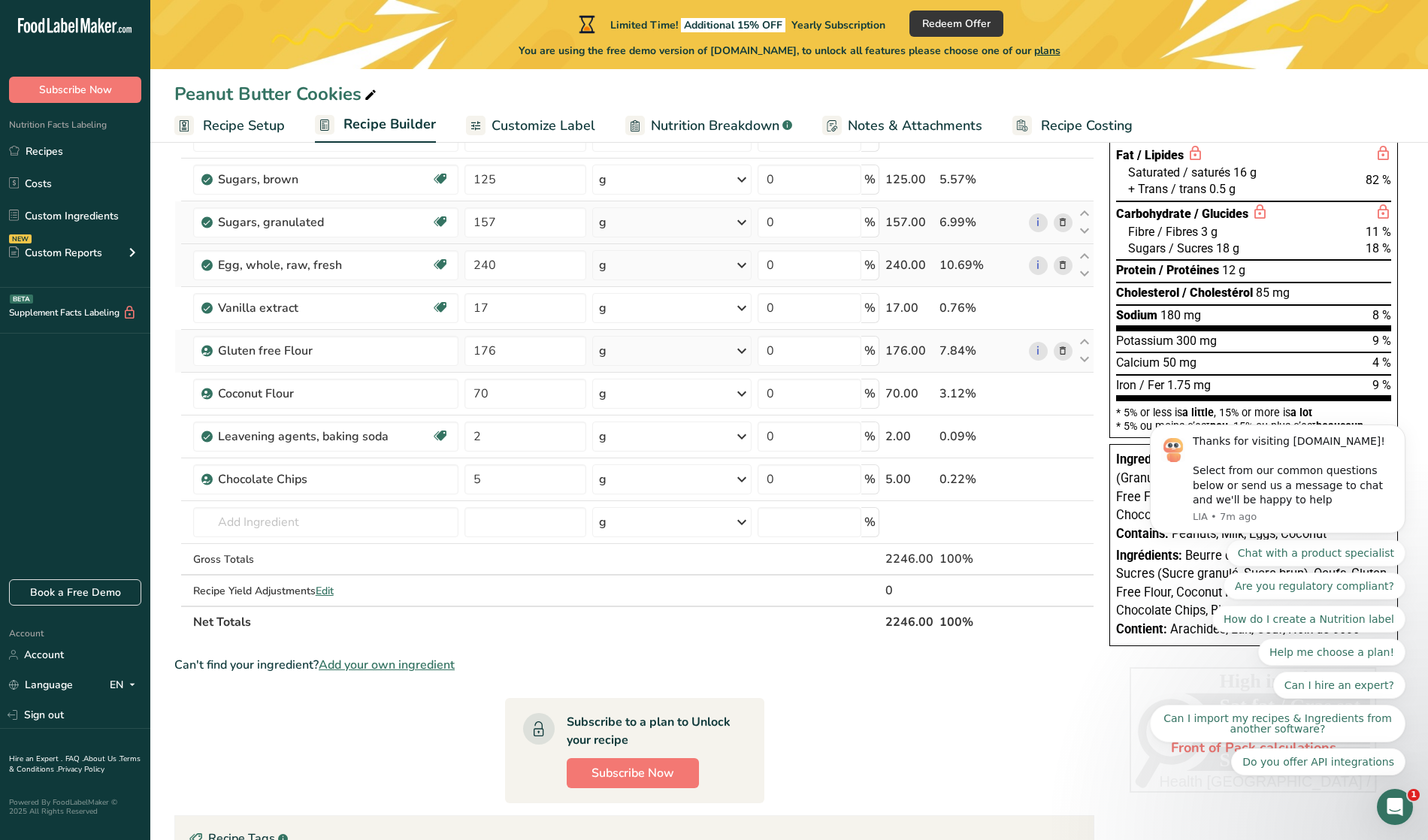
scroll to position [256, 0]
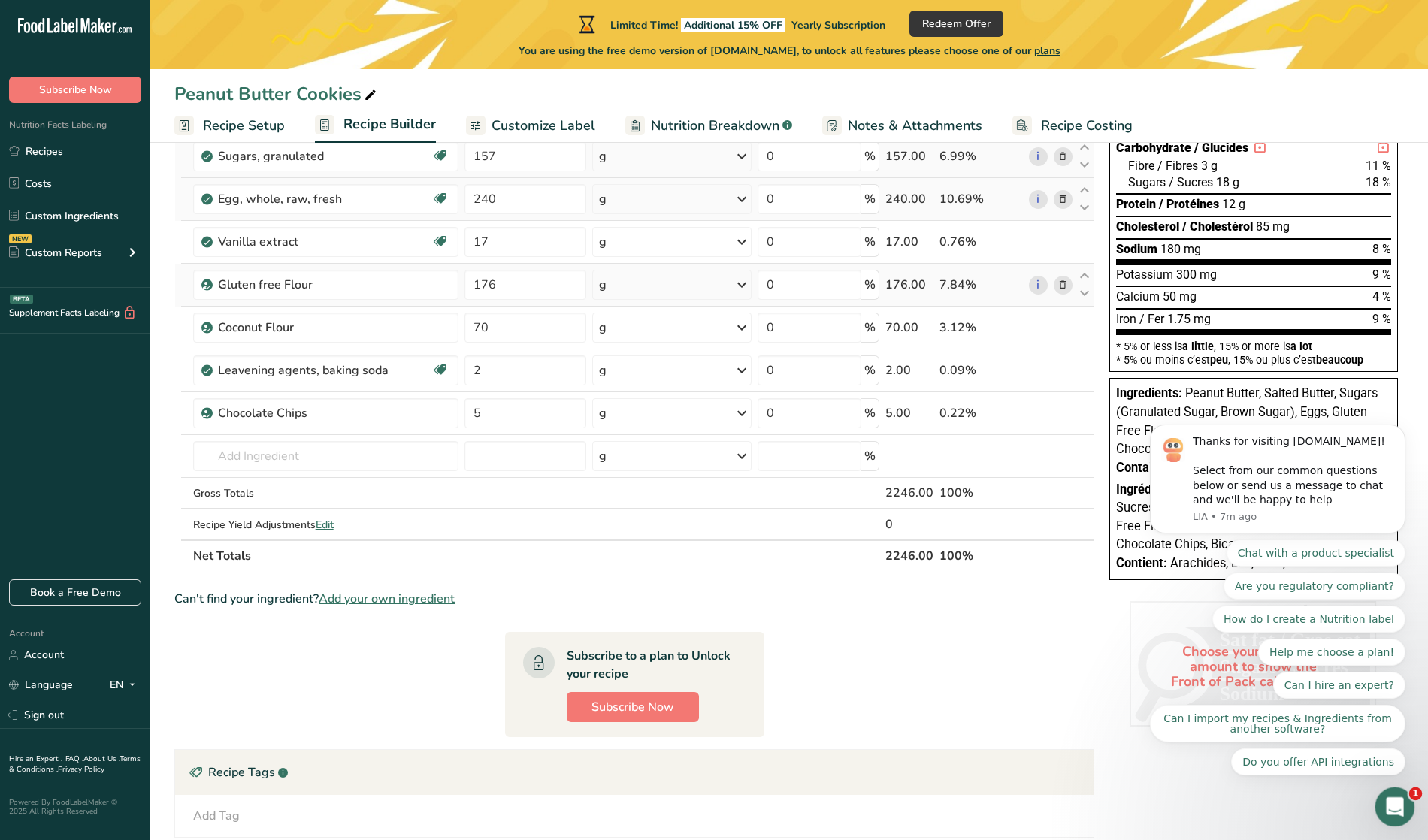
click at [1393, 808] on icon "Open Intercom Messenger" at bounding box center [1393, 805] width 25 height 25
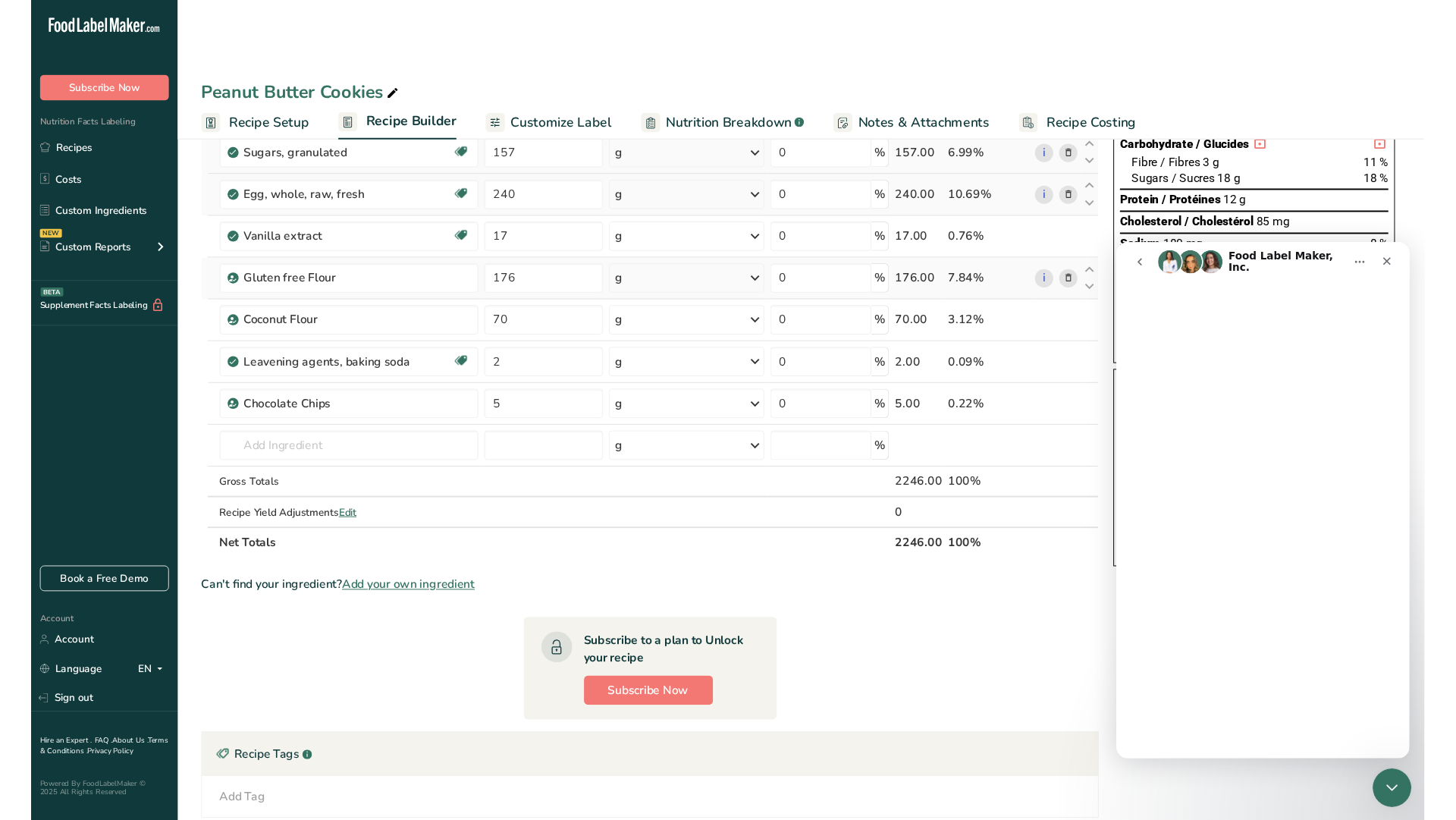
scroll to position [0, 0]
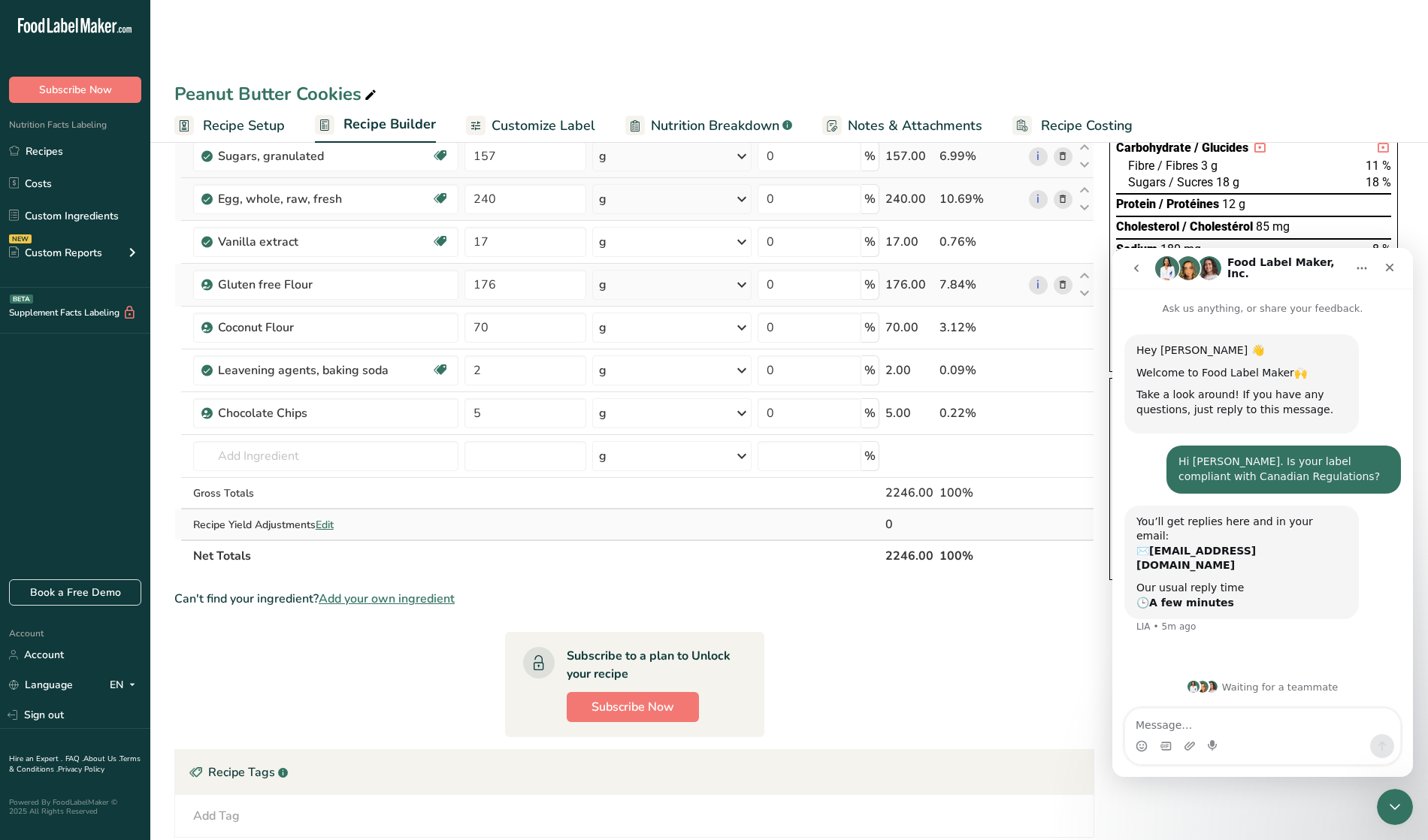
click at [324, 527] on span "Edit" at bounding box center [324, 525] width 18 height 14
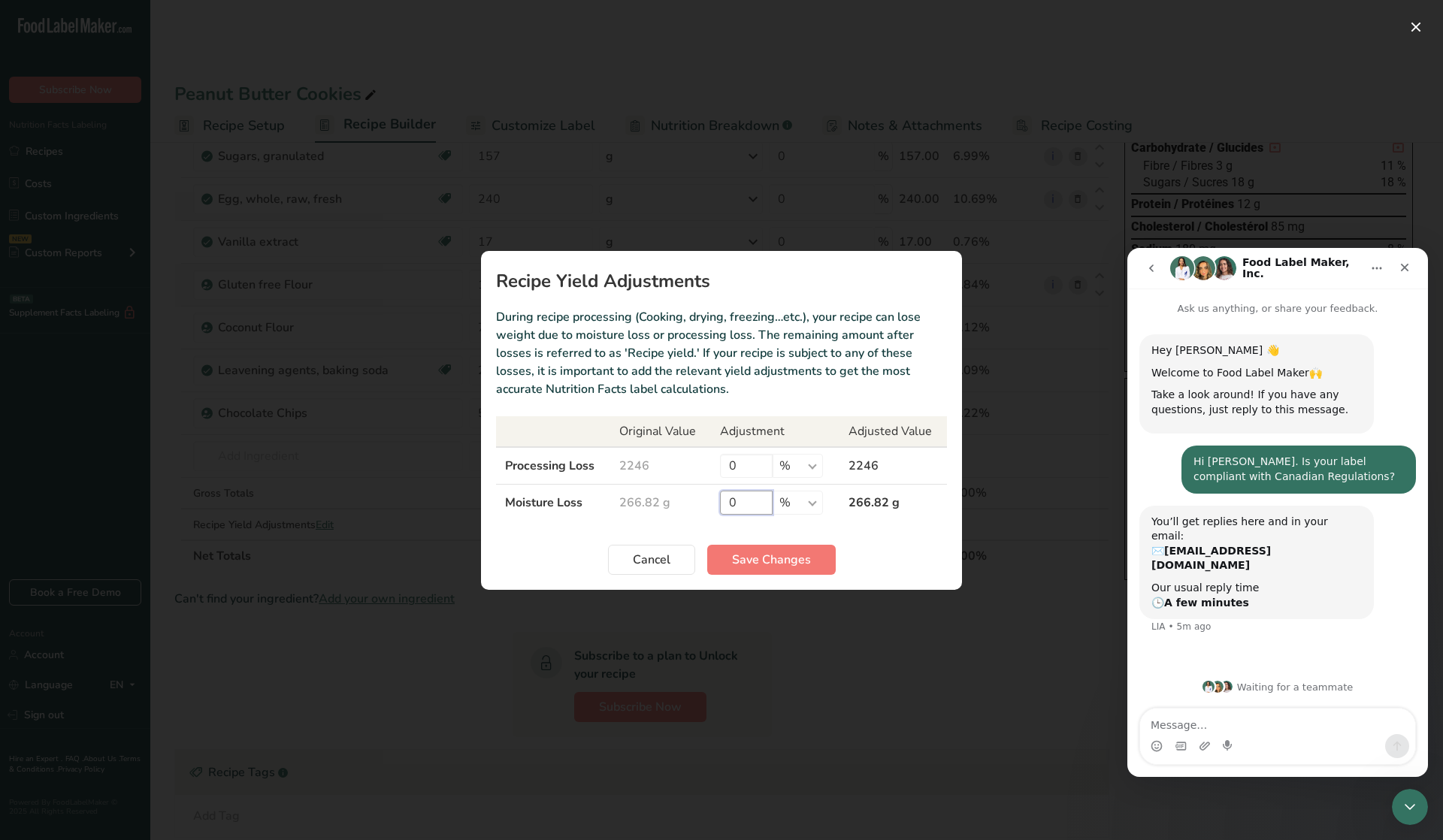
click at [749, 503] on input "0" at bounding box center [746, 503] width 52 height 24
click at [648, 555] on span "Cancel" at bounding box center [652, 560] width 38 height 18
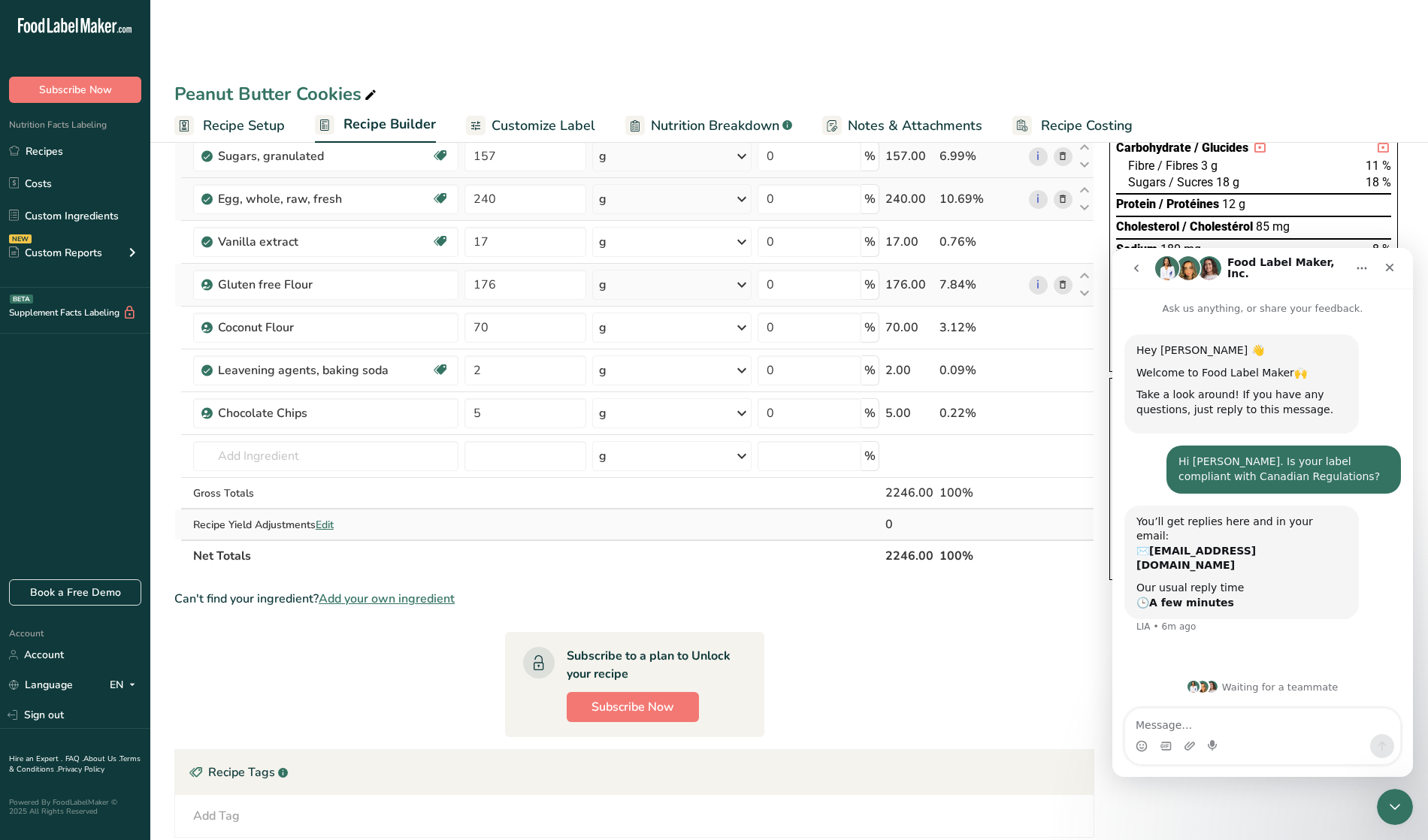
click at [328, 526] on span "Edit" at bounding box center [324, 525] width 18 height 14
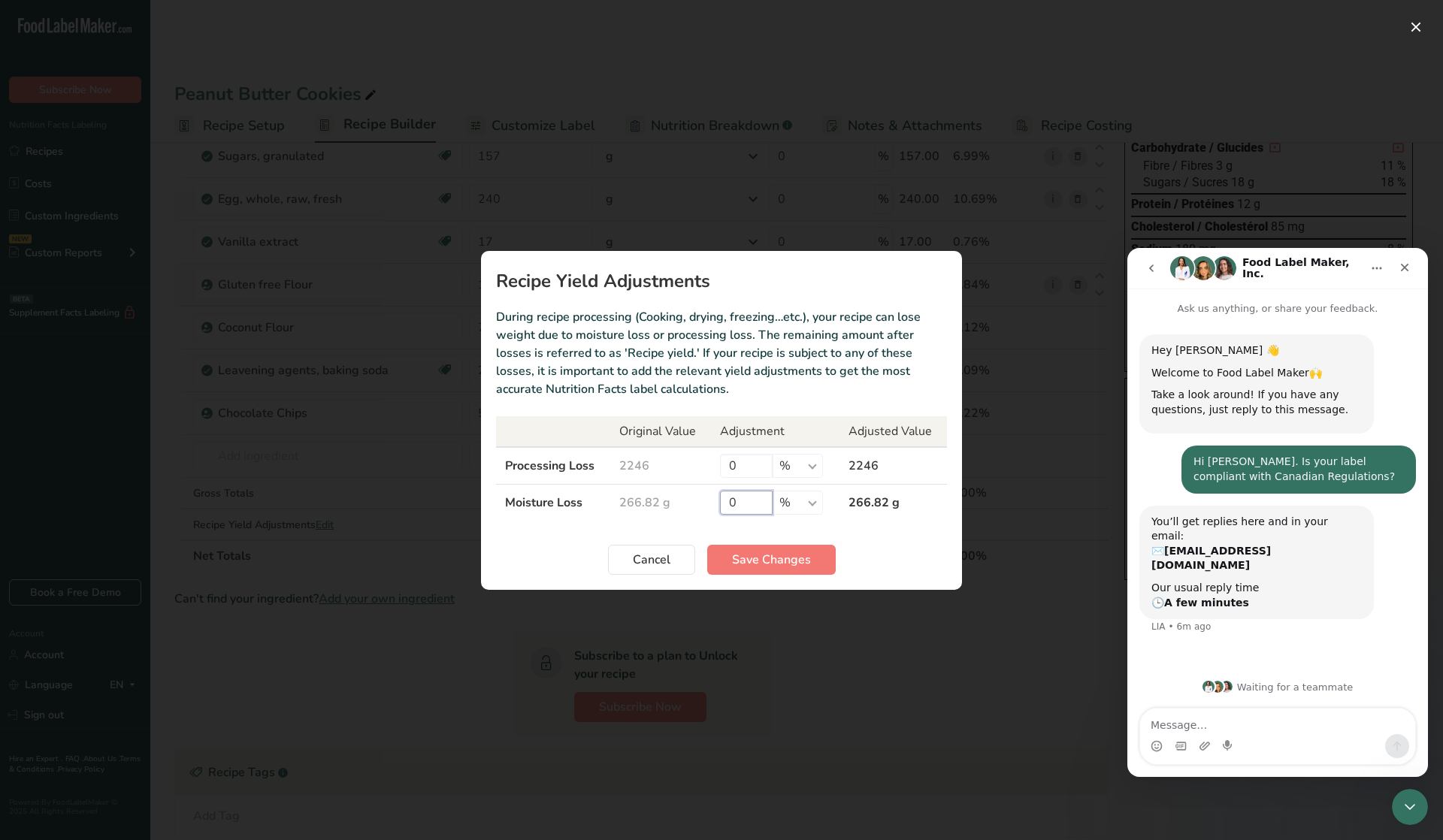
click at [750, 500] on input "0" at bounding box center [746, 503] width 52 height 24
click at [639, 553] on span "Cancel" at bounding box center [652, 560] width 38 height 18
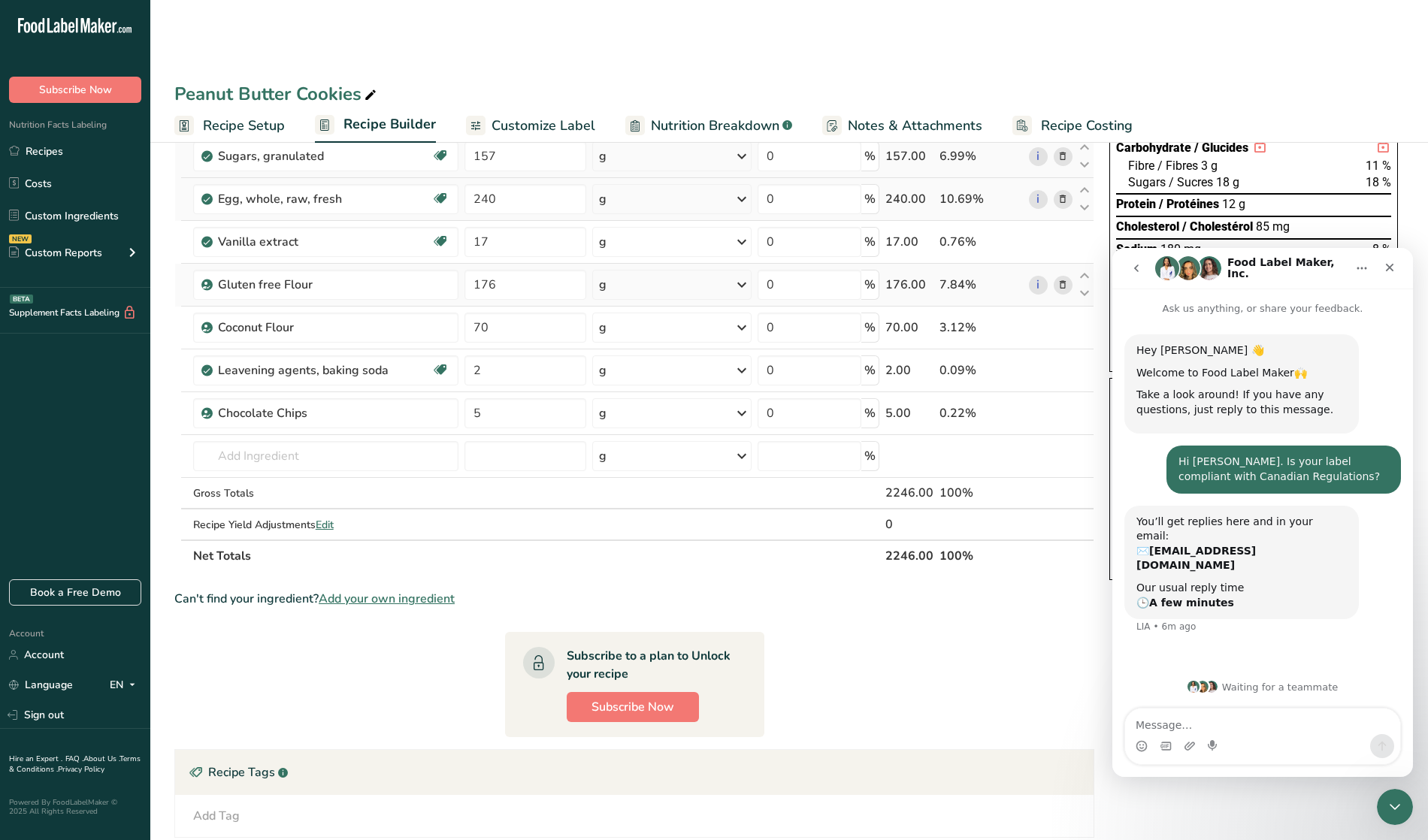
click at [912, 671] on section "Ingredient * Amount * Unit * Waste * .a-a{fill:#347362;}.b-a{fill:#fff;} Grams …" at bounding box center [634, 473] width 920 height 998
click at [38, 646] on link "Account" at bounding box center [75, 654] width 150 height 27
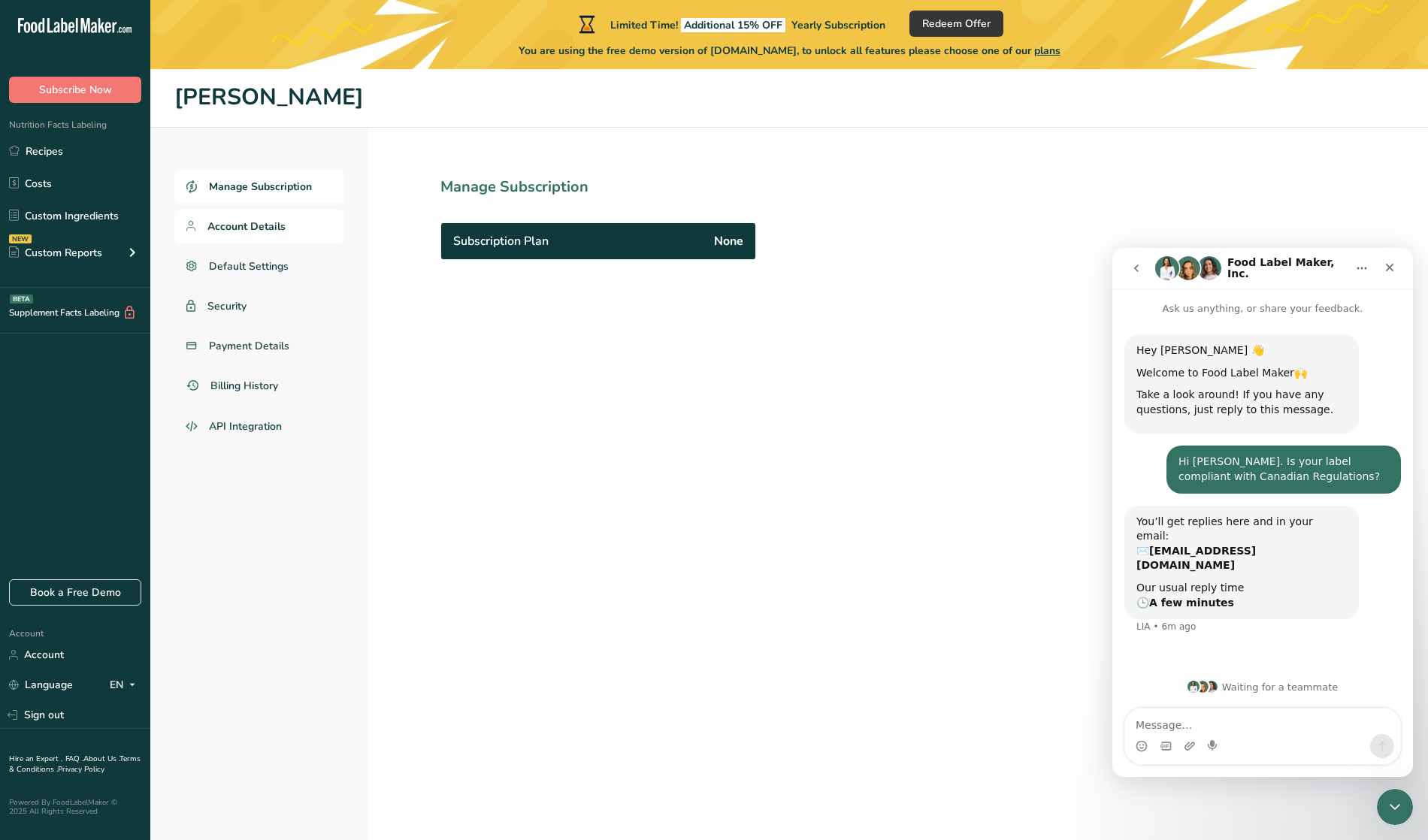
click at [259, 223] on span "Account Details" at bounding box center [246, 226] width 78 height 16
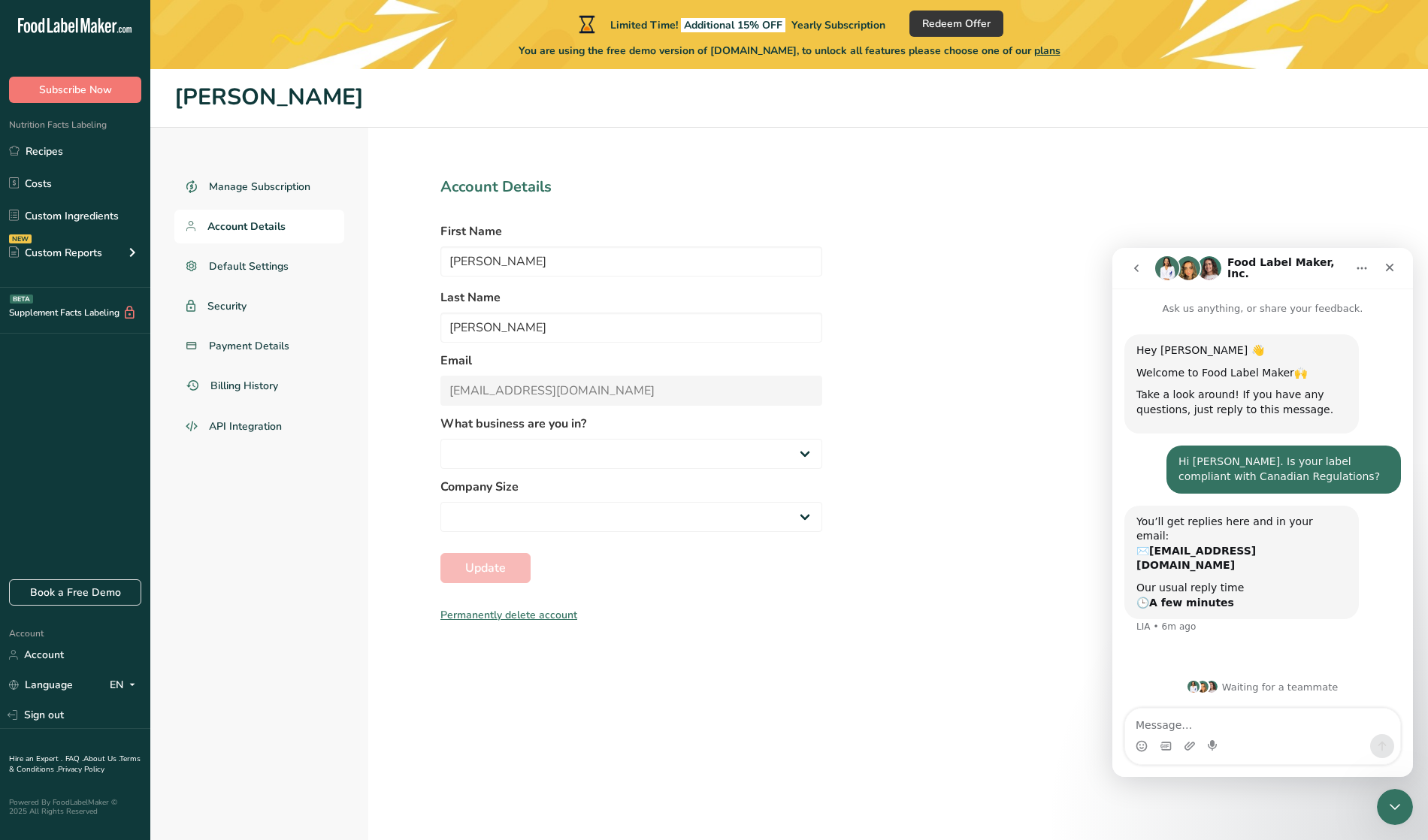
select select
click at [275, 263] on span "Default Settings" at bounding box center [249, 267] width 80 height 16
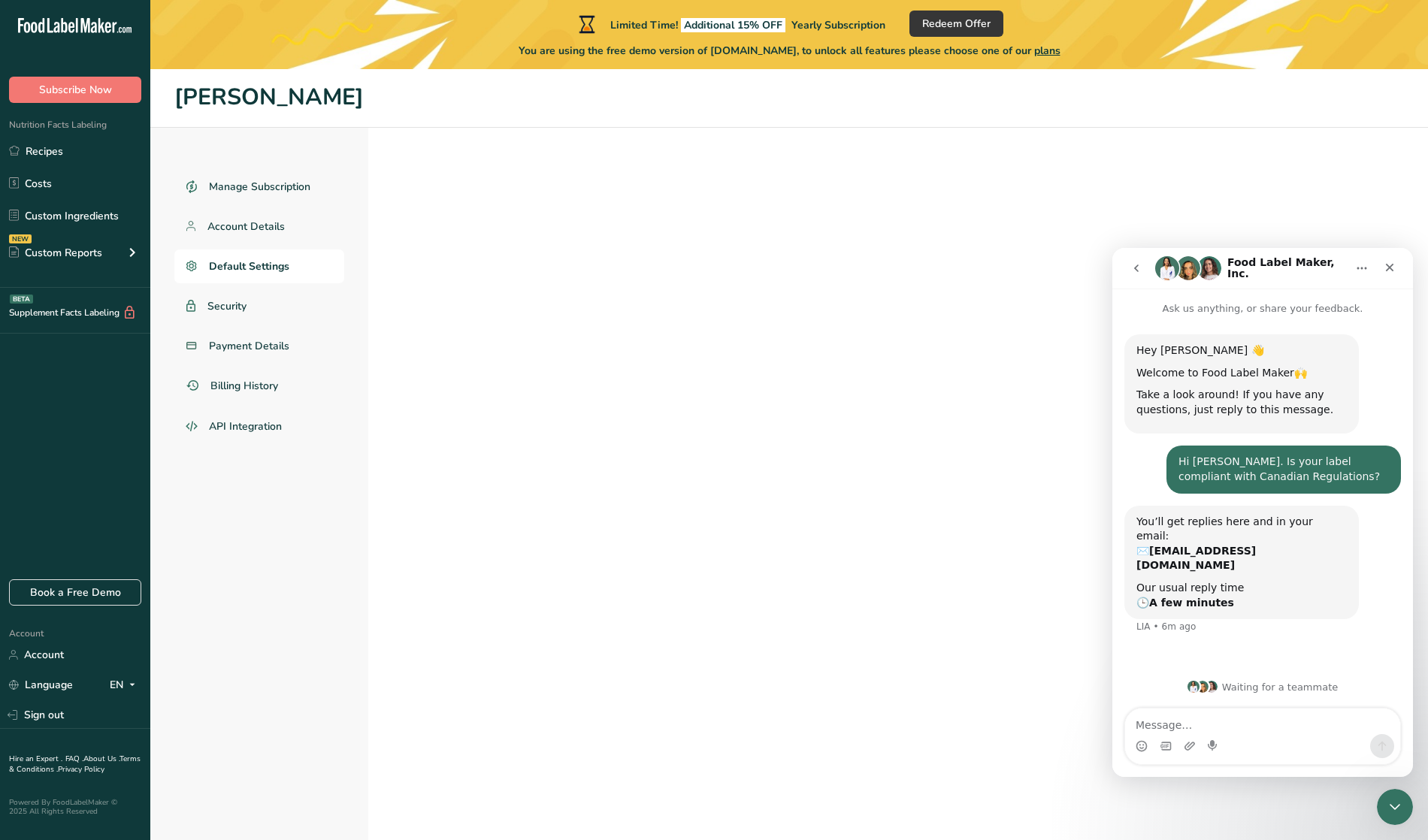
select select "CA"
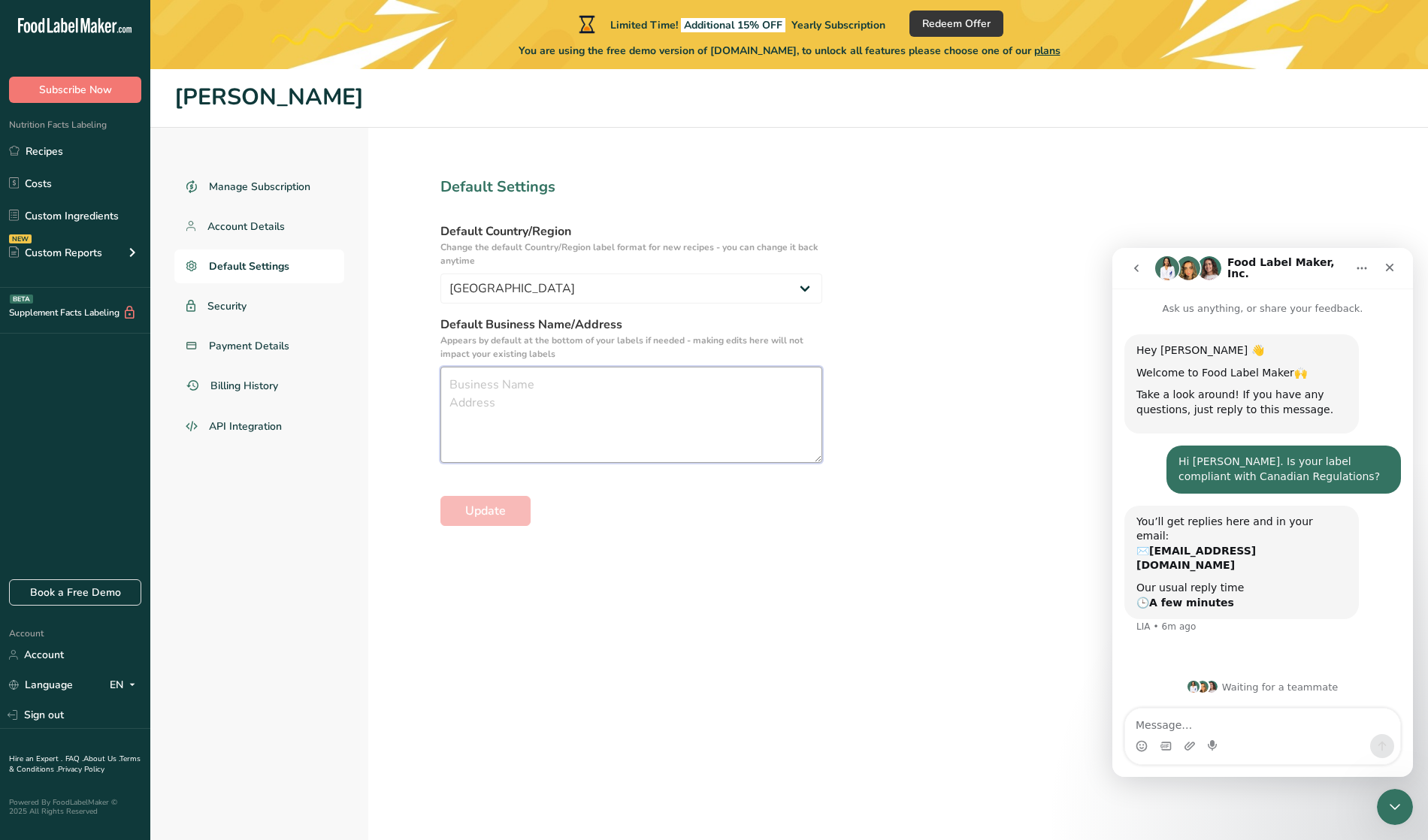
click at [449, 382] on textarea at bounding box center [630, 415] width 381 height 96
click at [519, 382] on textarea "Occasions FIne Foods" at bounding box center [630, 415] width 381 height 96
type textarea "Occasions Fine Foods"
click at [785, 540] on section "Default Settings Default Country/Region Change the default Country/Region label…" at bounding box center [630, 518] width 526 height 781
click at [499, 512] on span "Update" at bounding box center [485, 511] width 41 height 18
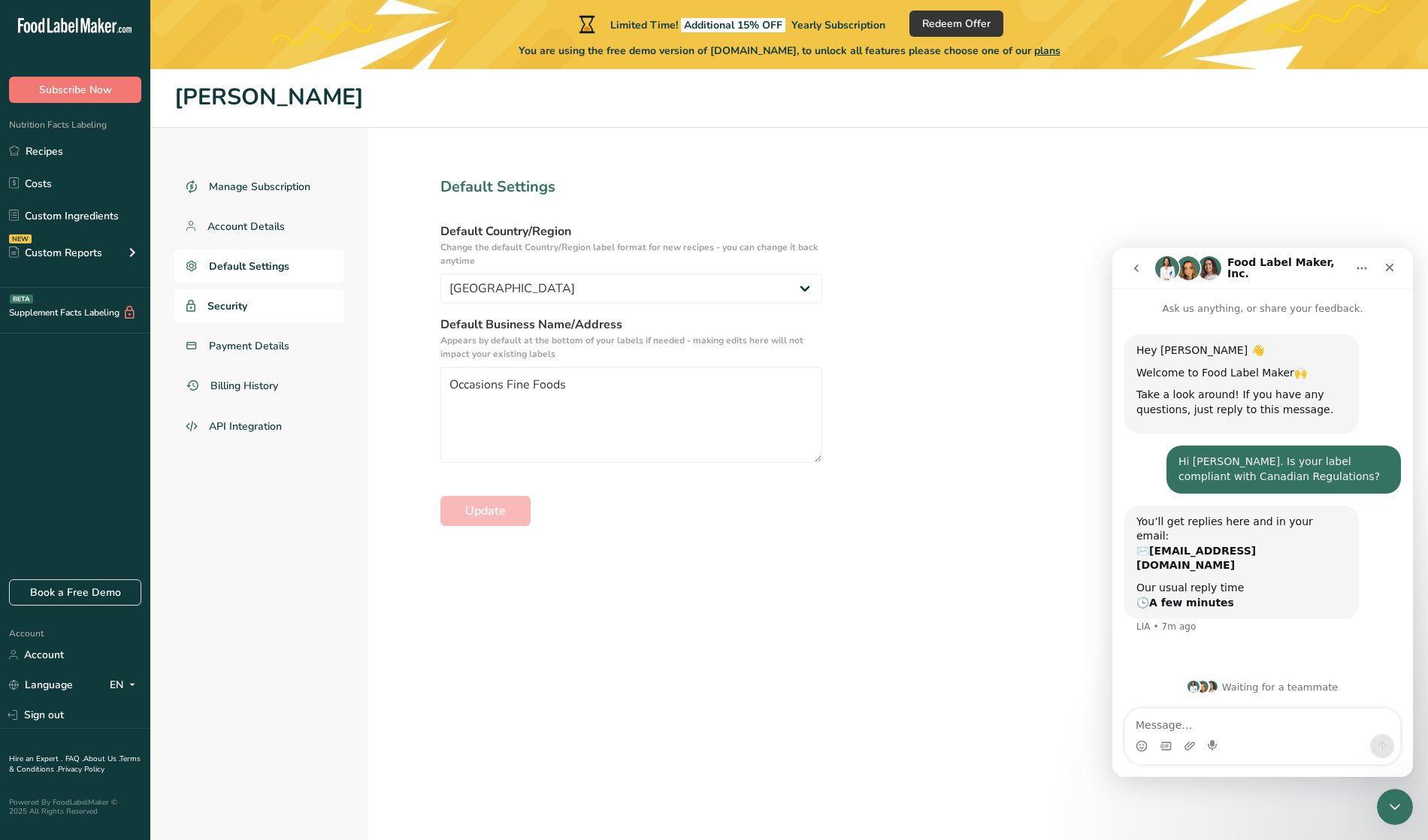
click at [220, 299] on span "Security" at bounding box center [227, 306] width 40 height 16
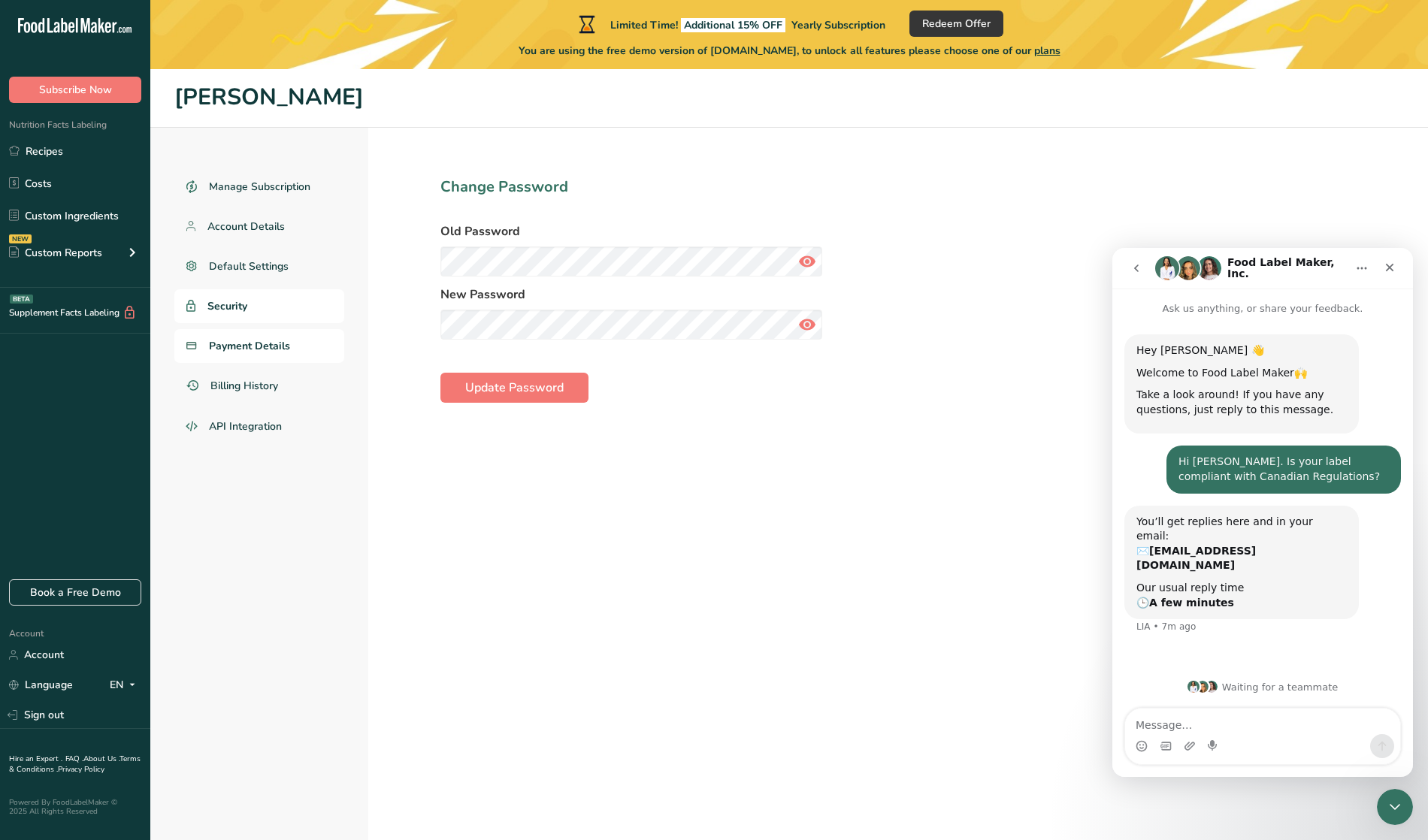
click at [229, 340] on span "Payment Details" at bounding box center [249, 346] width 81 height 16
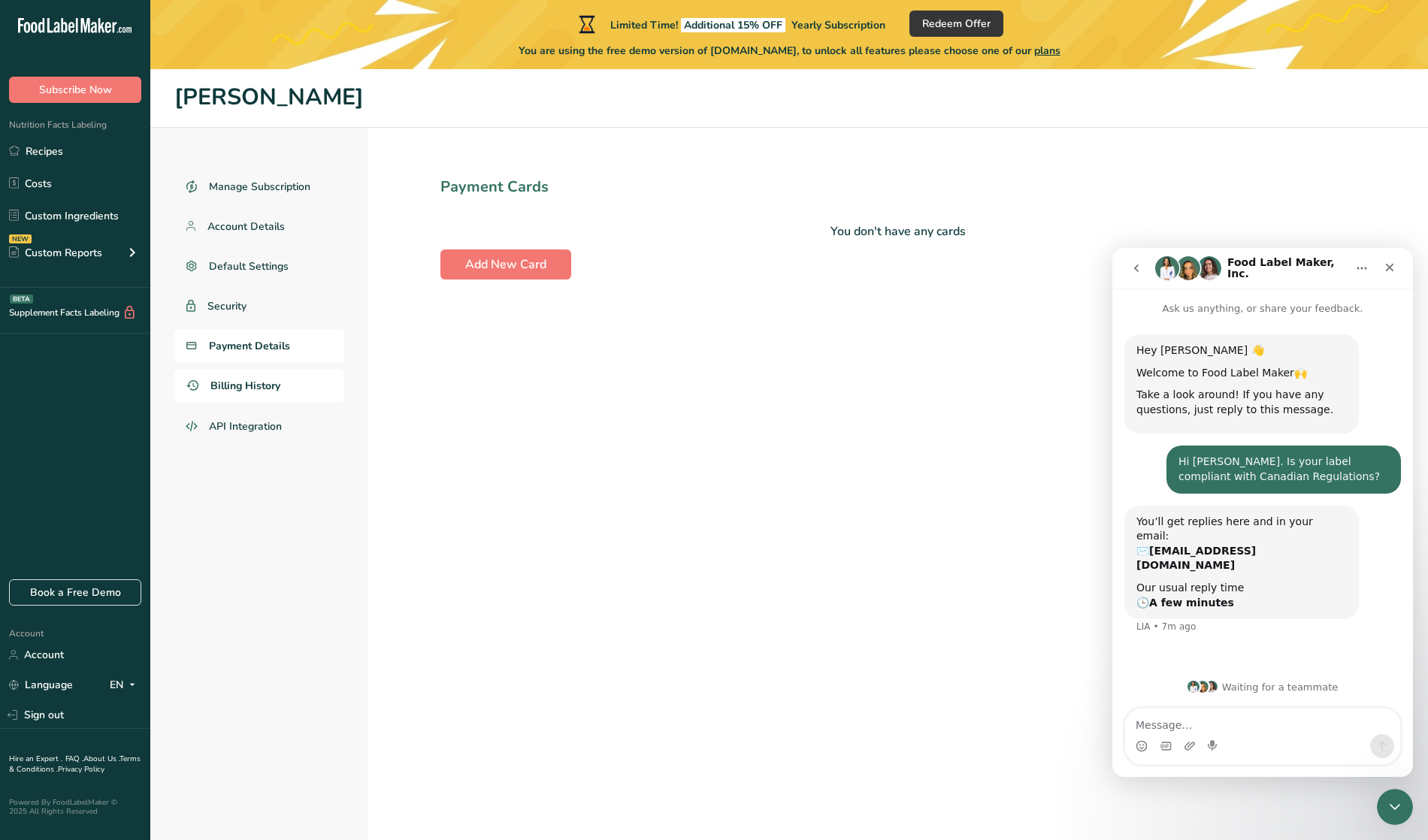
click at [248, 379] on span "Billing History" at bounding box center [245, 386] width 70 height 16
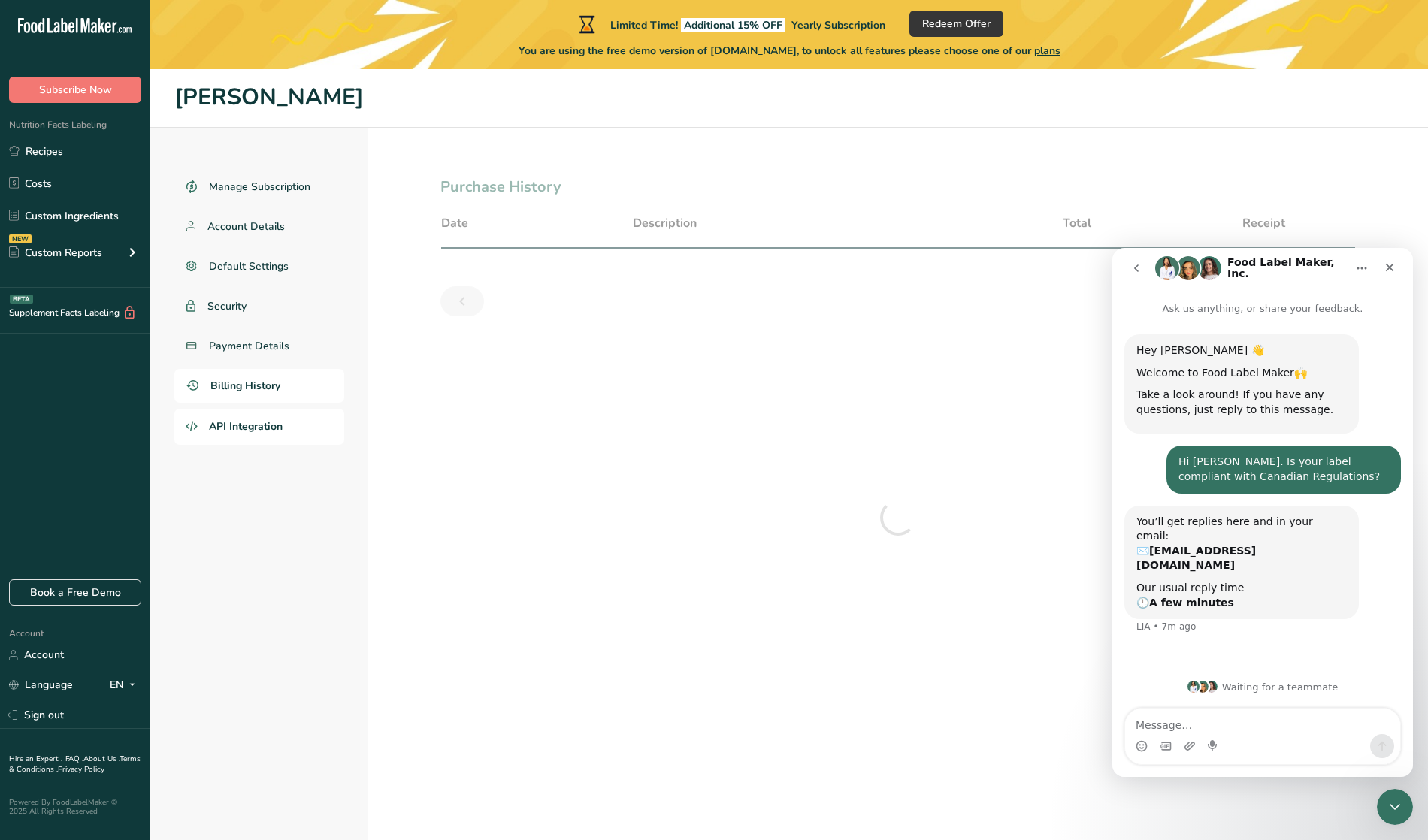
click at [251, 424] on span "API Integration" at bounding box center [246, 426] width 74 height 16
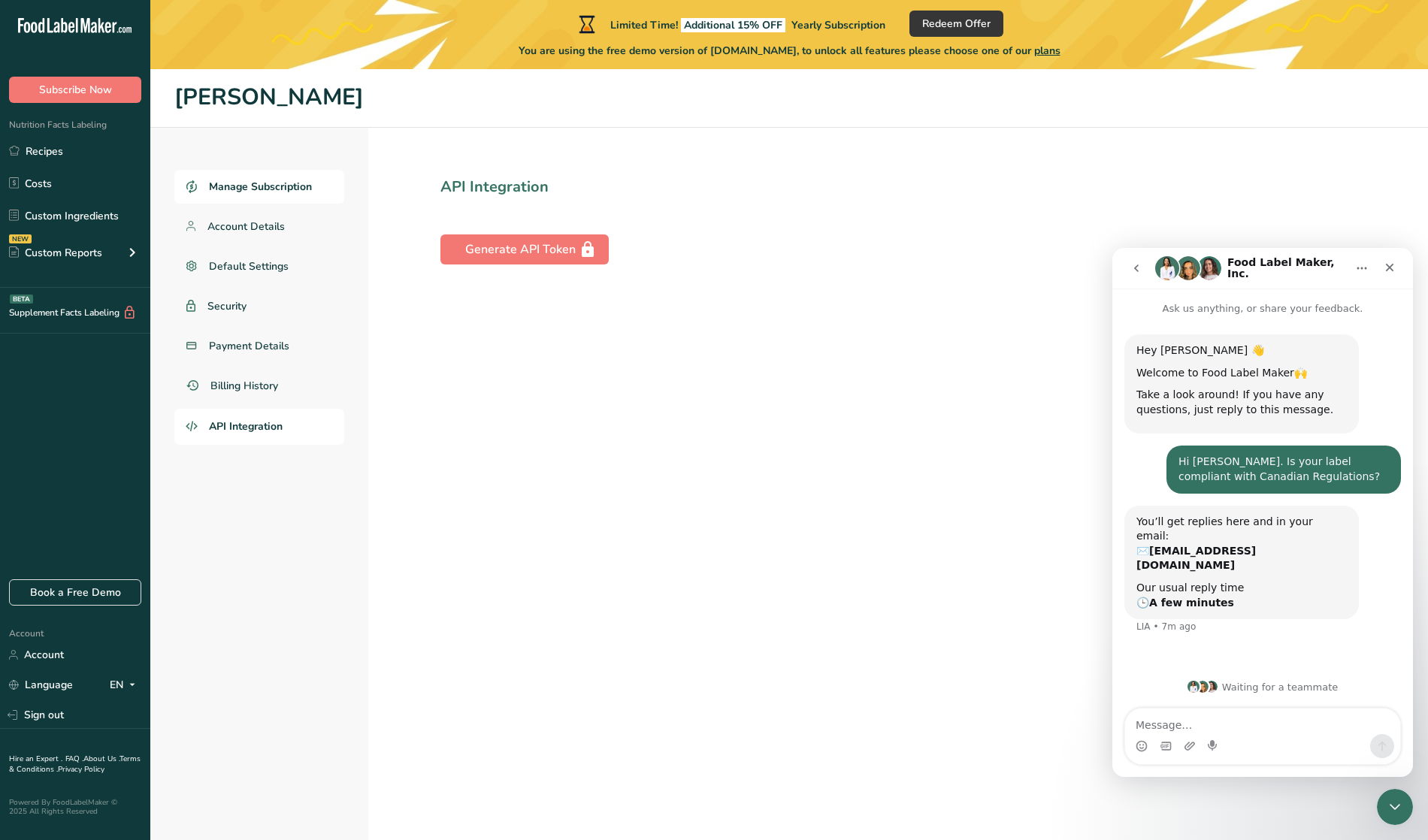
click at [241, 181] on span "Manage Subscription" at bounding box center [260, 187] width 103 height 16
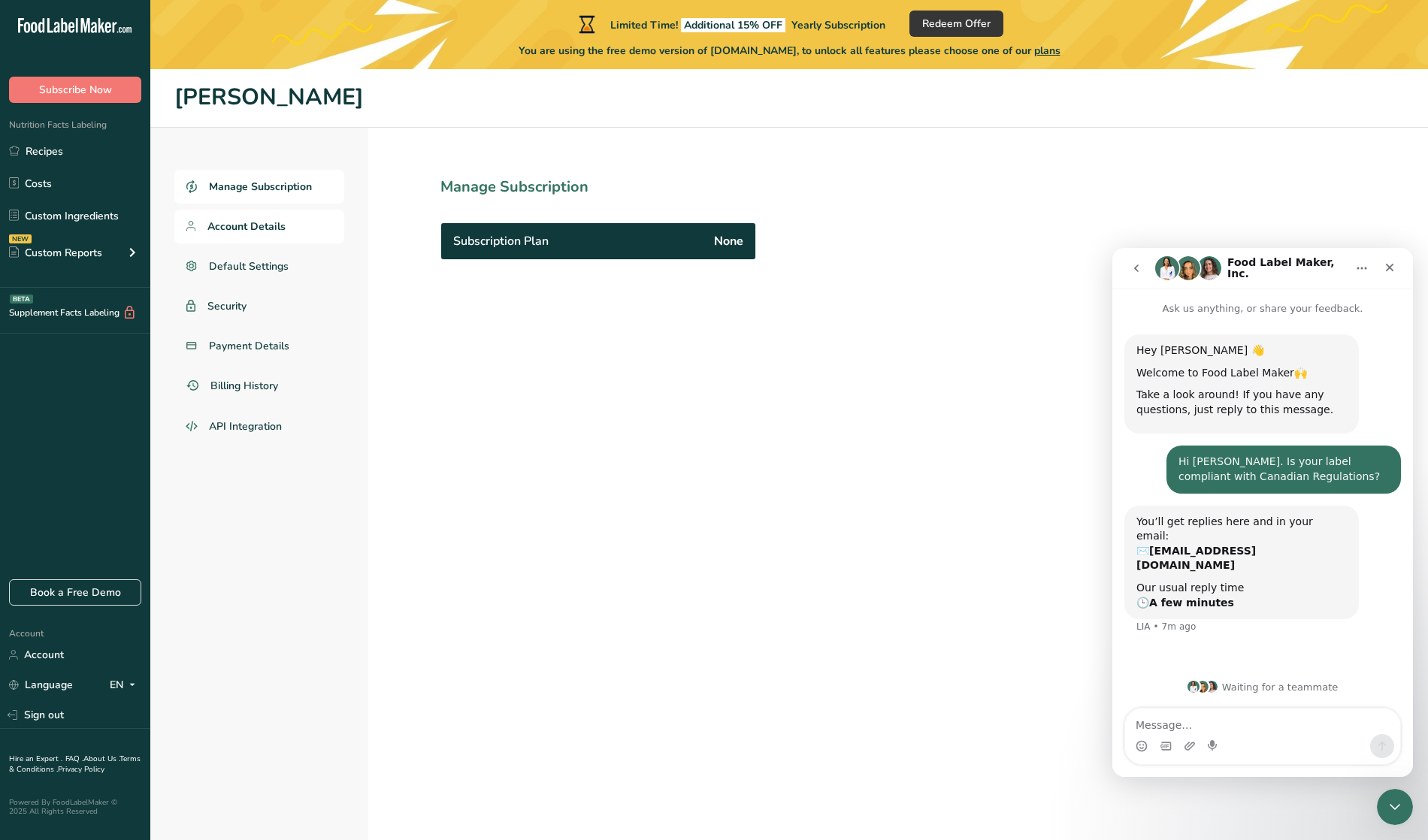
click at [238, 223] on span "Account Details" at bounding box center [246, 226] width 78 height 16
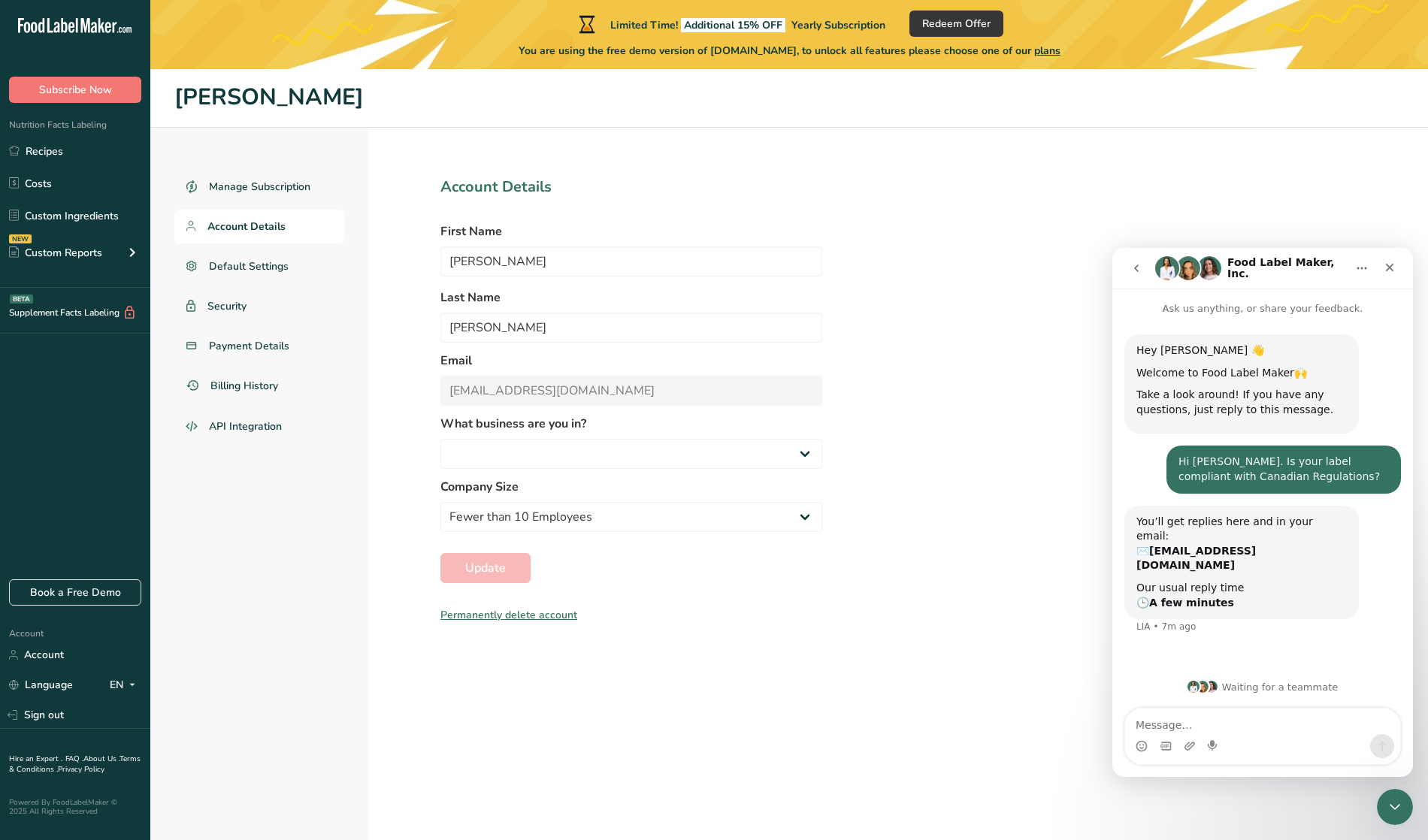
select select
click at [977, 194] on div "Manage Subscription Account Details Default Settings Security Payment Details B…" at bounding box center [789, 518] width 1278 height 781
click at [67, 86] on span "Subscribe Now" at bounding box center [75, 90] width 73 height 16
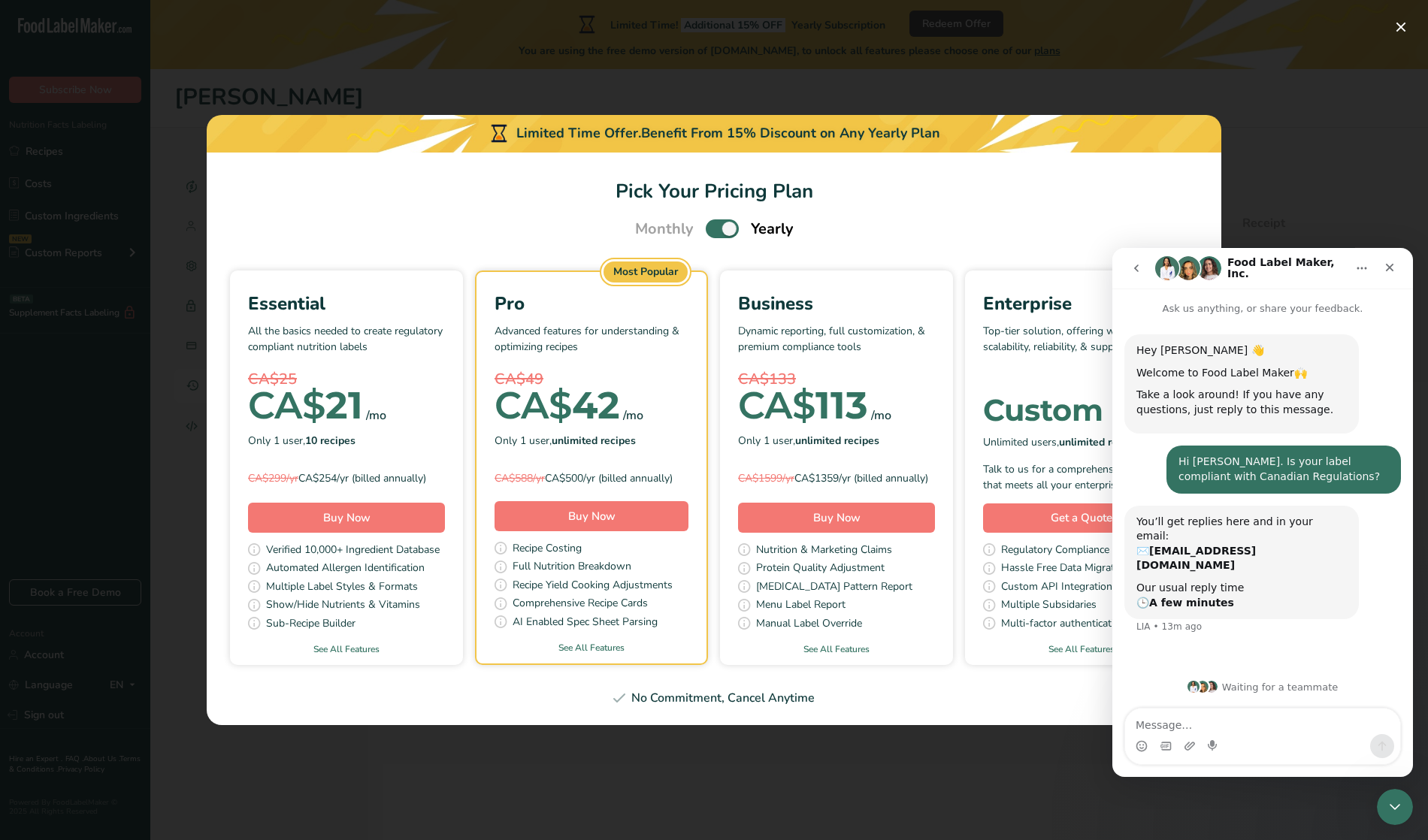
drag, startPoint x: 600, startPoint y: 52, endPoint x: 568, endPoint y: 52, distance: 32.0
click at [590, 52] on div "Pick Your Pricing Plan Modal" at bounding box center [714, 420] width 1428 height 840
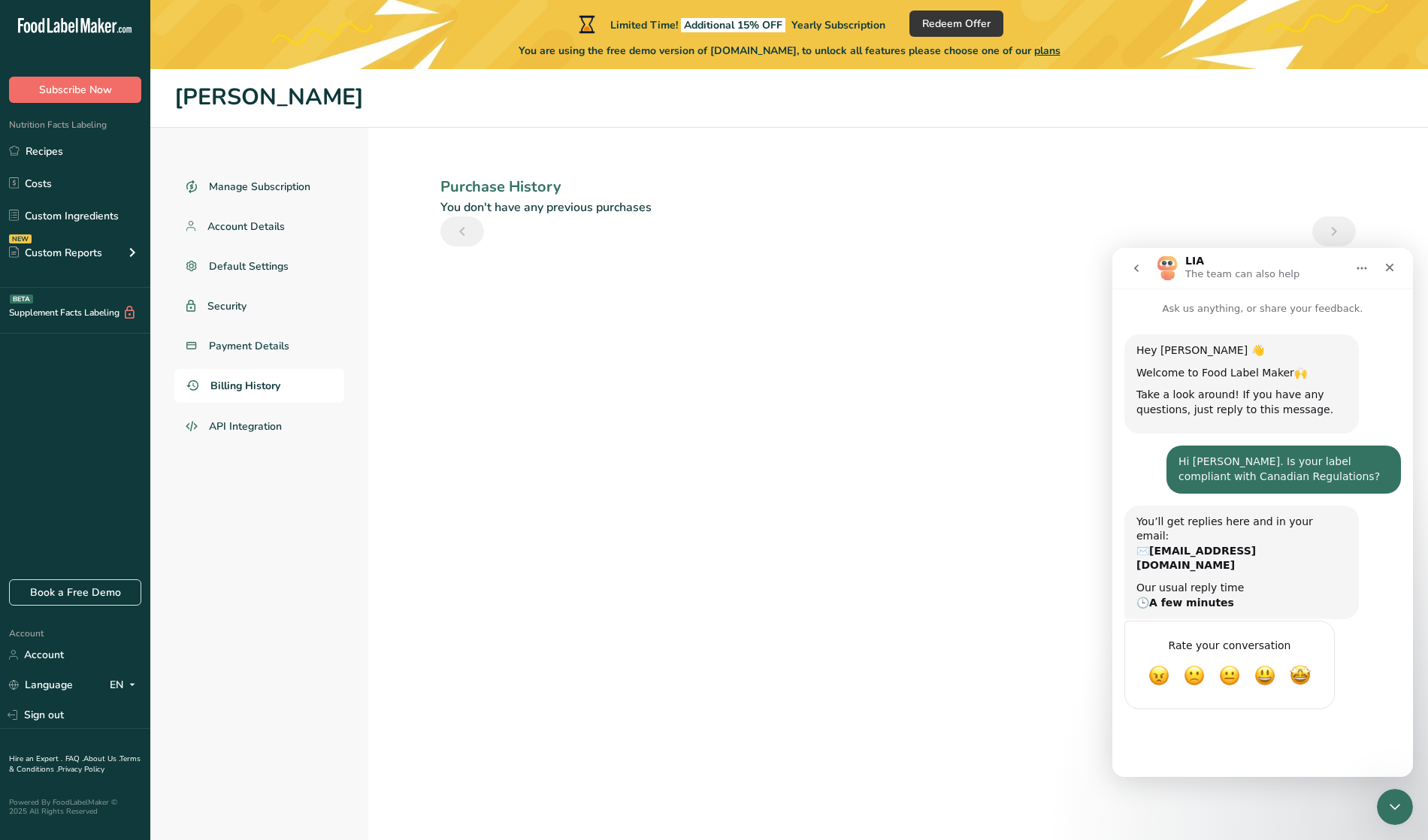
click at [98, 94] on span "Subscribe Now" at bounding box center [75, 90] width 73 height 16
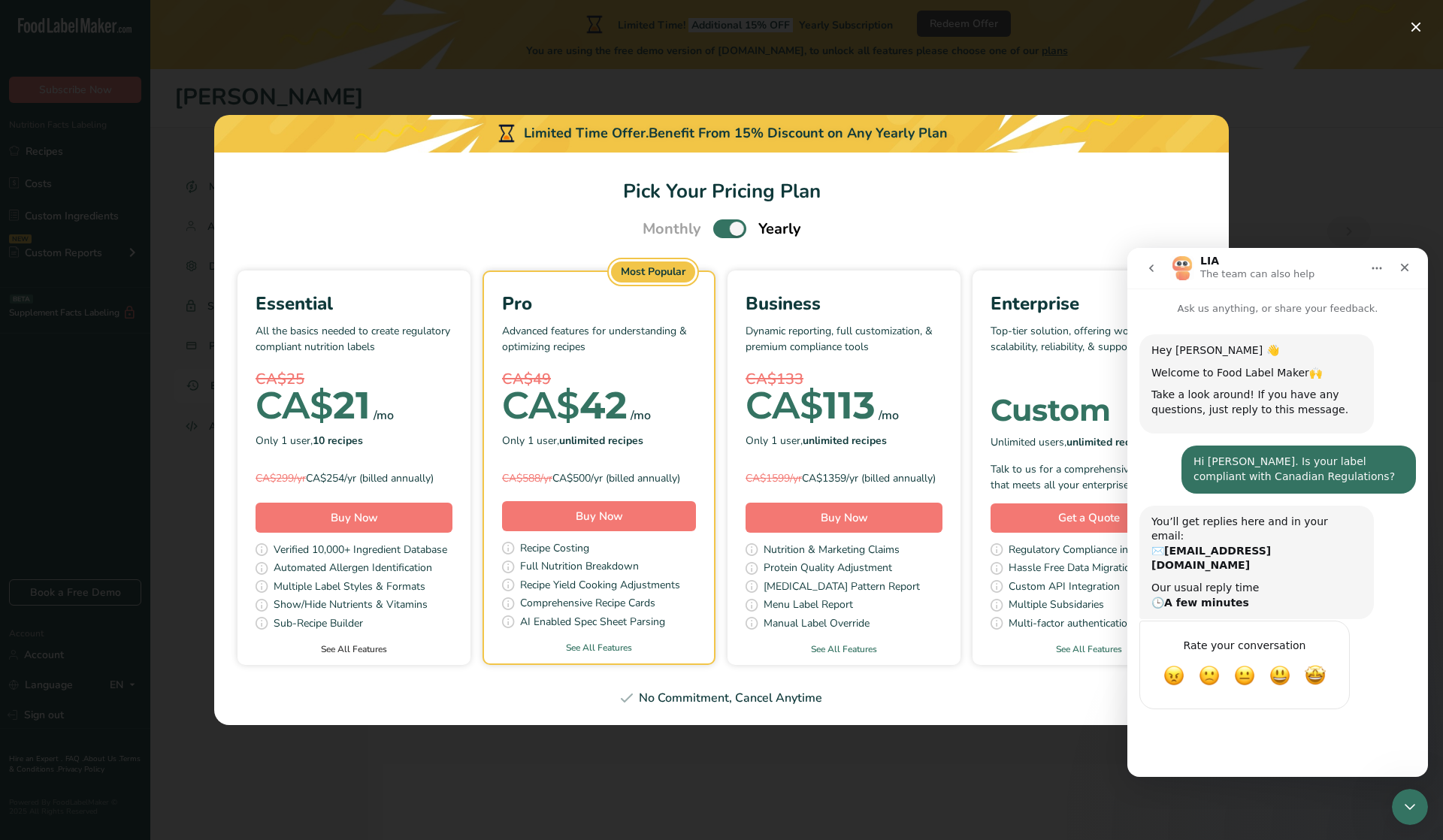
click at [362, 650] on link "See All Features" at bounding box center [354, 649] width 233 height 14
